Goal: Task Accomplishment & Management: Manage account settings

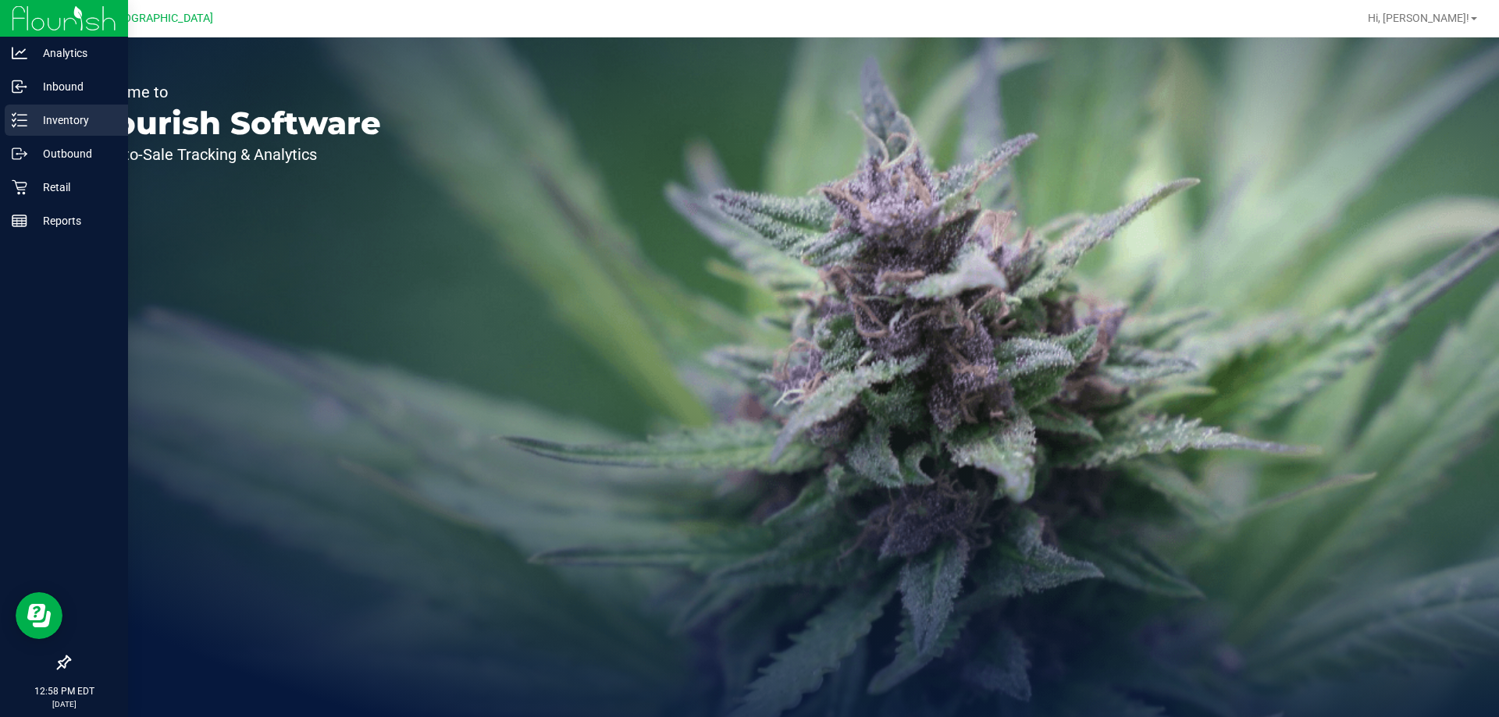
click at [64, 130] on div "Inventory" at bounding box center [66, 120] width 123 height 31
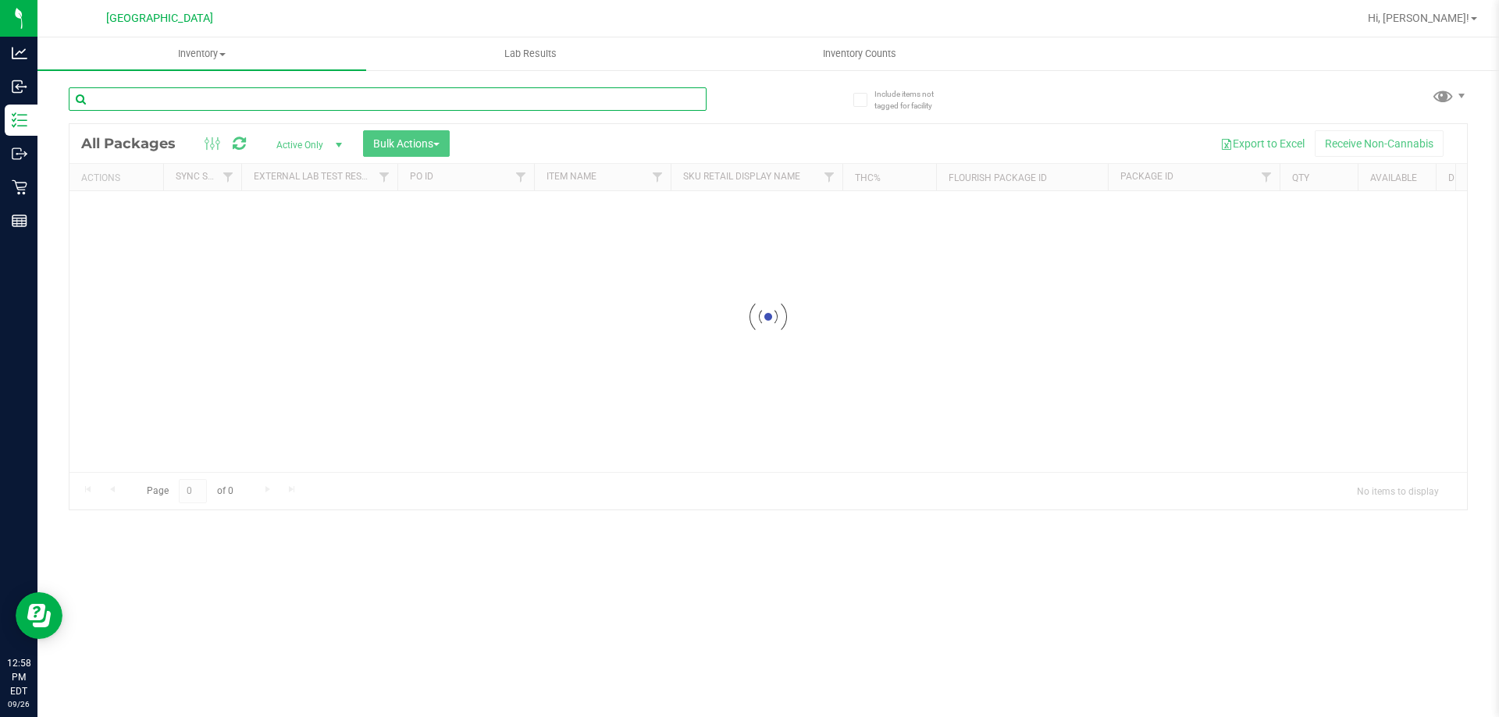
click at [285, 105] on div "Inventory All packages All inventory Waste log Create inventory Lab Results Inv…" at bounding box center [767, 377] width 1461 height 680
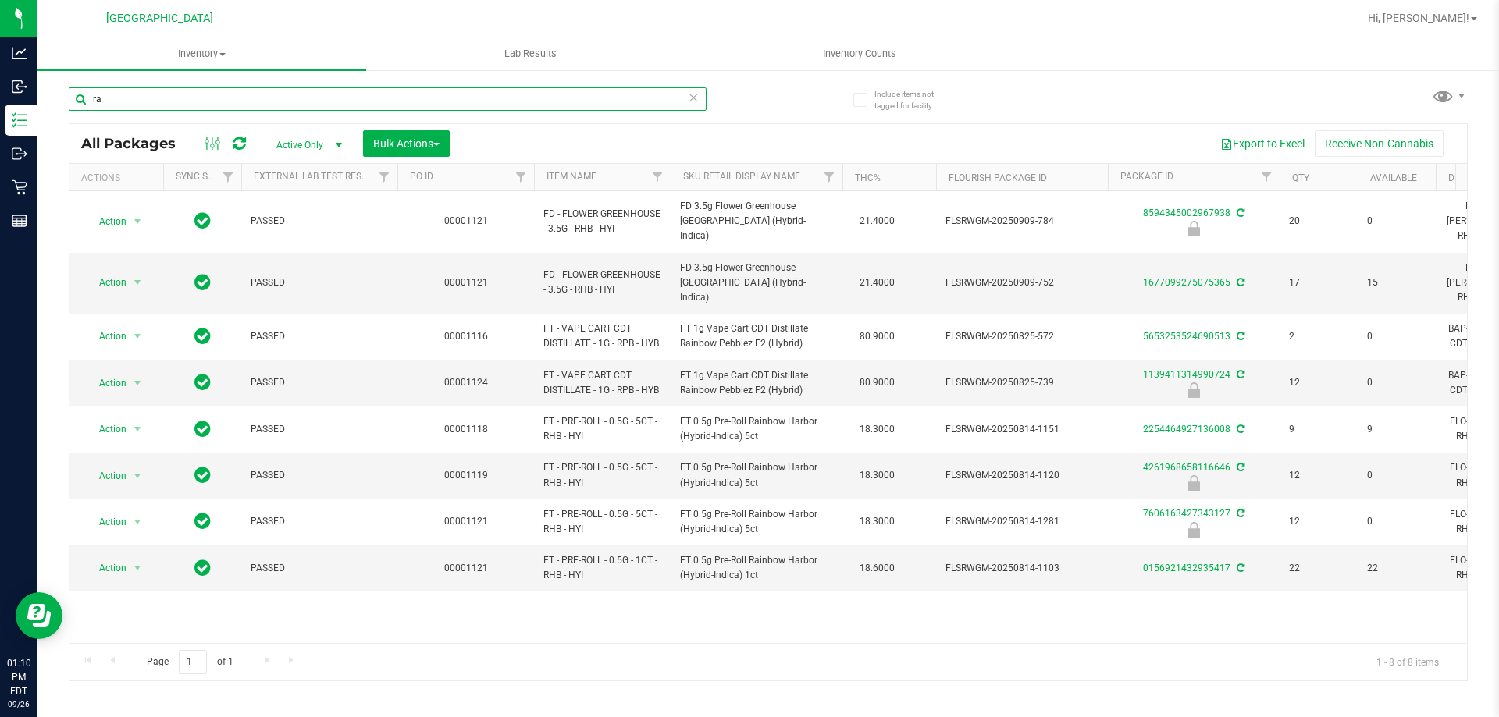
type input "r"
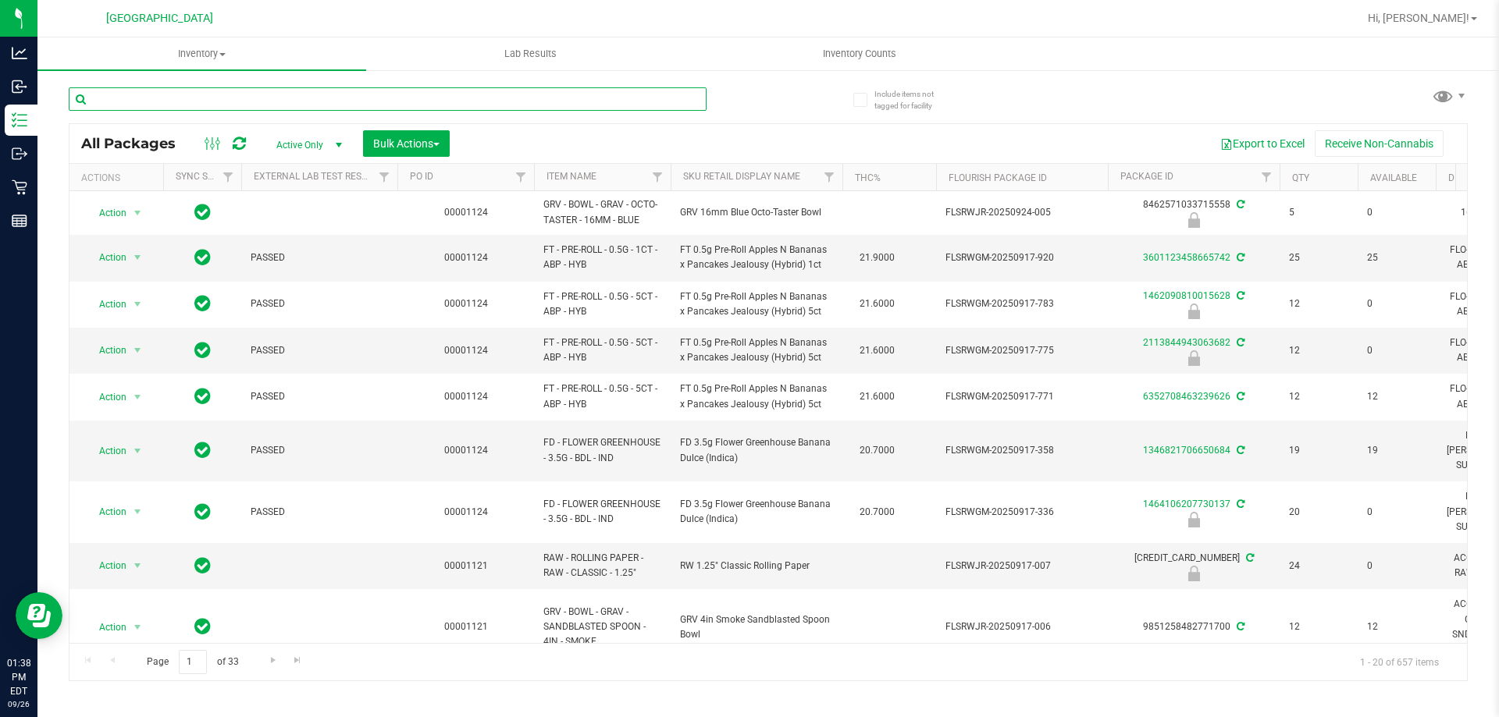
click at [413, 105] on input "text" at bounding box center [388, 98] width 638 height 23
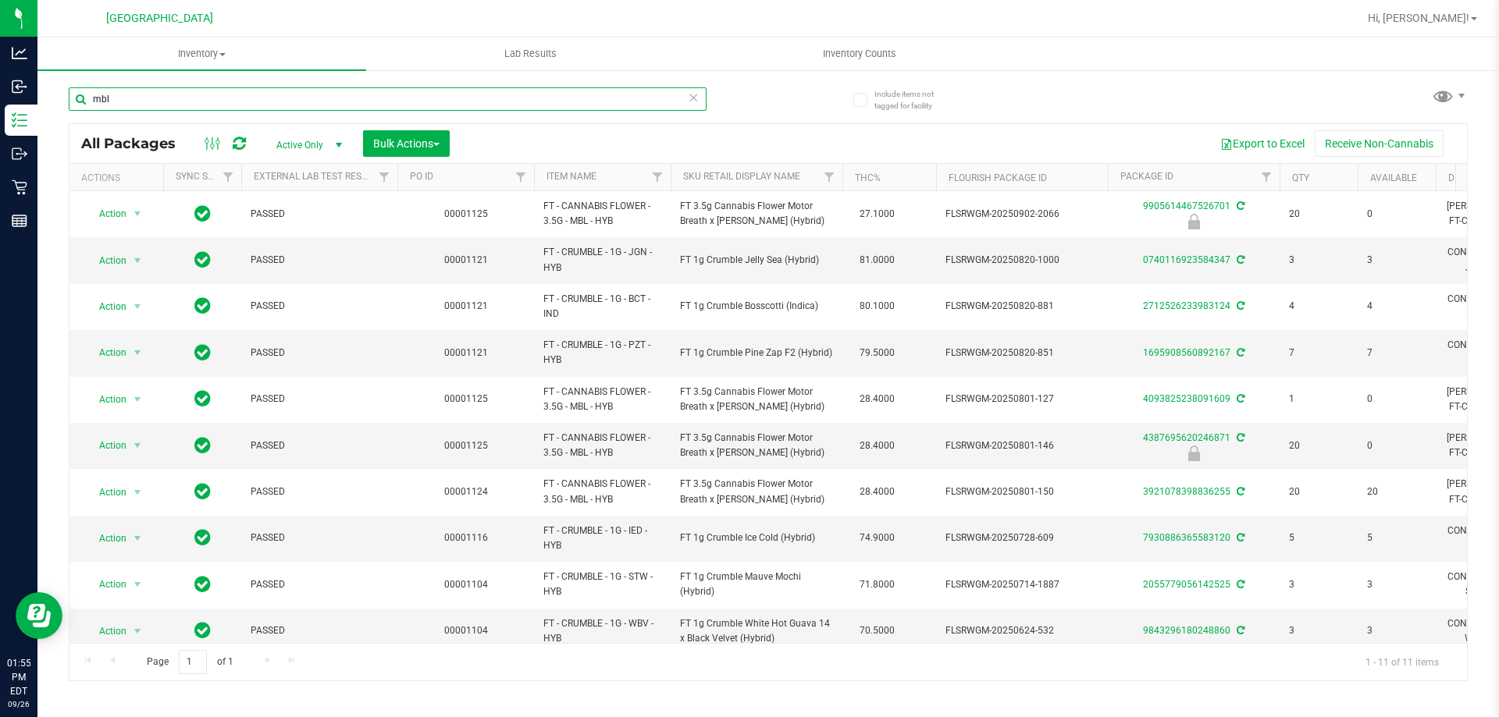
click at [248, 102] on input "mbl" at bounding box center [388, 98] width 638 height 23
type input "m"
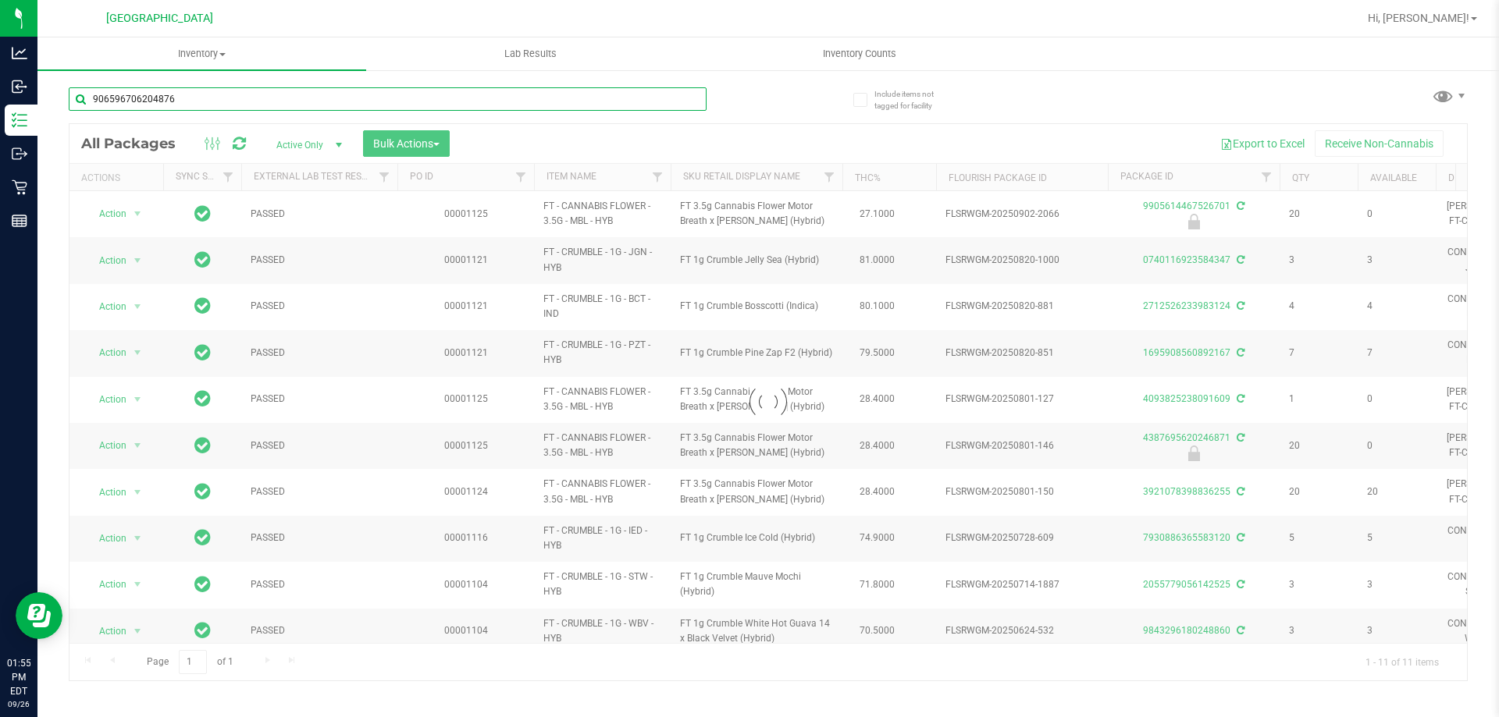
type input "9065967062048761"
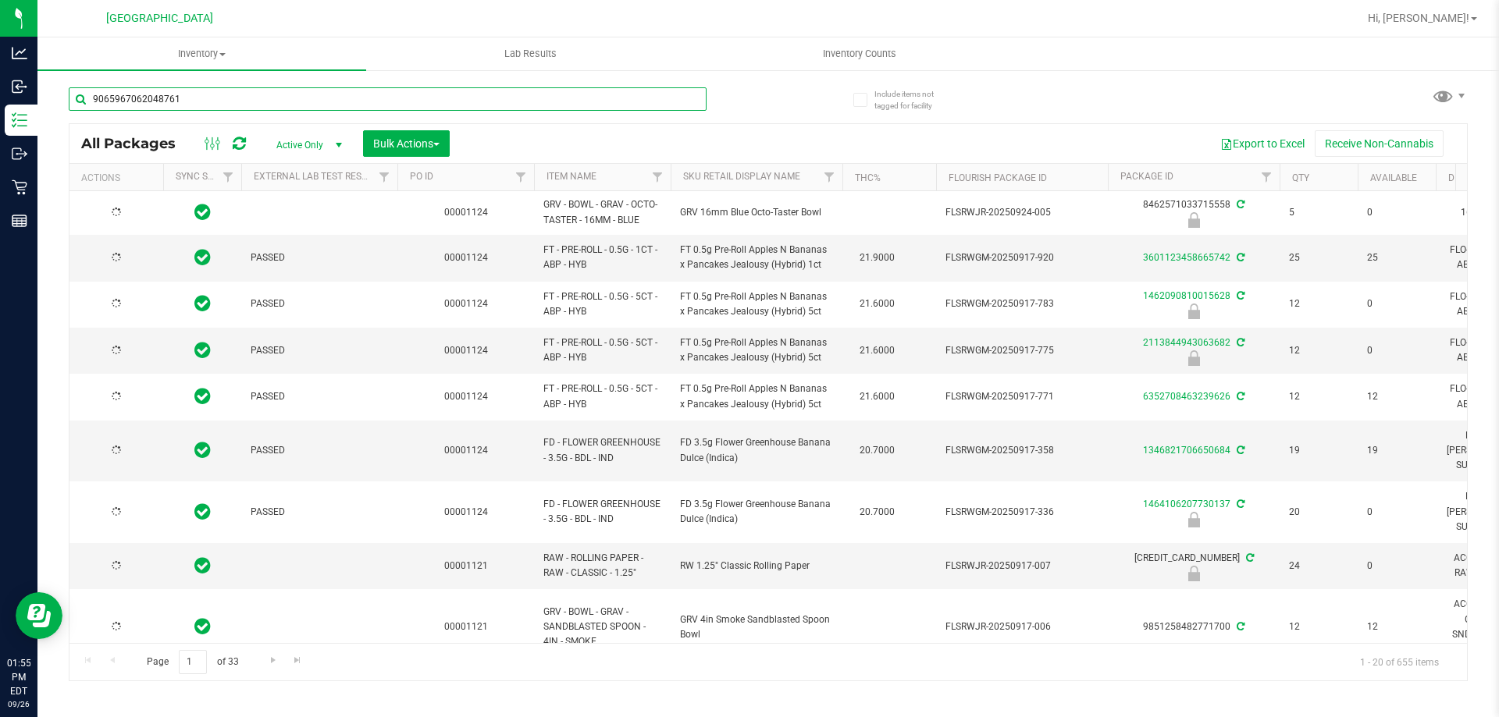
type input "2026-03-16"
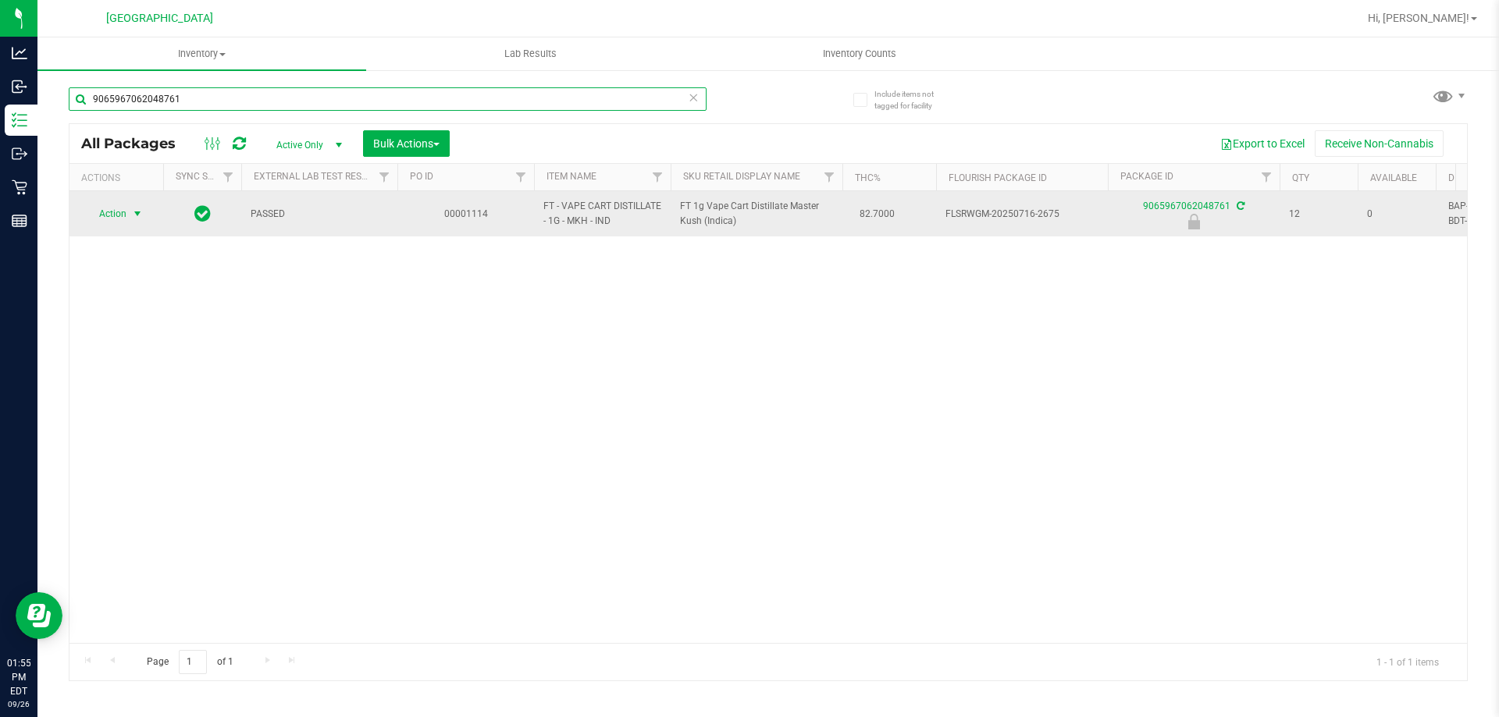
type input "9065967062048761"
click at [133, 219] on span "select" at bounding box center [137, 214] width 12 height 12
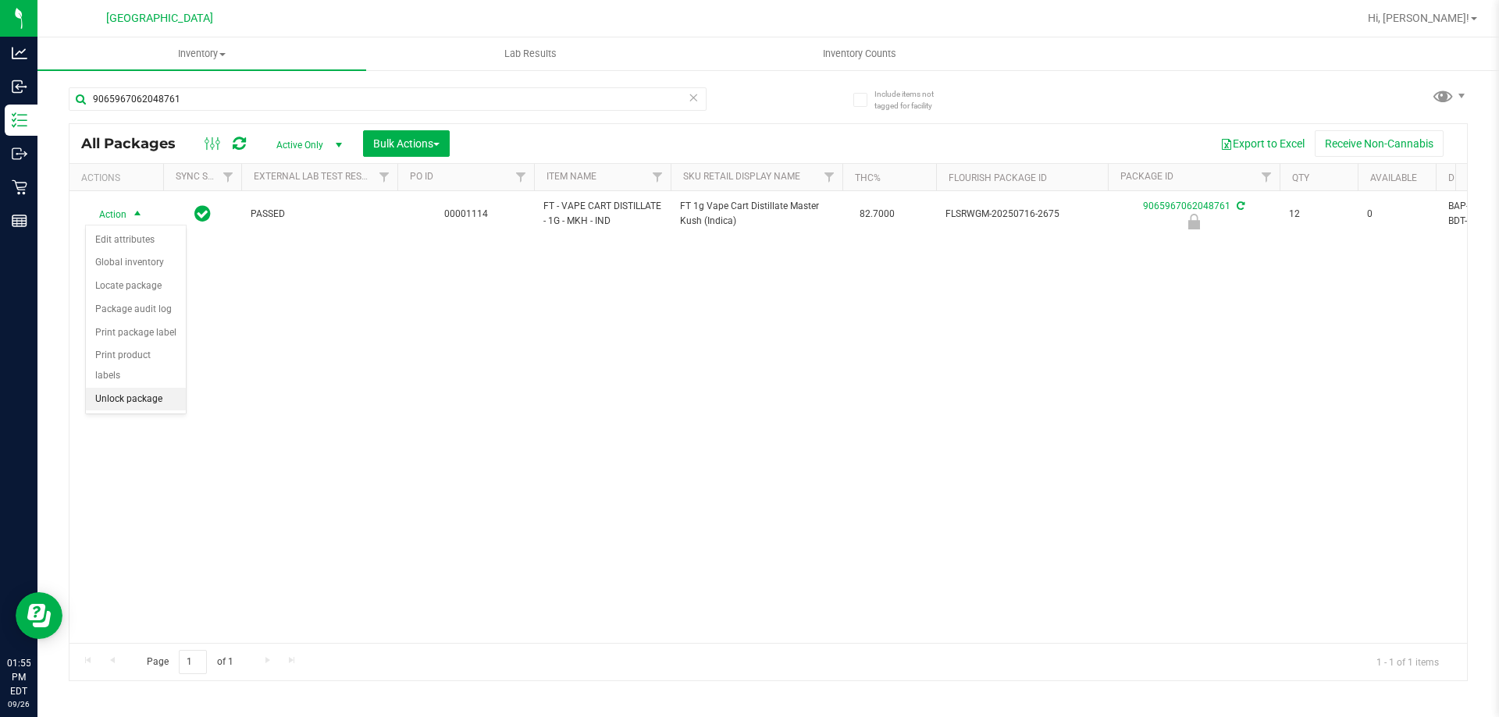
click at [157, 388] on li "Unlock package" at bounding box center [136, 399] width 100 height 23
click at [530, 524] on div "Action Action Adjust qty Create package Edit attributes Global inventory Locate…" at bounding box center [767, 417] width 1397 height 452
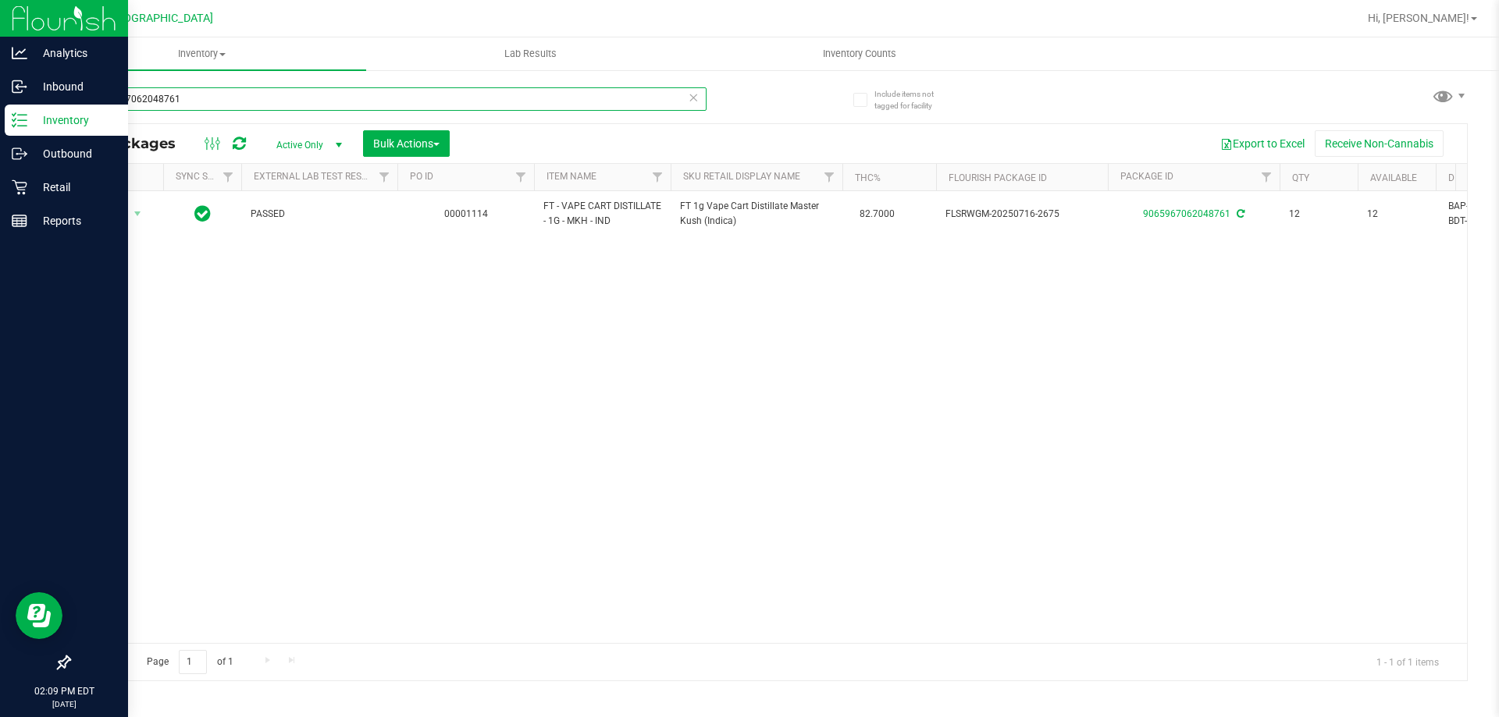
drag, startPoint x: 280, startPoint y: 108, endPoint x: 0, endPoint y: 108, distance: 280.2
click at [0, 108] on div "Analytics Inbound Inventory Outbound Retail Reports 02:09 PM EDT 09/26/2025 09/…" at bounding box center [749, 358] width 1499 height 717
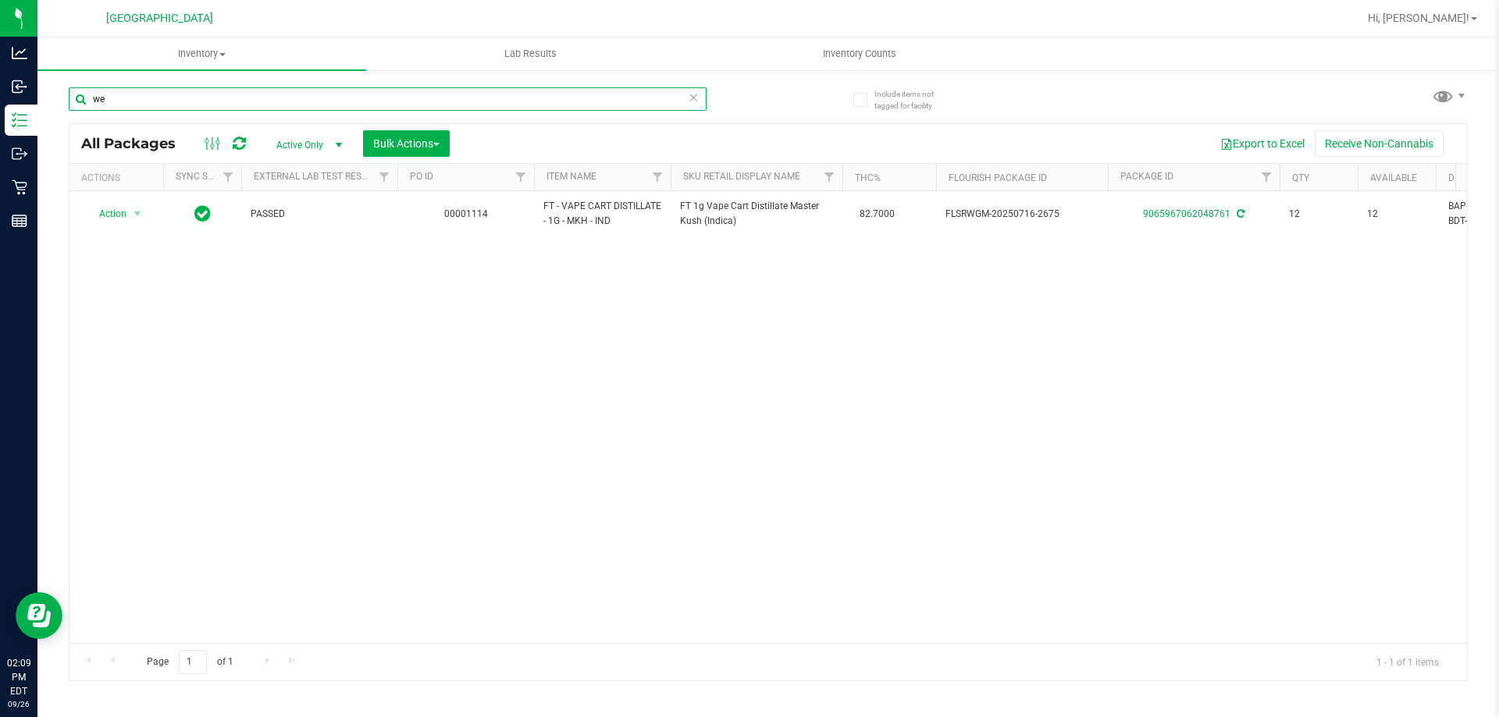
type input "w"
type input "wmo"
click at [695, 101] on icon at bounding box center [693, 96] width 11 height 19
click at [656, 101] on input "text" at bounding box center [388, 98] width 638 height 23
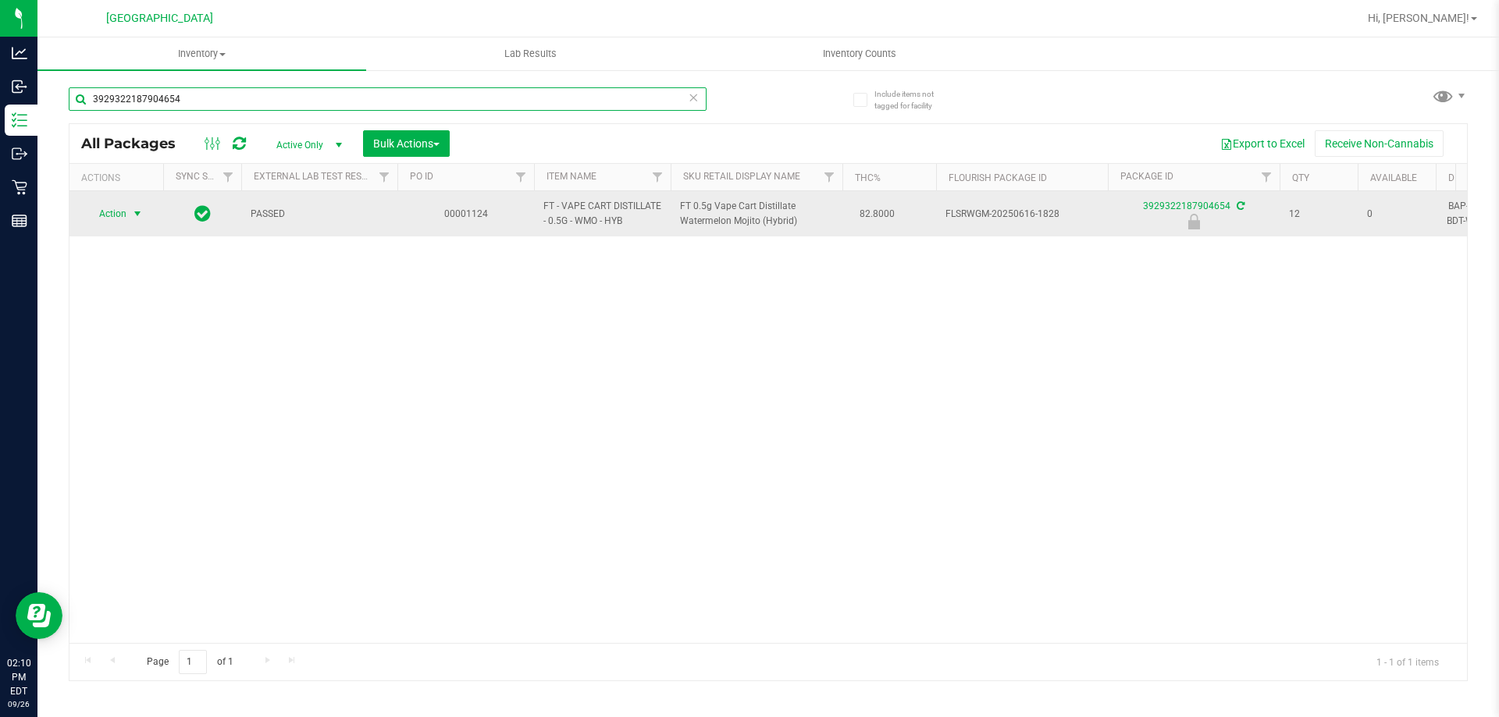
type input "3929322187904654"
click at [124, 208] on td "Action Action Edit attributes Global inventory Locate package Package audit log…" at bounding box center [116, 213] width 94 height 45
click at [119, 222] on span "Action" at bounding box center [106, 214] width 42 height 22
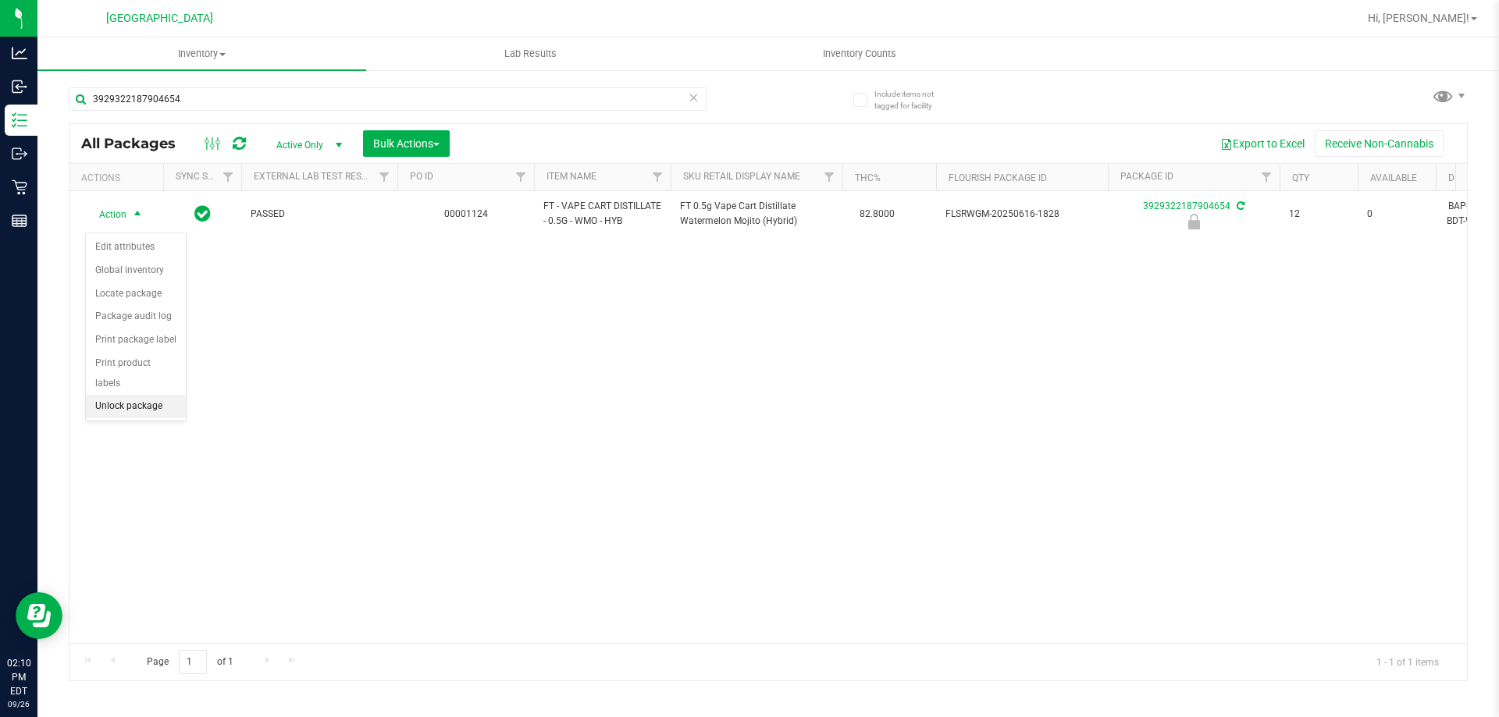
click at [133, 395] on li "Unlock package" at bounding box center [136, 406] width 100 height 23
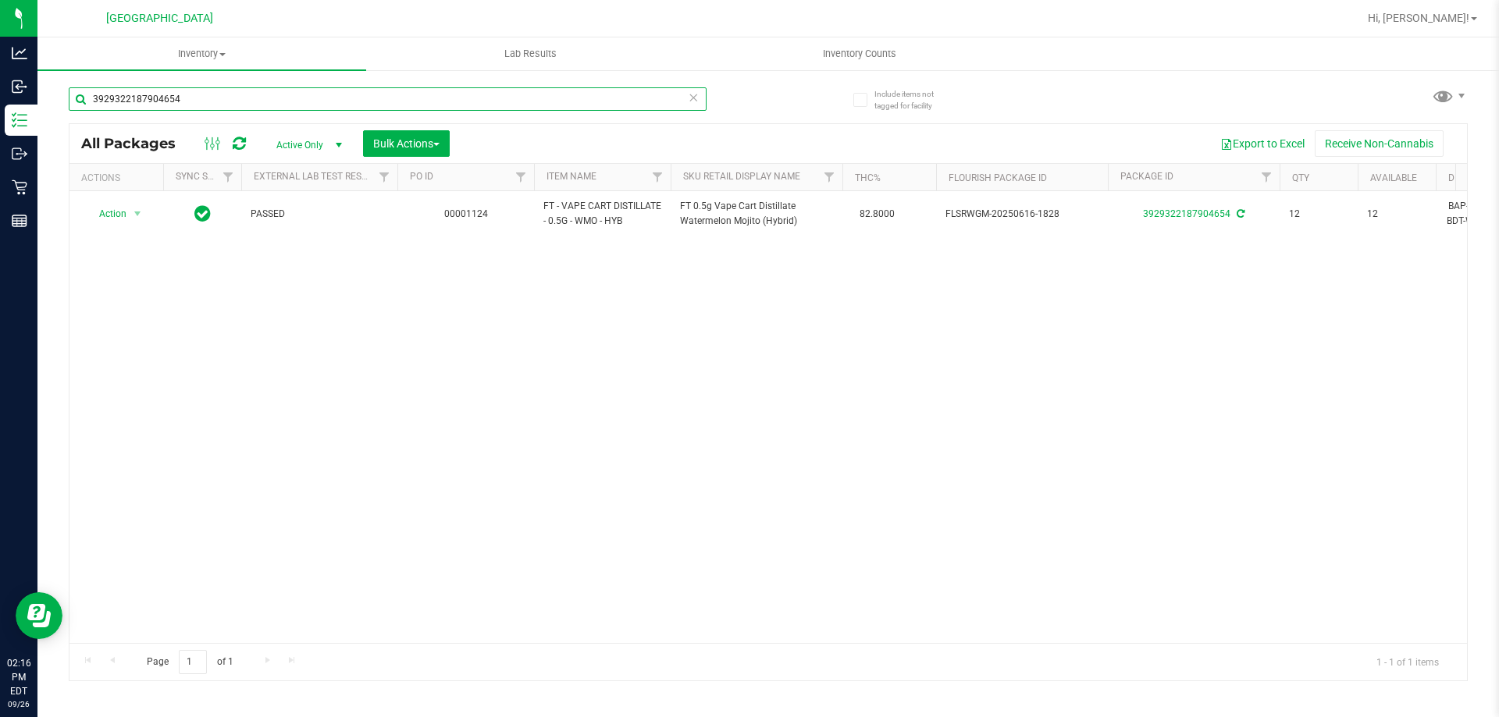
click at [258, 100] on input "3929322187904654" at bounding box center [388, 98] width 638 height 23
type input "3"
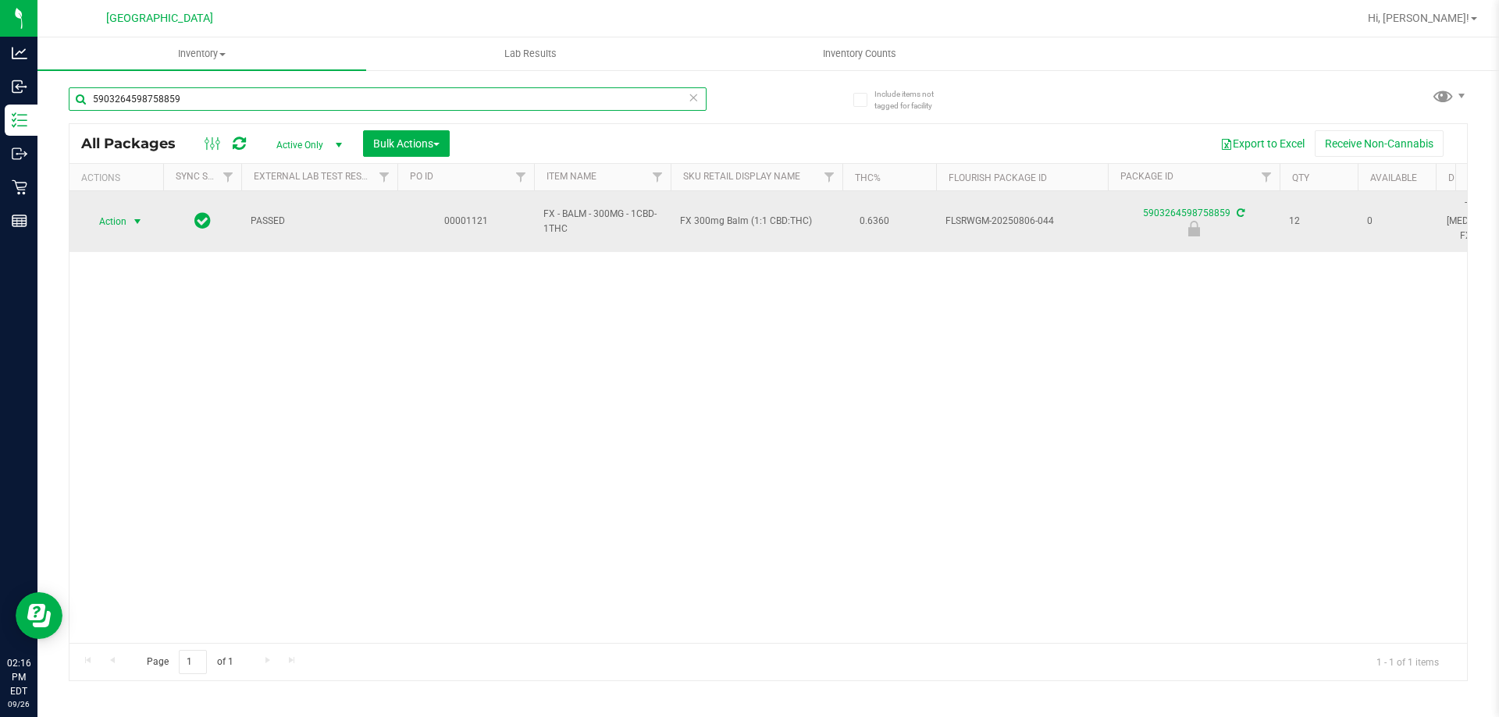
type input "5903264598758859"
click at [135, 218] on span "select" at bounding box center [137, 221] width 12 height 12
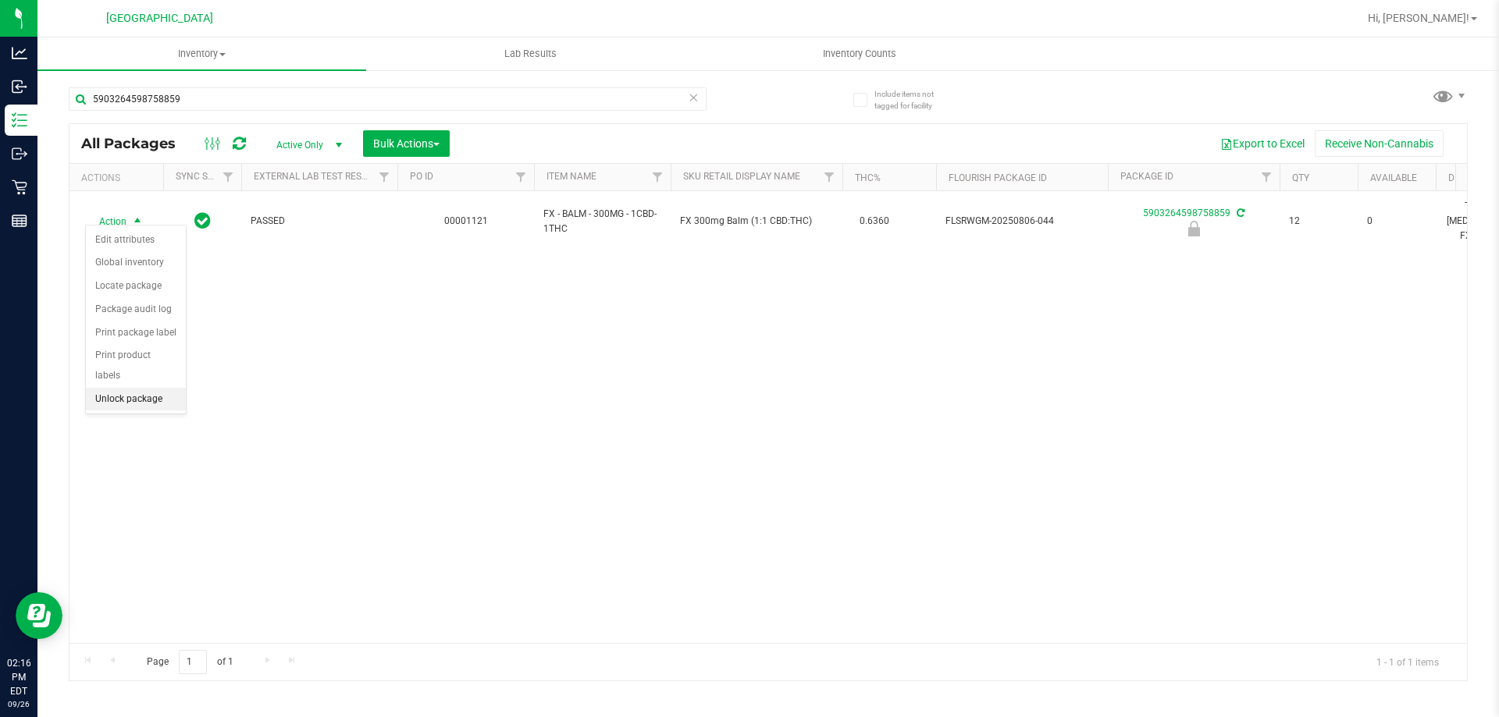
click at [115, 388] on li "Unlock package" at bounding box center [136, 399] width 100 height 23
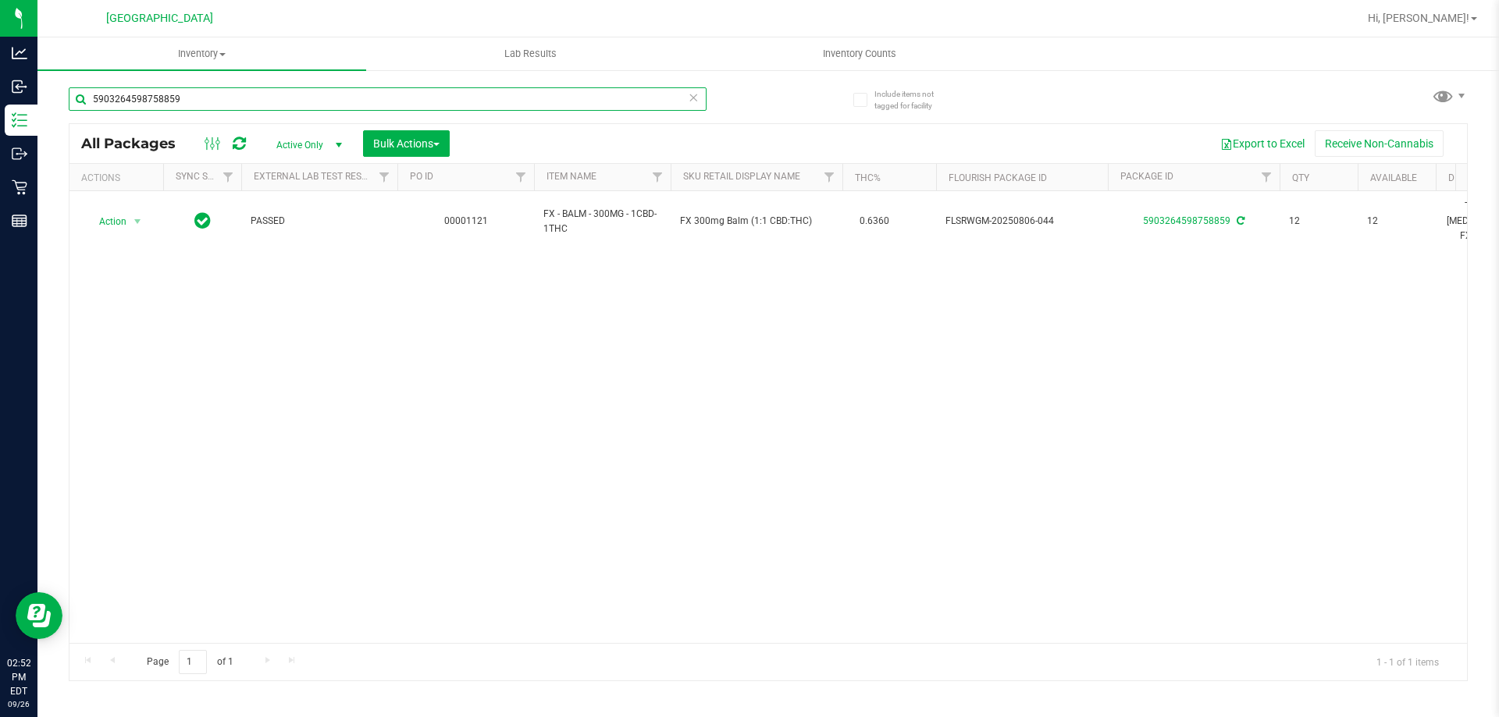
click at [276, 105] on input "5903264598758859" at bounding box center [388, 98] width 638 height 23
type input "5"
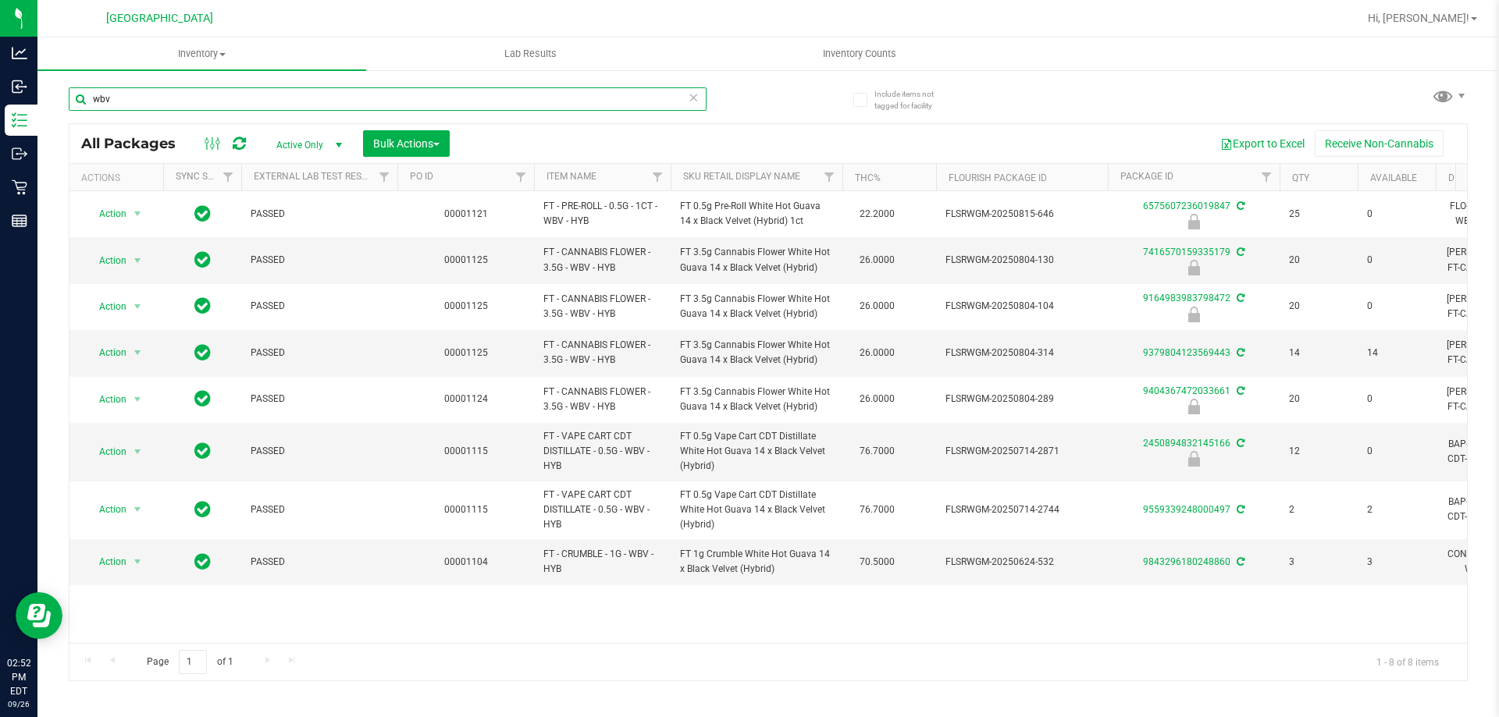
type input "wbv"
click at [204, 55] on span "Inventory" at bounding box center [201, 54] width 329 height 14
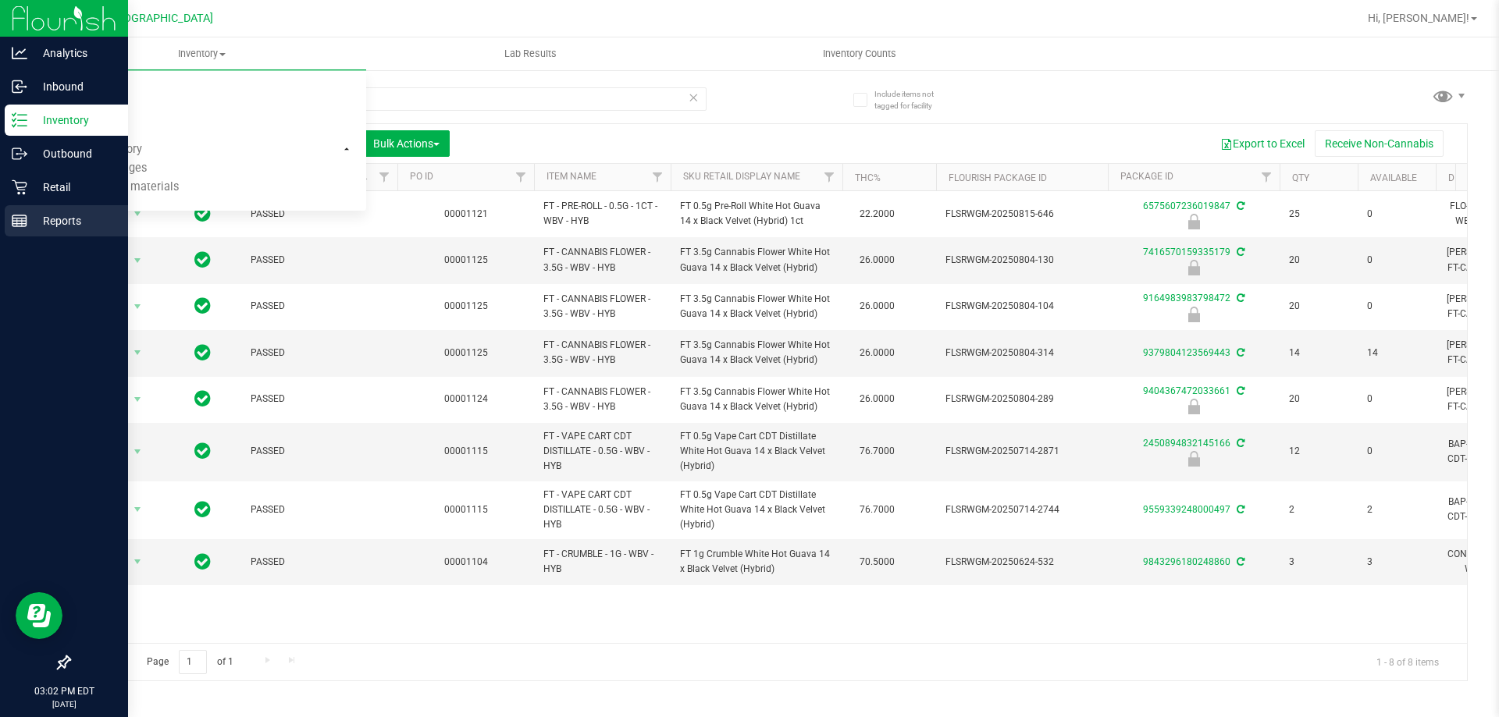
click at [73, 225] on p "Reports" at bounding box center [74, 221] width 94 height 19
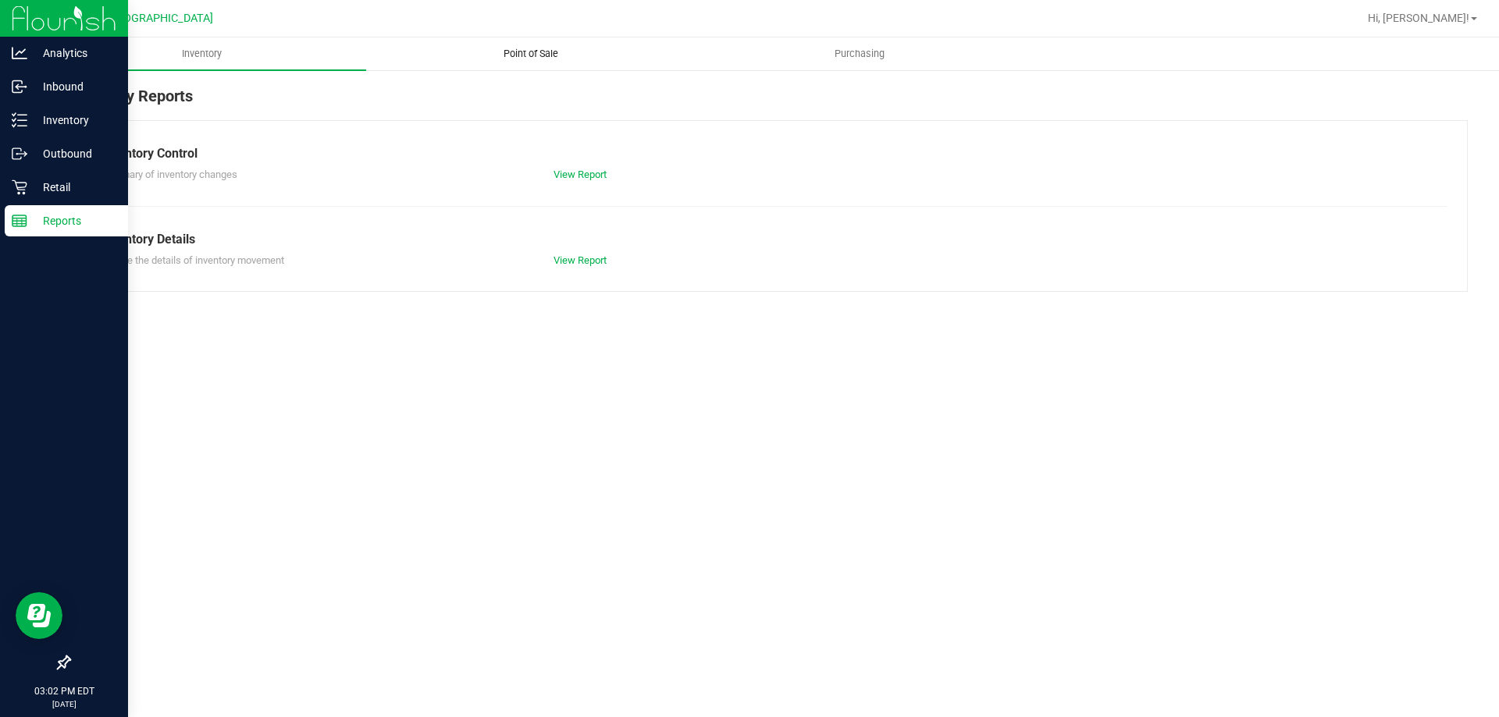
click at [552, 49] on span "Point of Sale" at bounding box center [530, 54] width 97 height 14
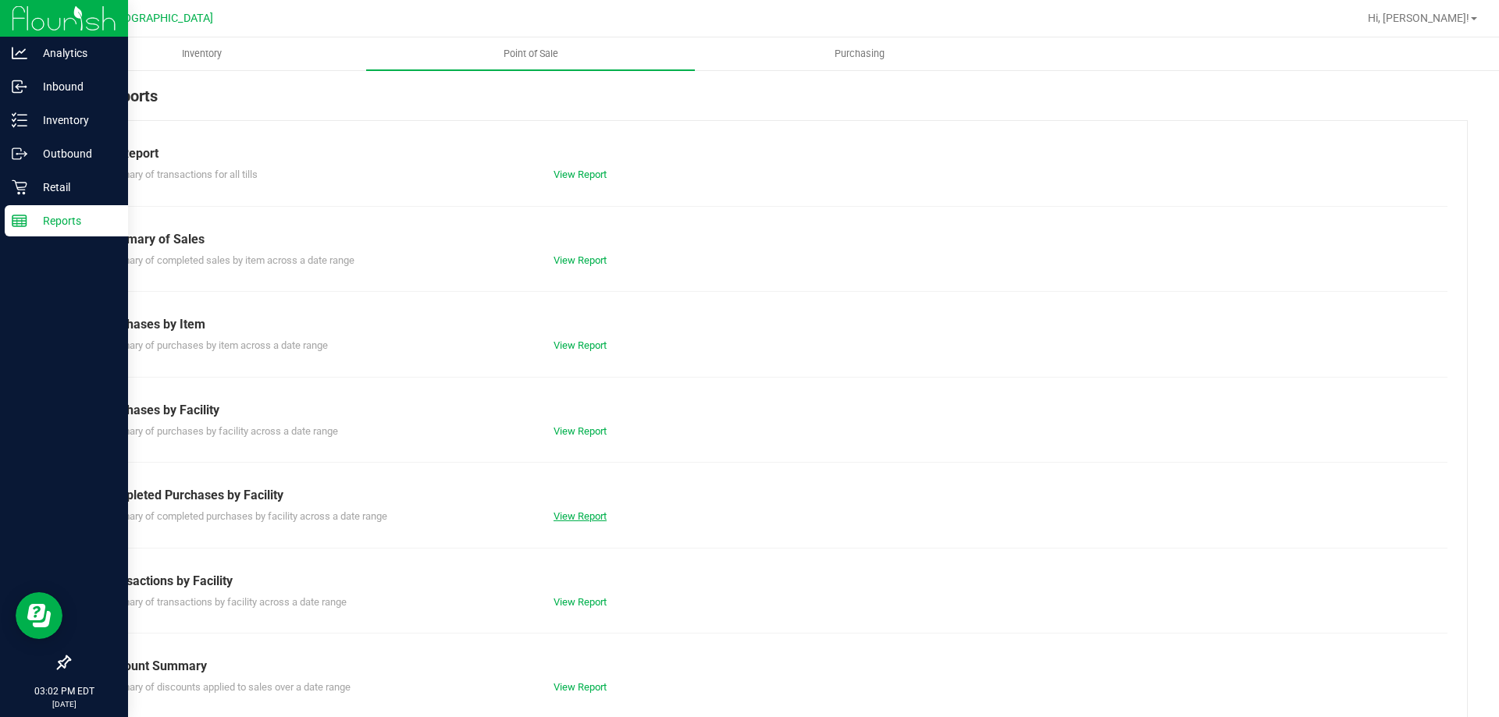
click at [580, 515] on link "View Report" at bounding box center [579, 516] width 53 height 12
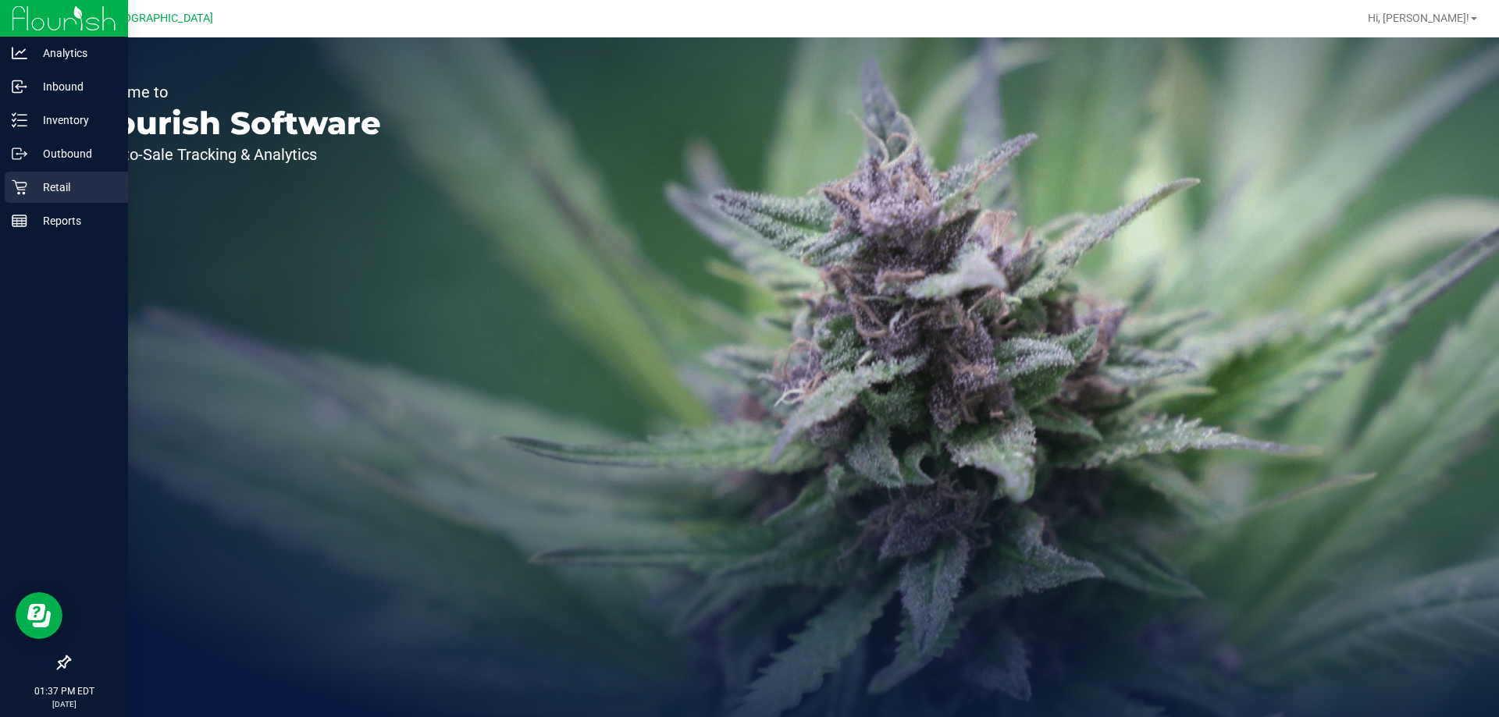
click at [57, 199] on div "Retail" at bounding box center [66, 187] width 123 height 31
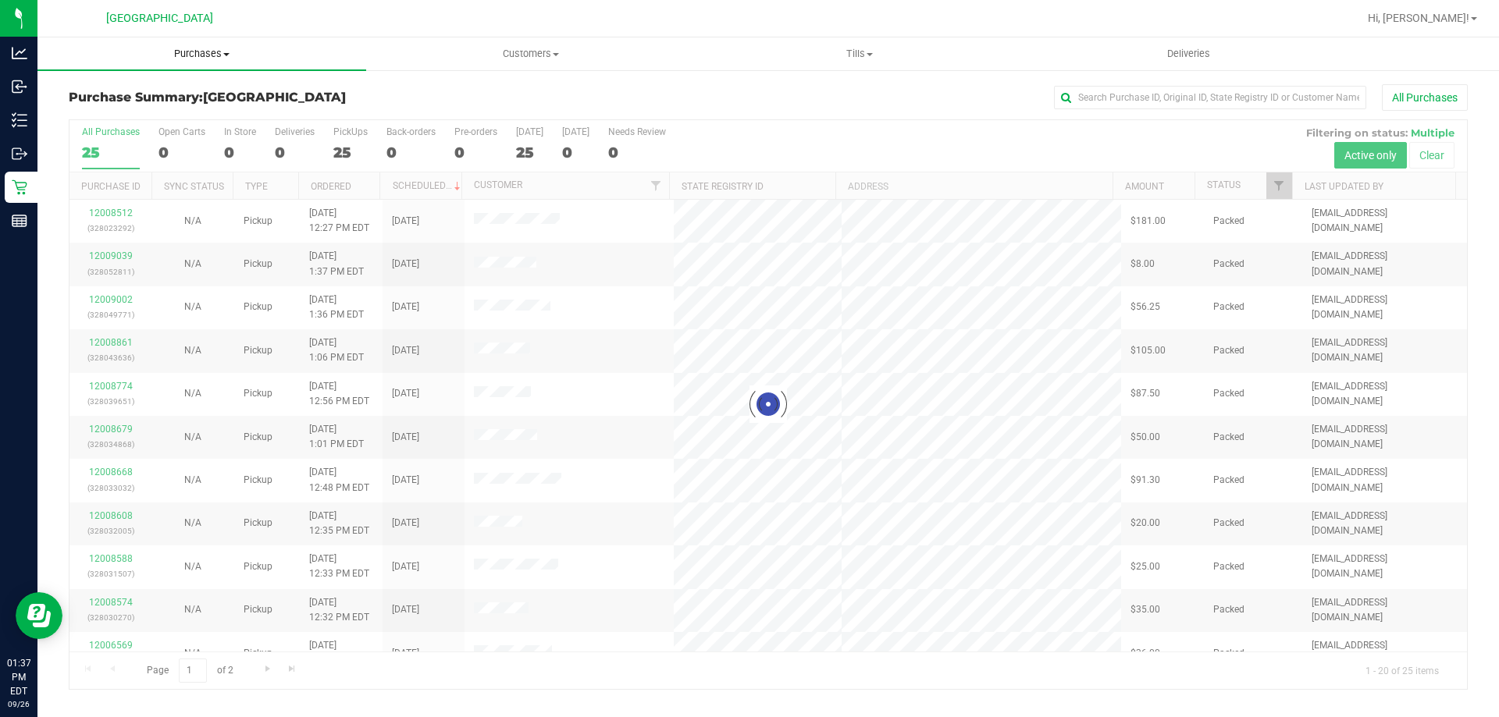
click at [214, 49] on span "Purchases" at bounding box center [201, 54] width 329 height 14
click at [212, 105] on li "Fulfillment" at bounding box center [201, 113] width 329 height 19
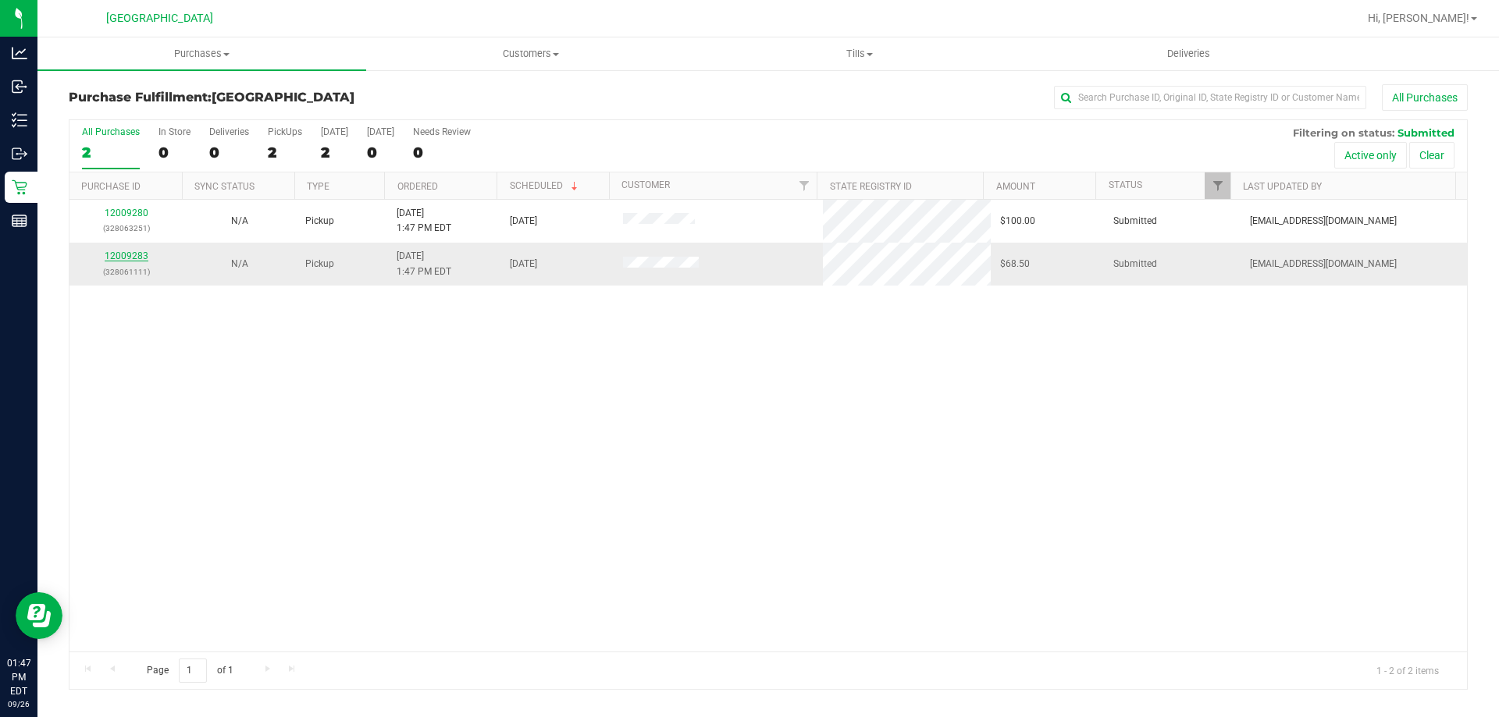
click at [137, 261] on link "12009283" at bounding box center [127, 256] width 44 height 11
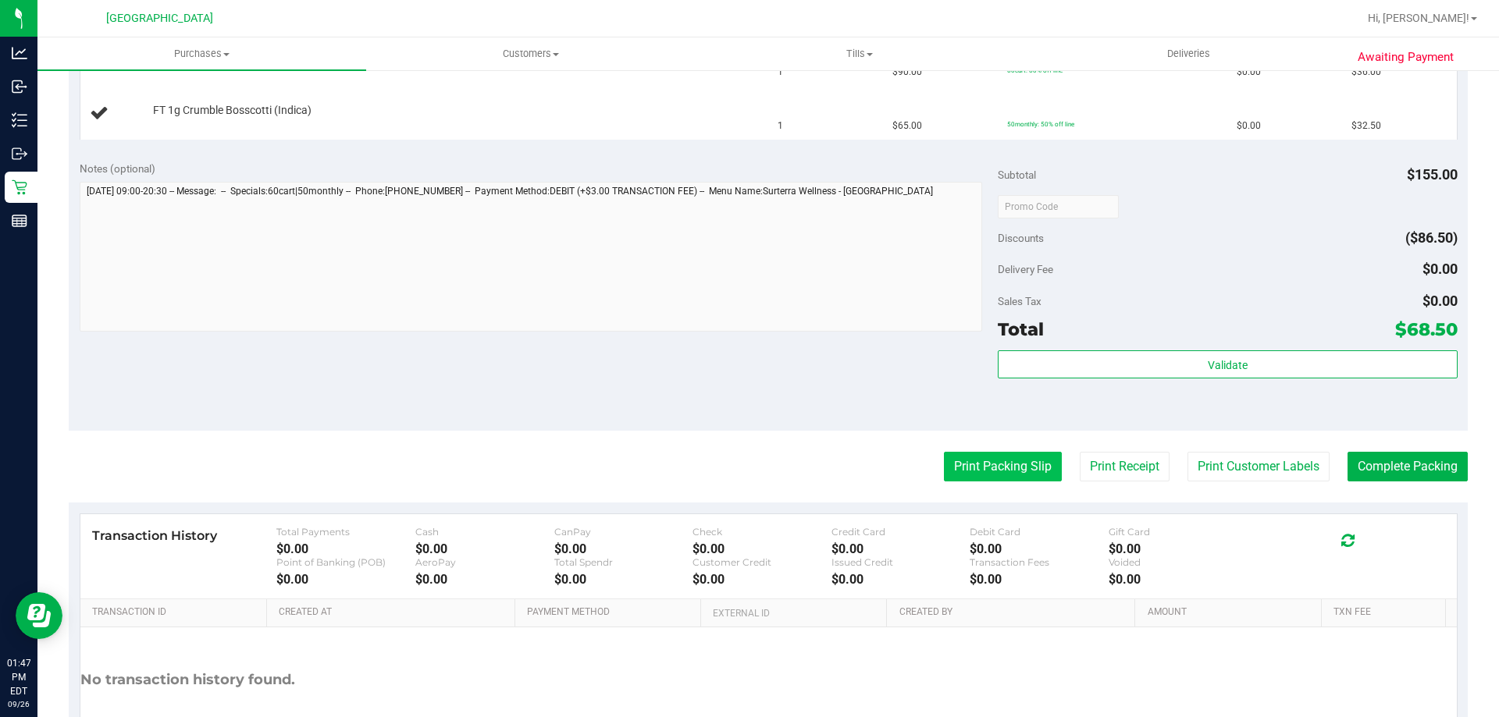
scroll to position [468, 0]
click at [979, 460] on button "Print Packing Slip" at bounding box center [1003, 465] width 118 height 30
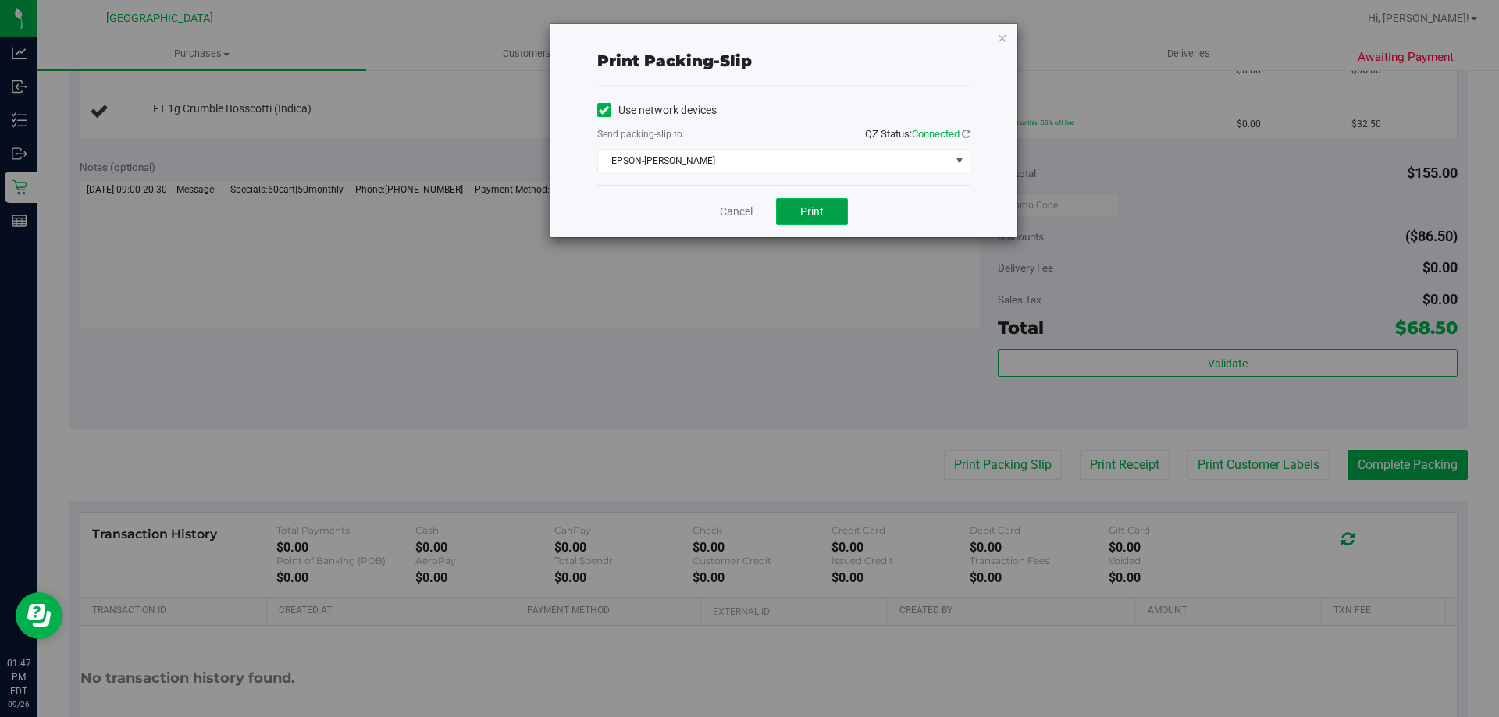
click at [838, 218] on button "Print" at bounding box center [812, 211] width 72 height 27
click at [1001, 38] on icon "button" at bounding box center [1002, 37] width 11 height 19
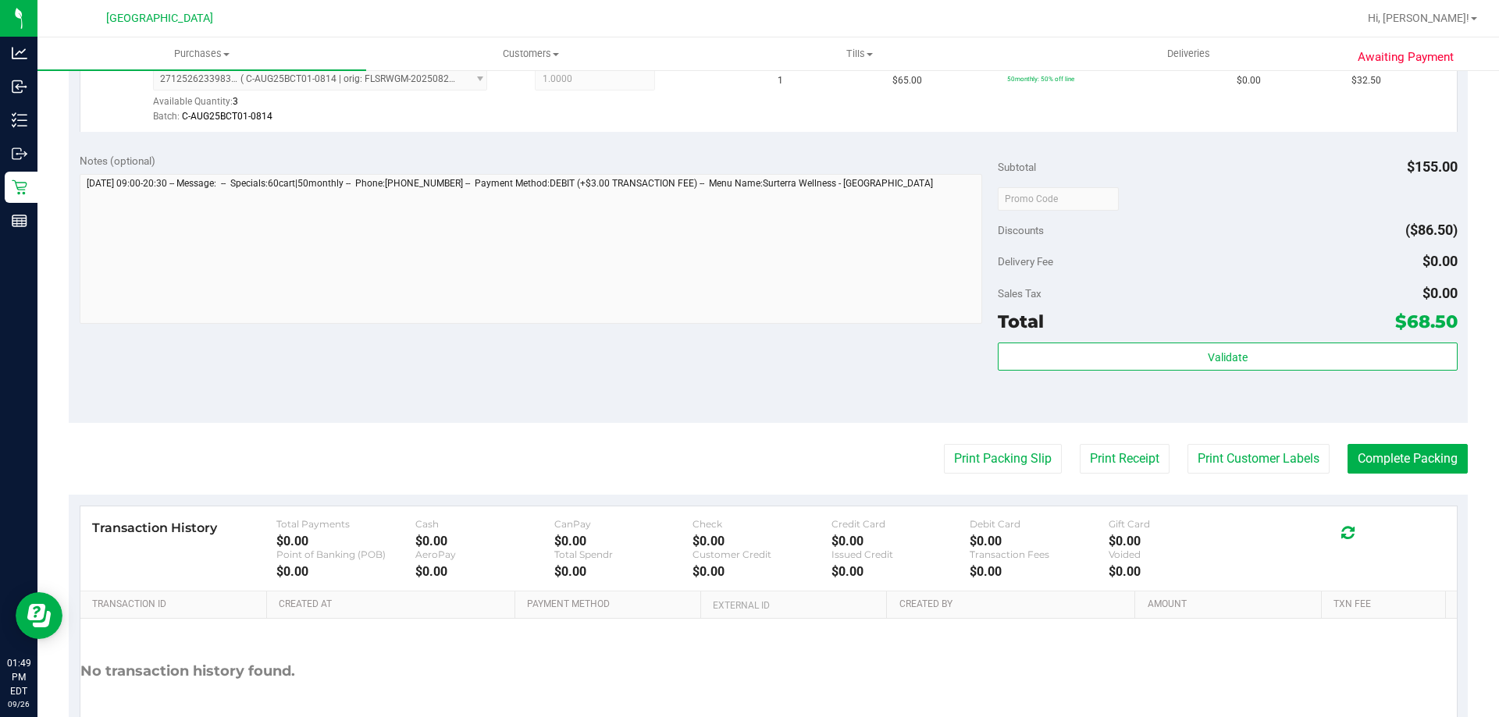
scroll to position [624, 0]
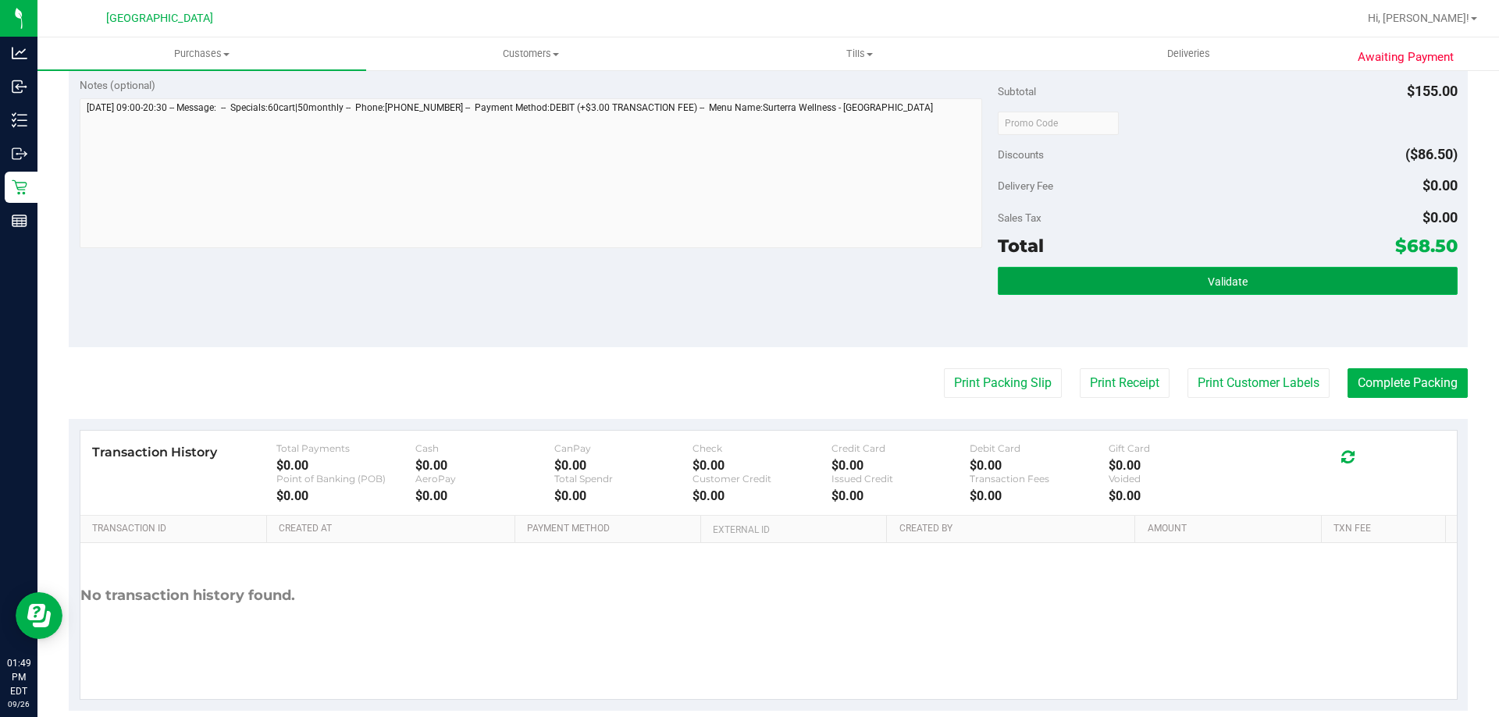
click at [1222, 268] on button "Validate" at bounding box center [1226, 281] width 459 height 28
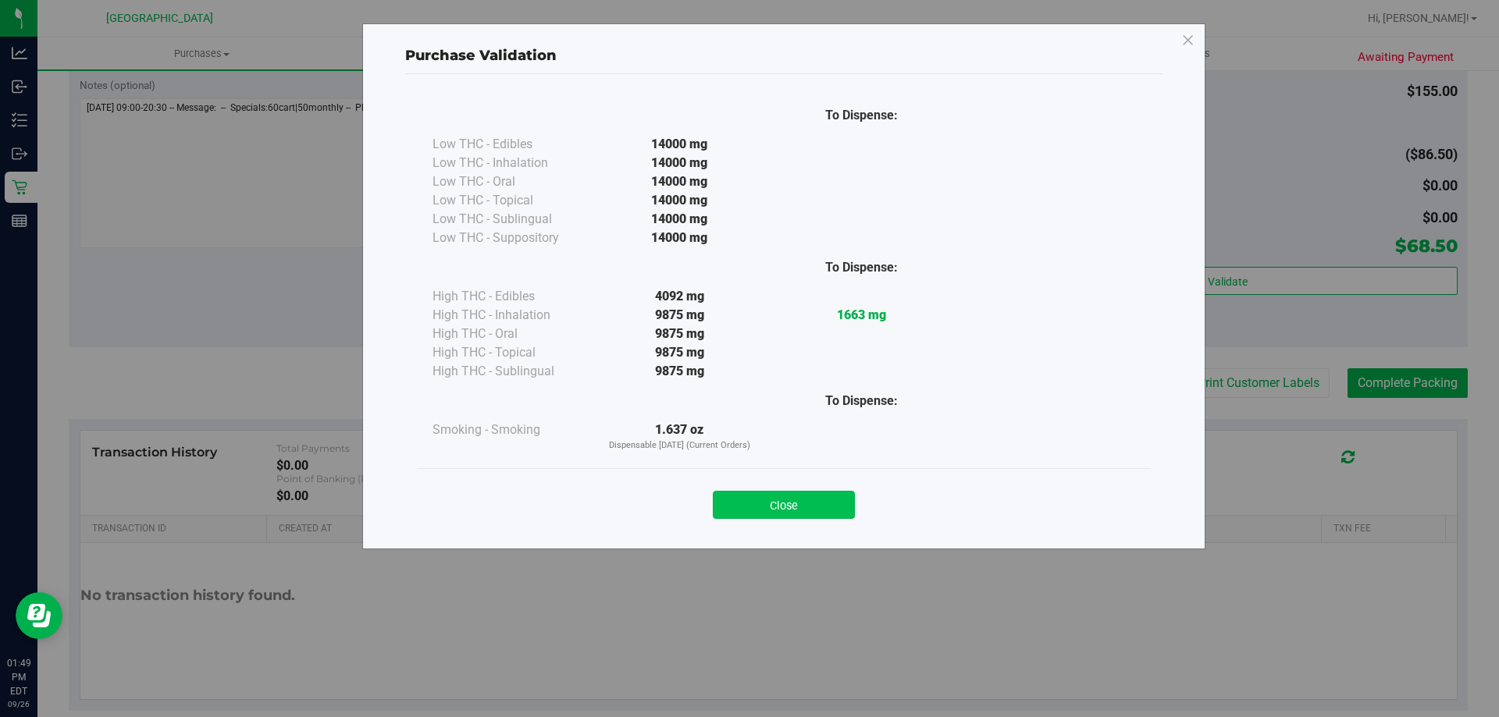
click at [791, 512] on button "Close" at bounding box center [784, 505] width 142 height 28
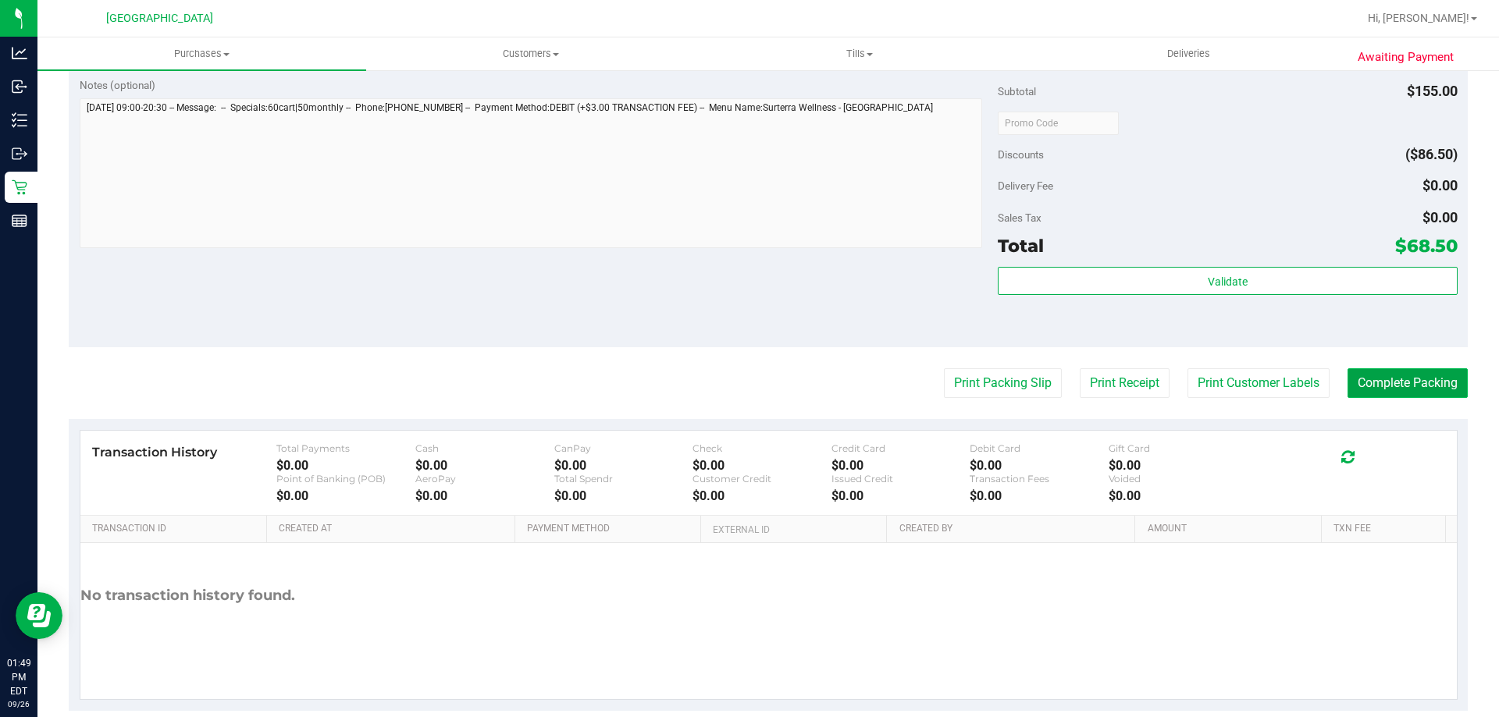
click at [1412, 388] on button "Complete Packing" at bounding box center [1407, 383] width 120 height 30
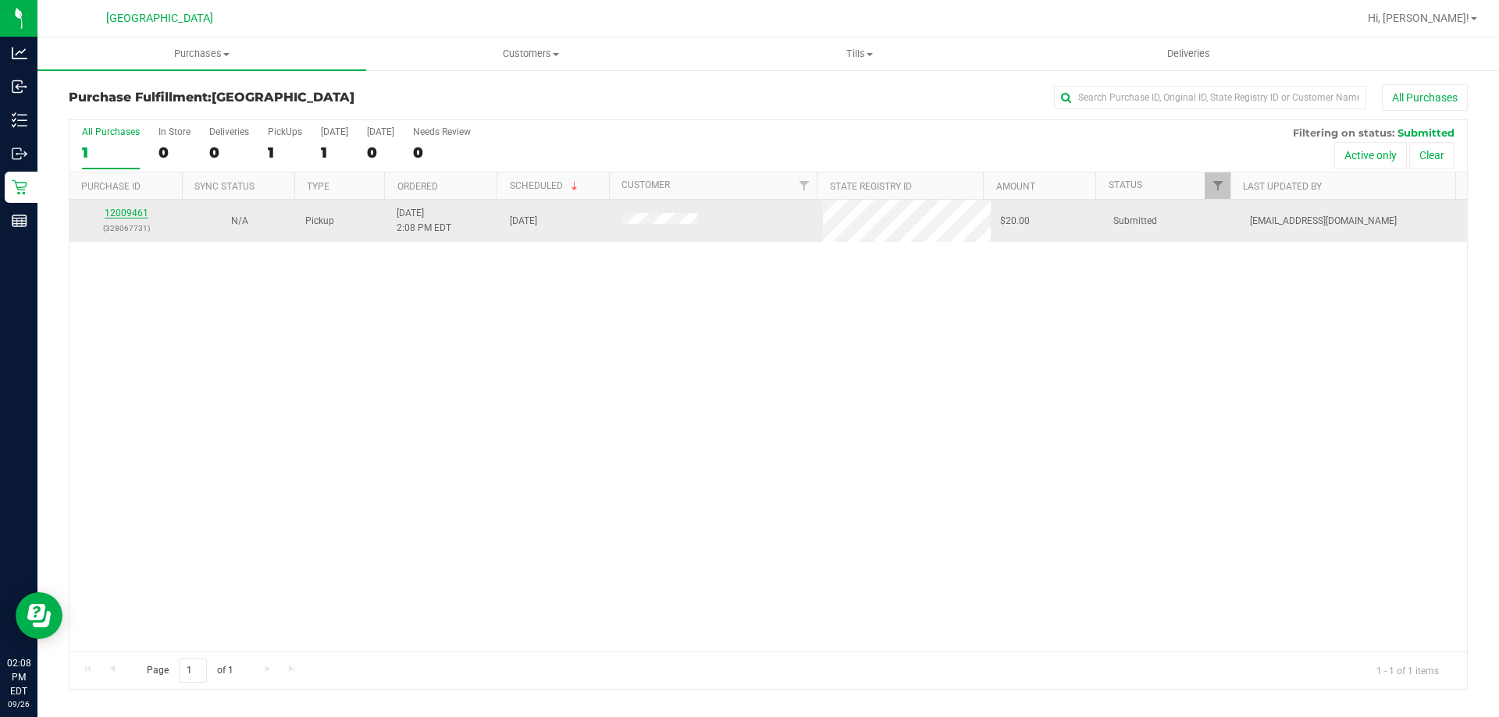
click at [125, 210] on link "12009461" at bounding box center [127, 213] width 44 height 11
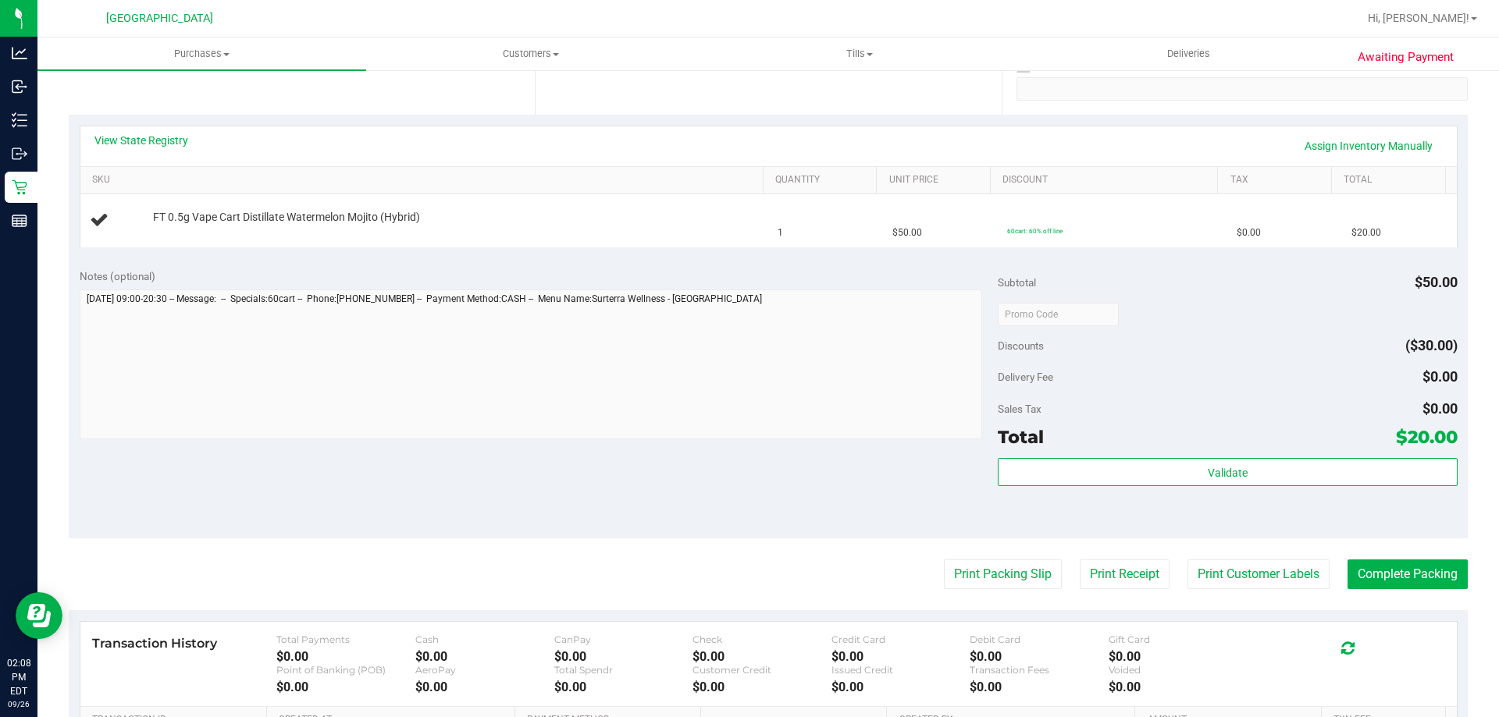
scroll to position [312, 0]
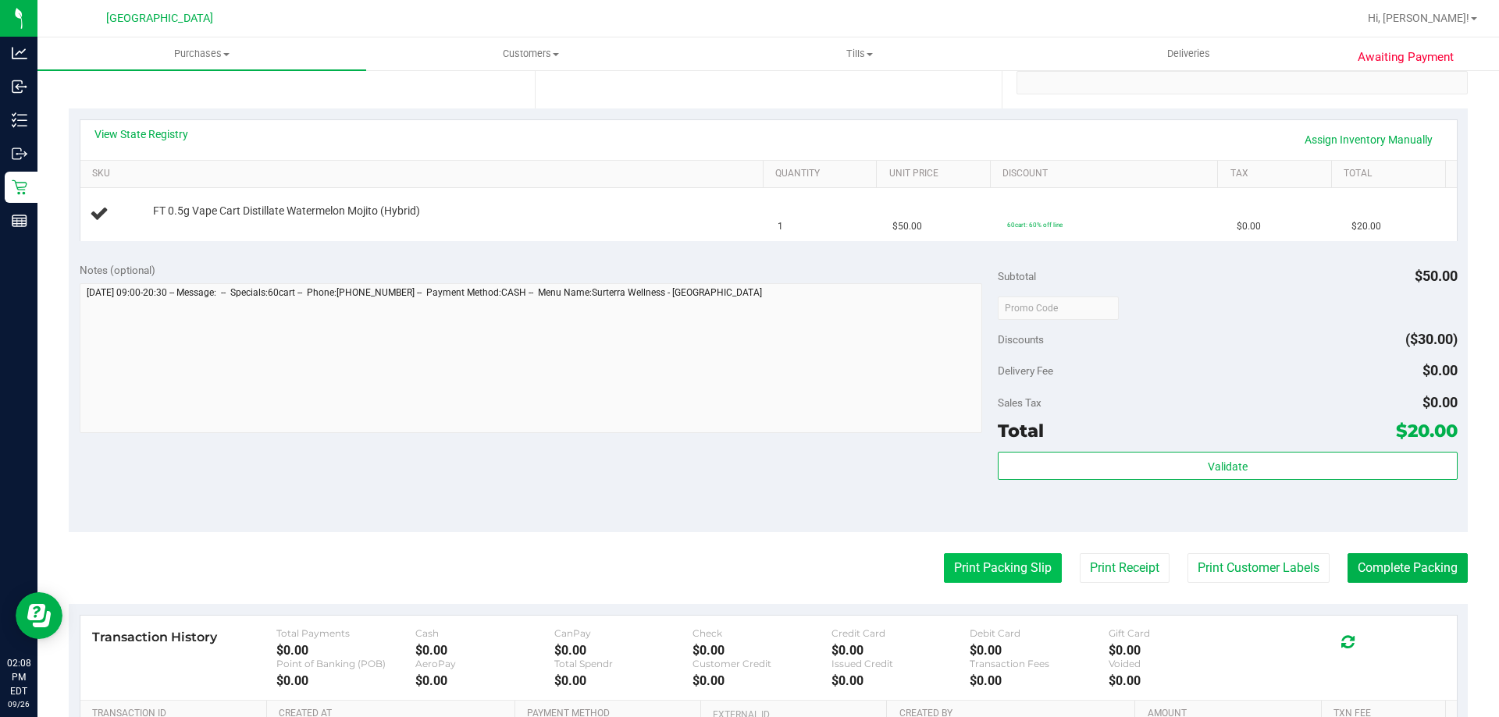
click at [1009, 567] on button "Print Packing Slip" at bounding box center [1003, 568] width 118 height 30
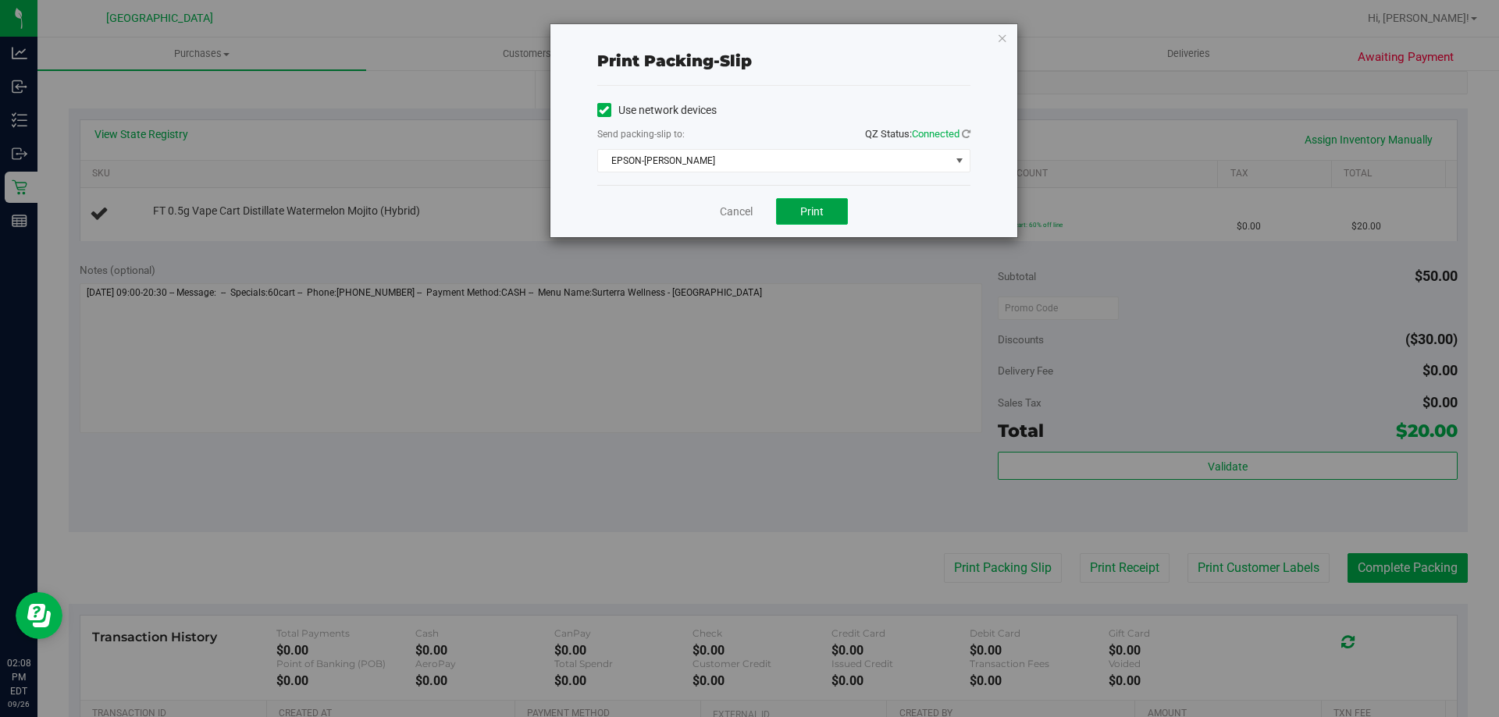
click at [820, 219] on button "Print" at bounding box center [812, 211] width 72 height 27
click at [1003, 38] on icon "button" at bounding box center [1002, 37] width 11 height 19
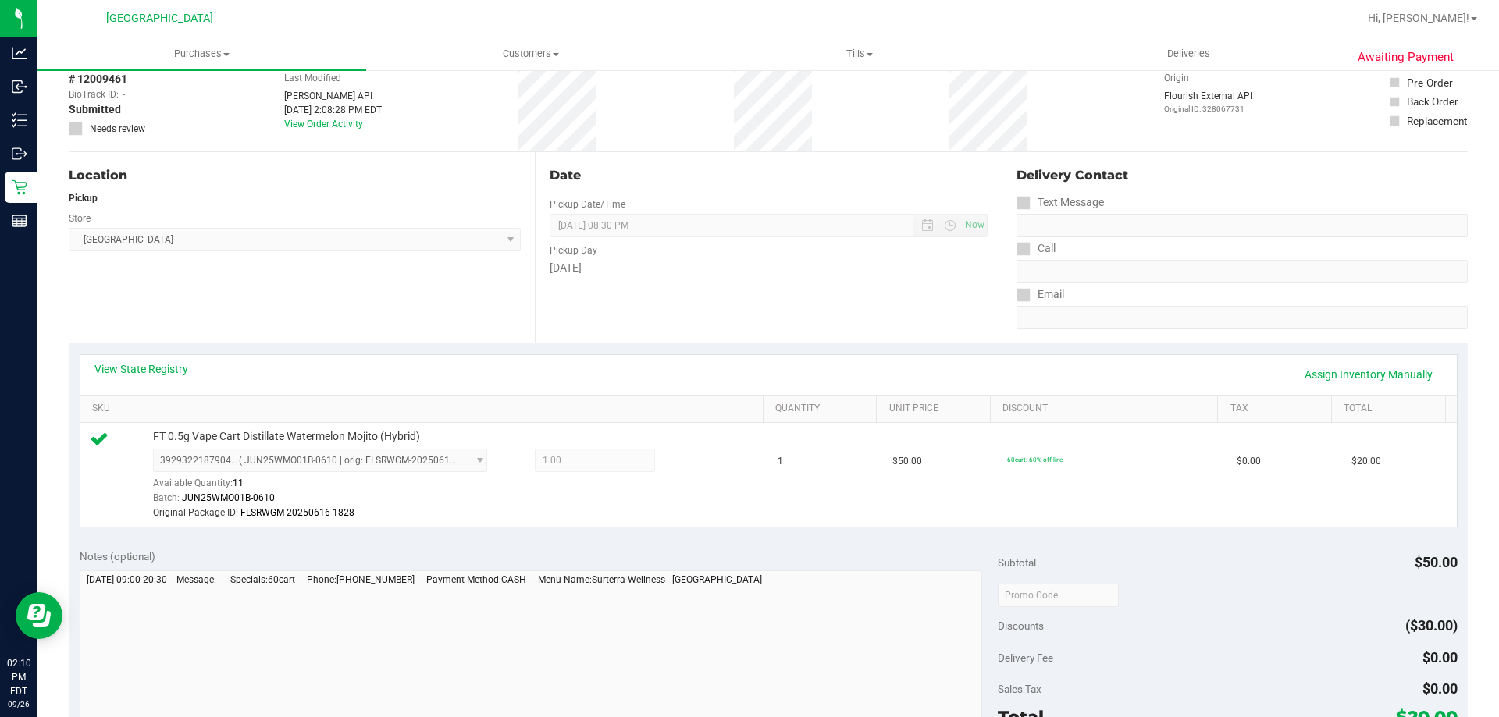
scroll to position [234, 0]
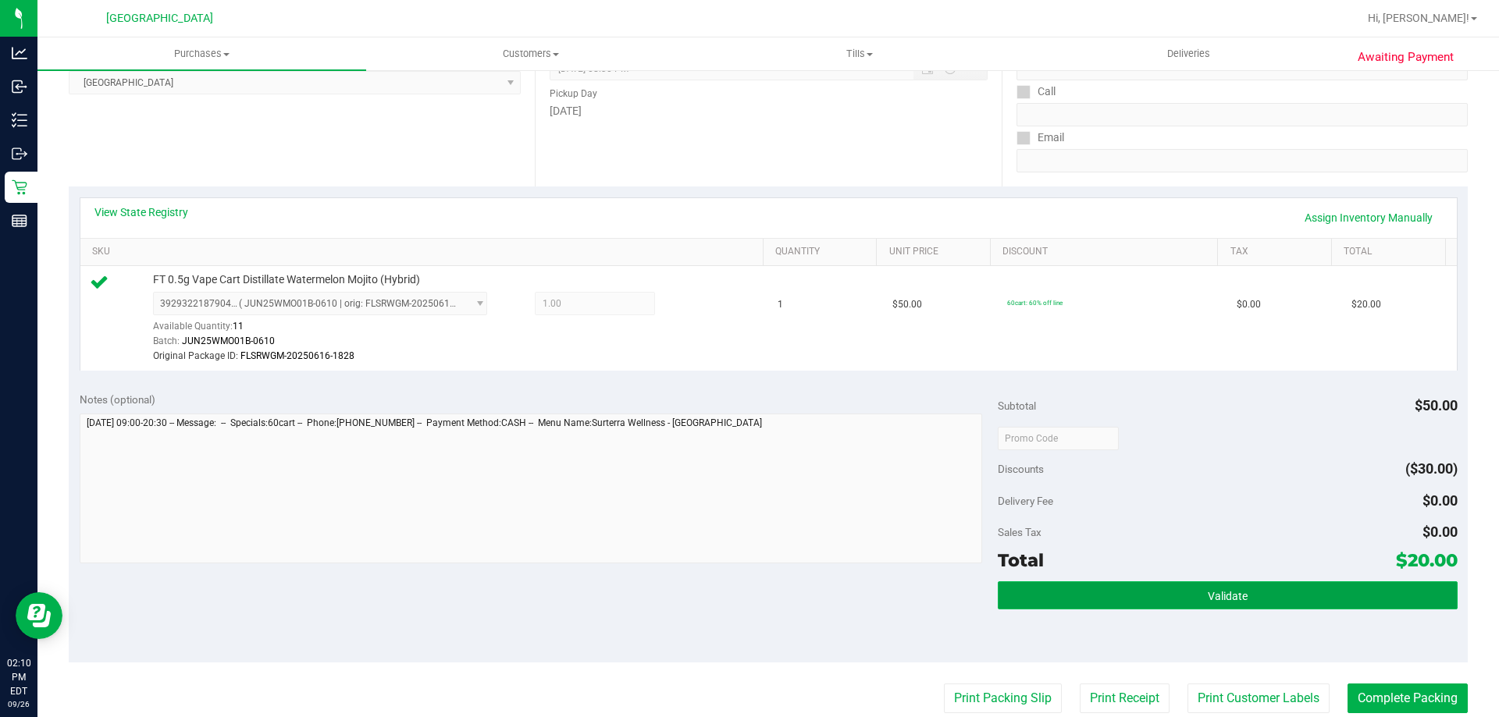
click at [1207, 601] on span "Validate" at bounding box center [1227, 596] width 40 height 12
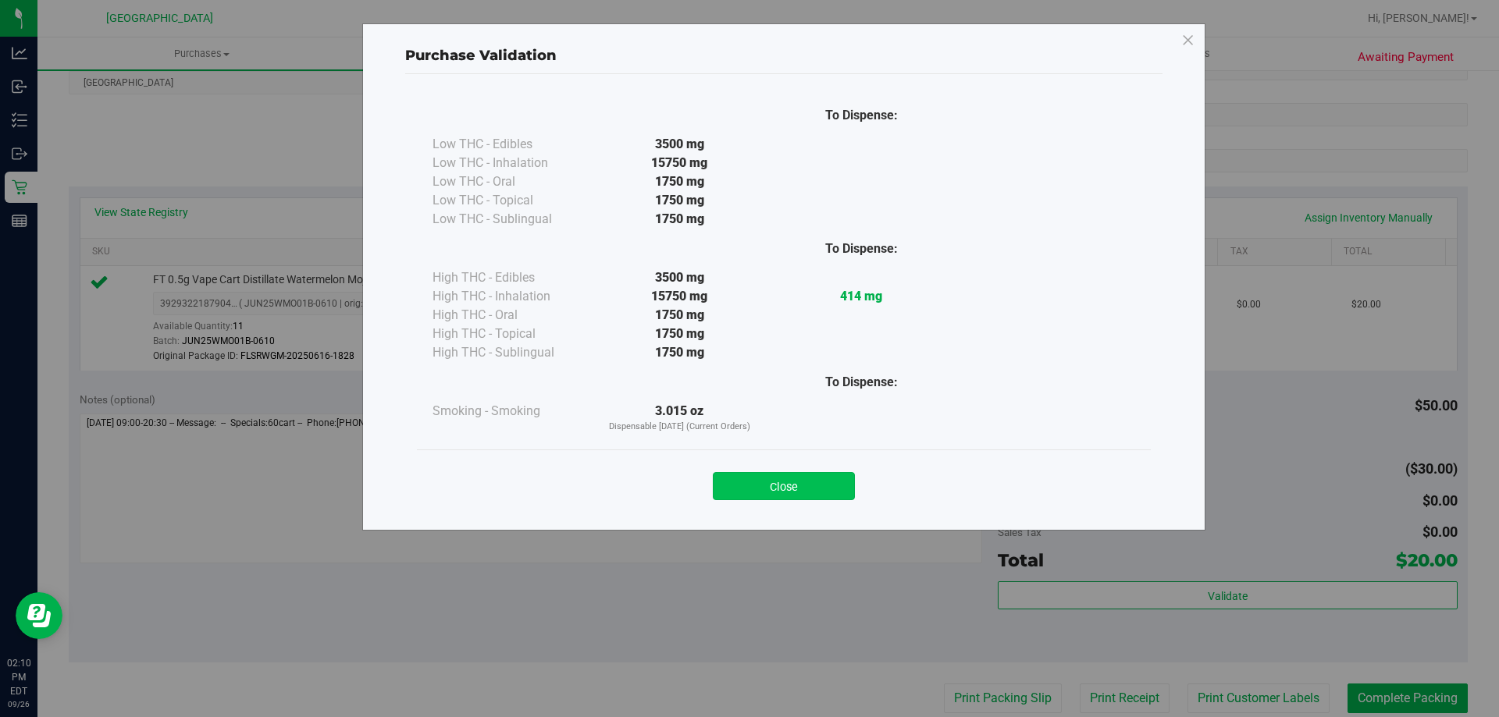
click at [740, 492] on button "Close" at bounding box center [784, 486] width 142 height 28
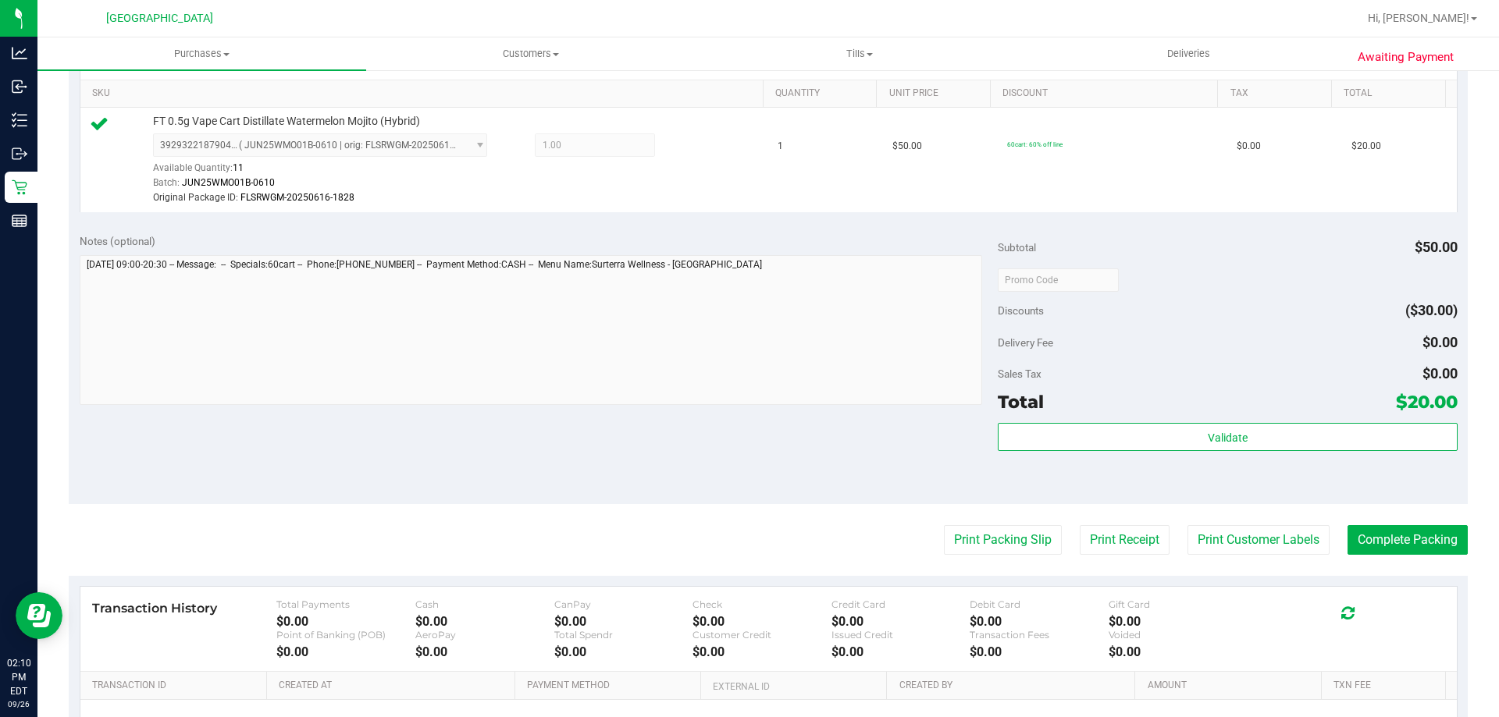
scroll to position [468, 0]
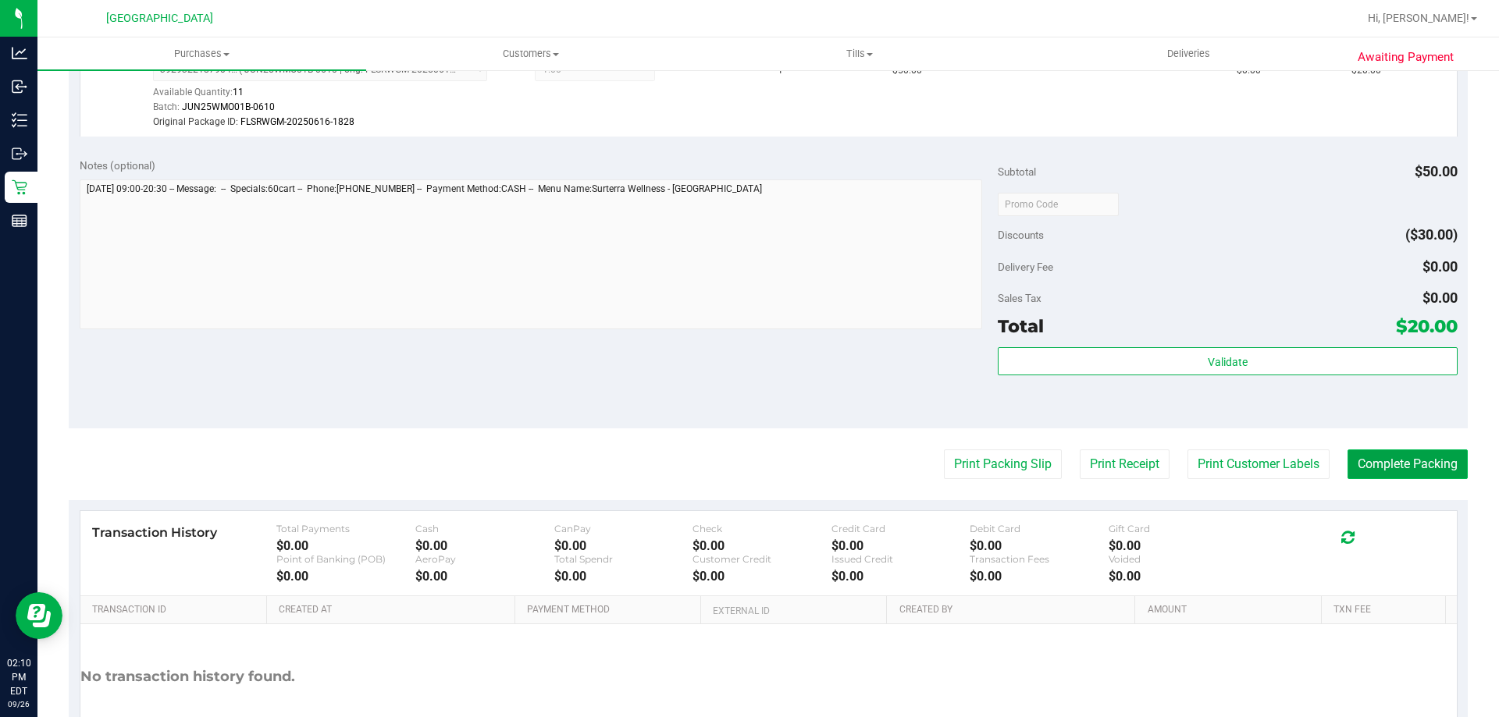
click at [1421, 468] on button "Complete Packing" at bounding box center [1407, 465] width 120 height 30
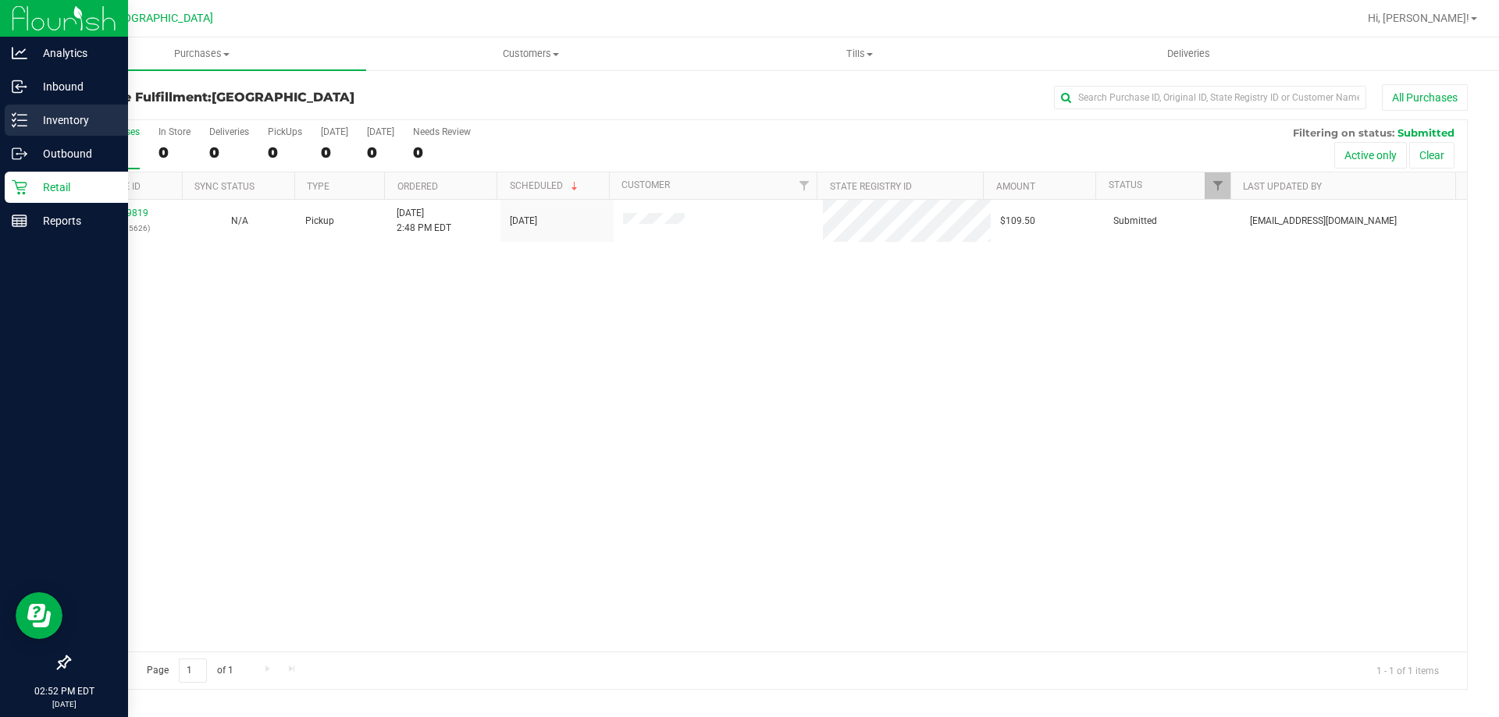
click at [59, 119] on p "Inventory" at bounding box center [74, 120] width 94 height 19
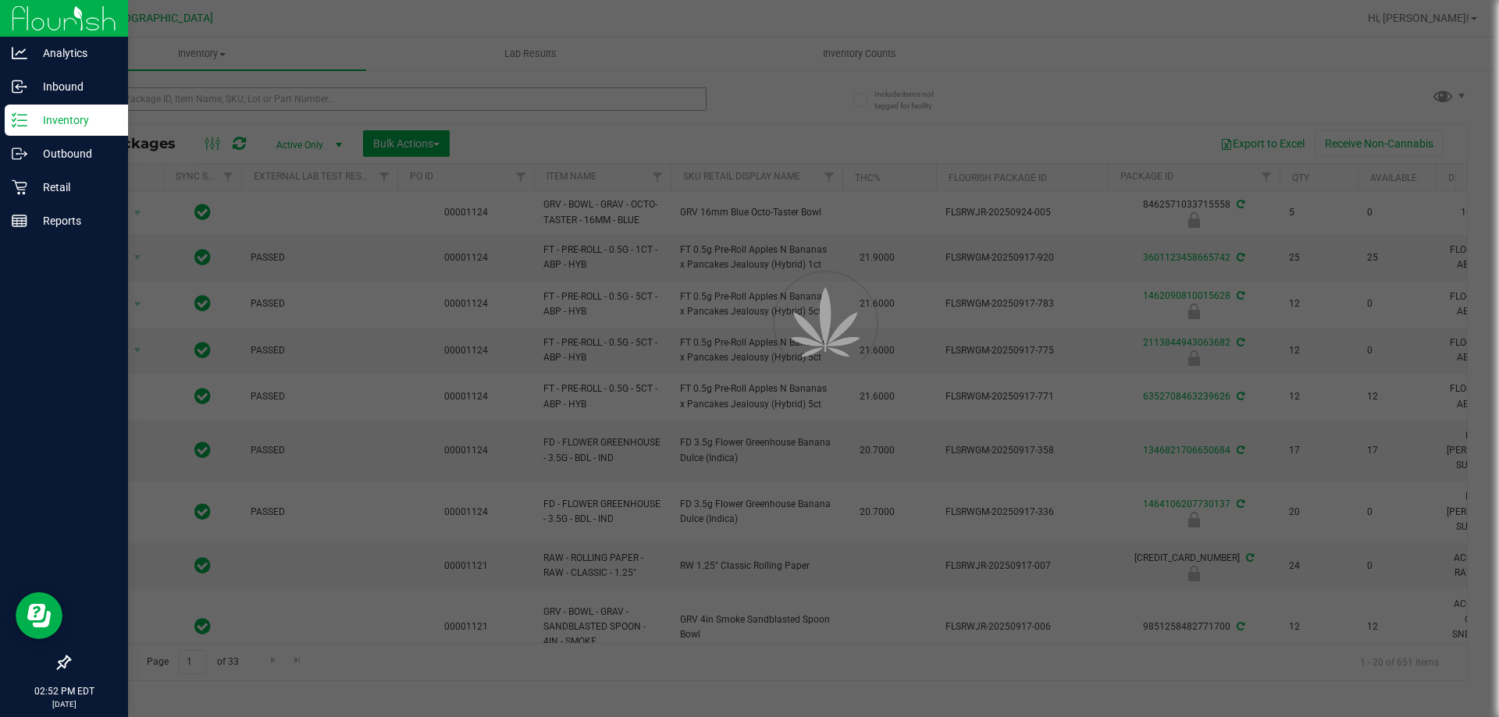
click at [190, 102] on div at bounding box center [749, 358] width 1499 height 717
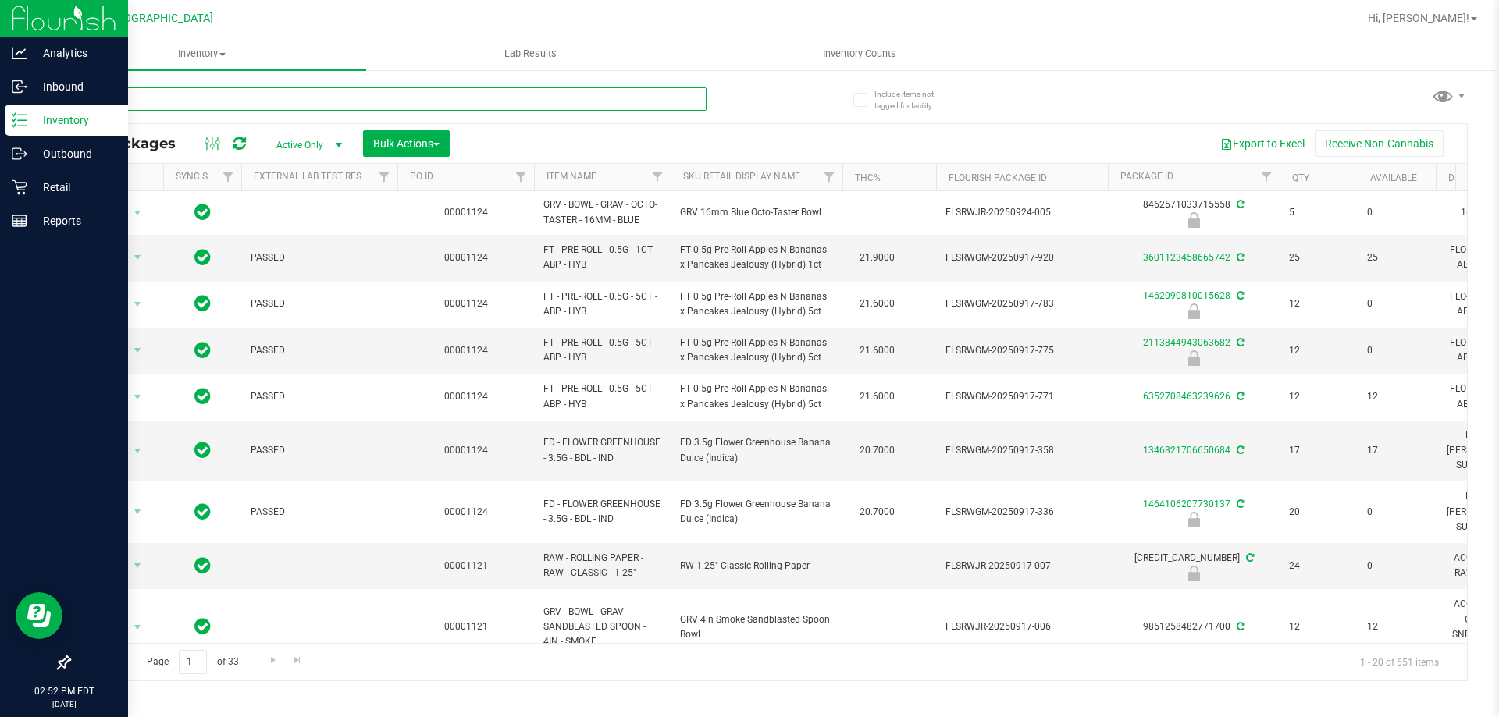
click at [211, 104] on input "text" at bounding box center [388, 98] width 638 height 23
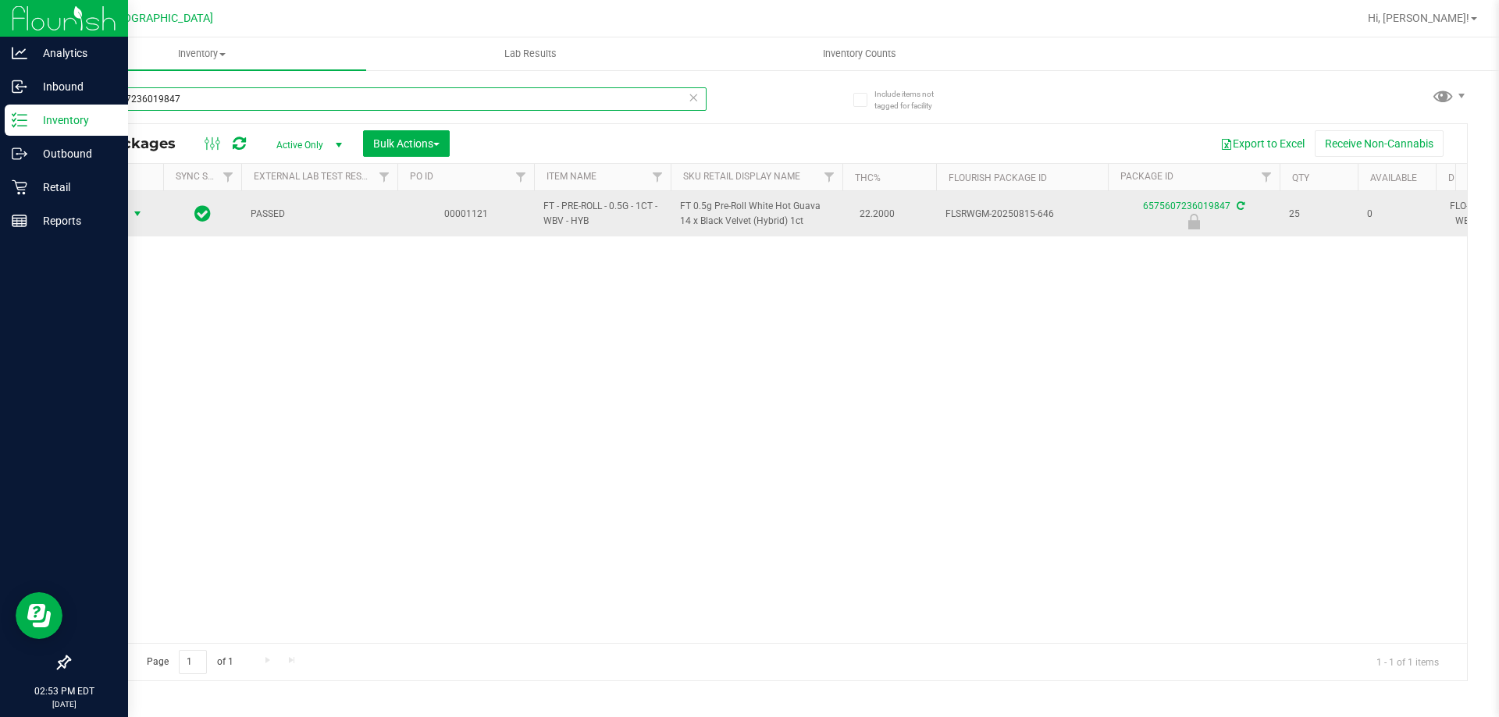
type input "6575607236019847"
click at [124, 212] on span "Action" at bounding box center [106, 214] width 42 height 22
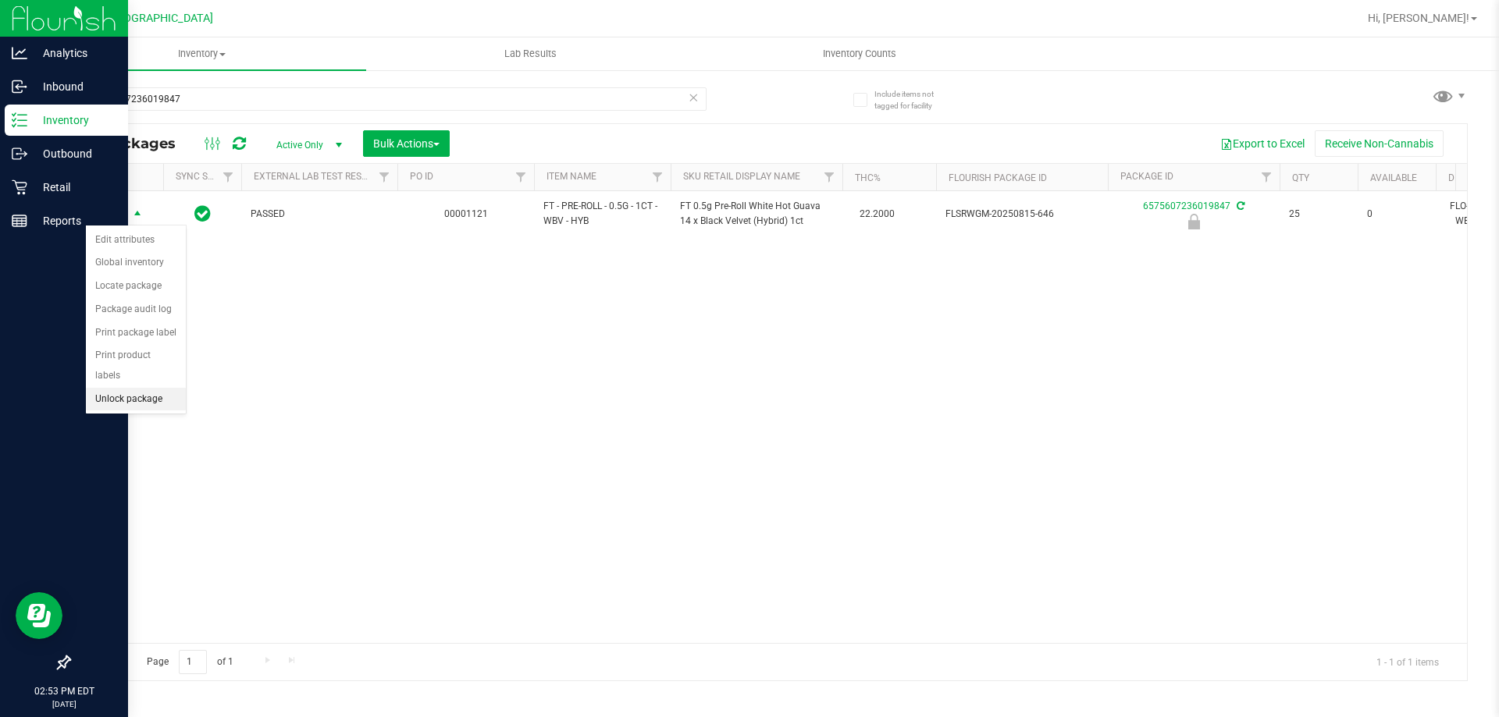
click at [121, 388] on li "Unlock package" at bounding box center [136, 399] width 100 height 23
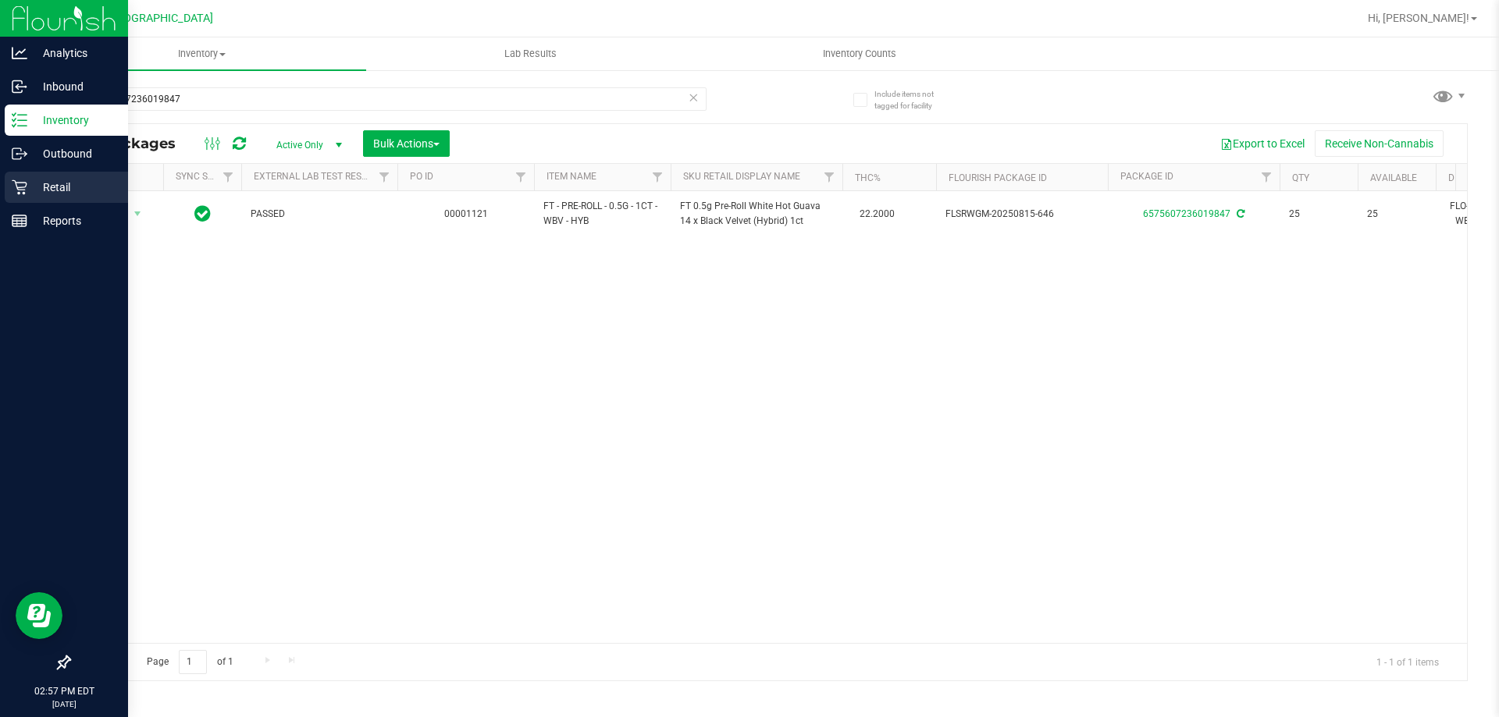
click at [62, 189] on p "Retail" at bounding box center [74, 187] width 94 height 19
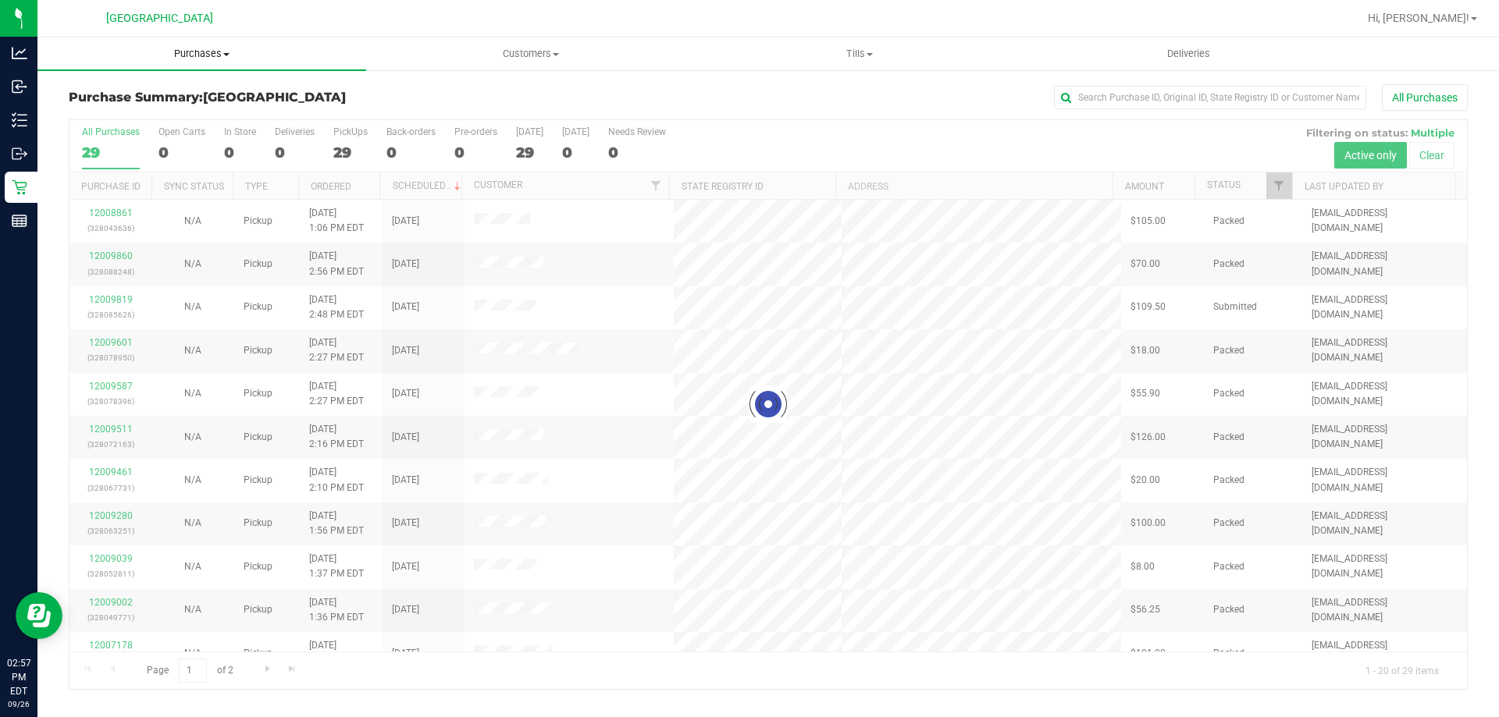
click at [197, 49] on span "Purchases" at bounding box center [201, 54] width 329 height 14
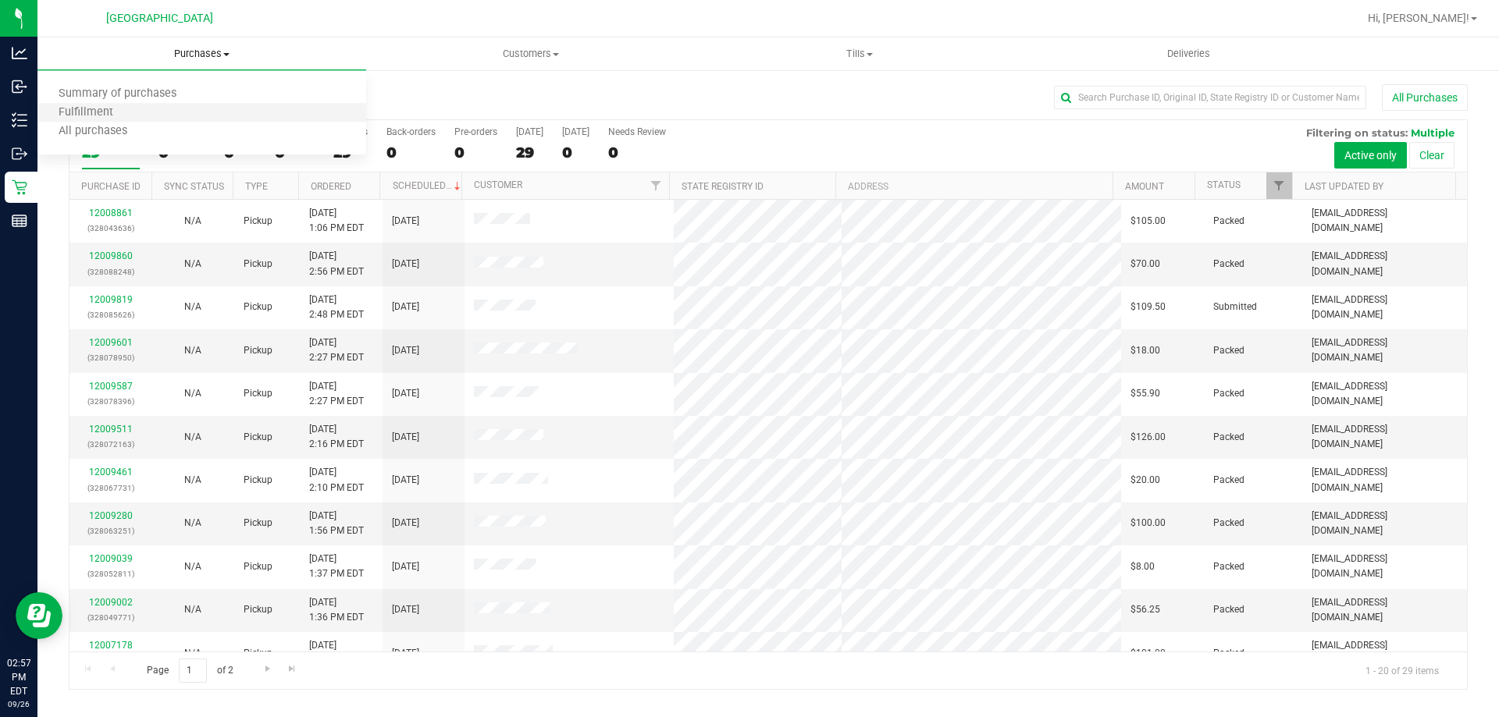
click at [165, 114] on li "Fulfillment" at bounding box center [201, 113] width 329 height 19
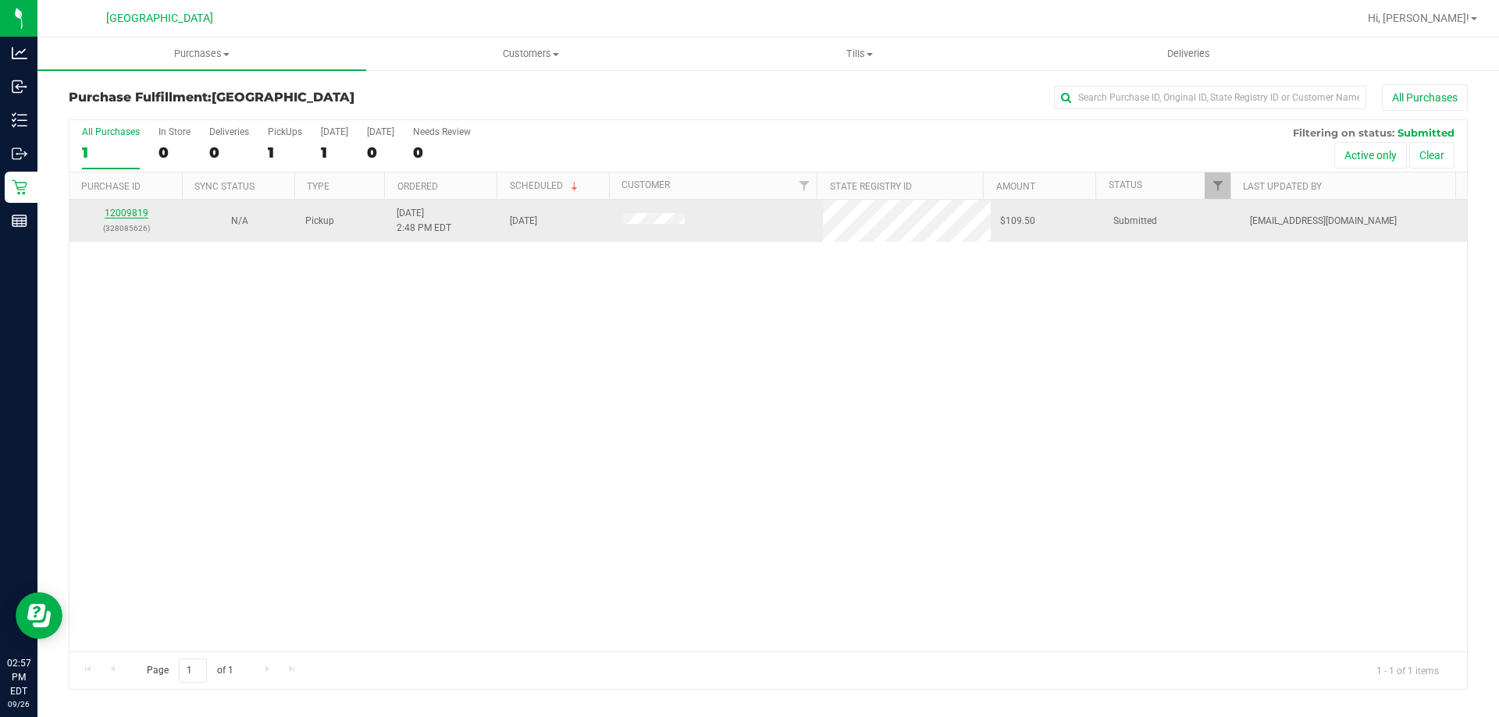
click at [121, 208] on link "12009819" at bounding box center [127, 213] width 44 height 11
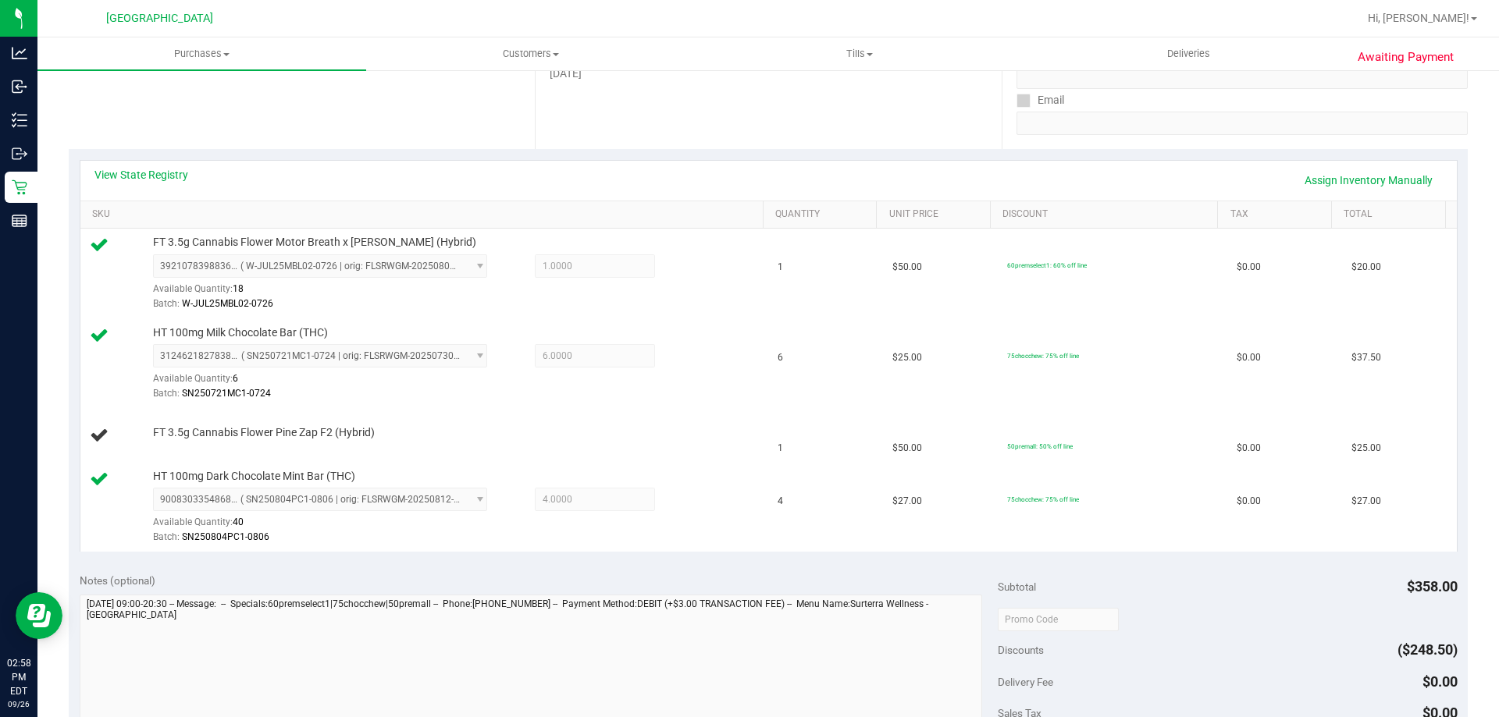
scroll to position [259, 0]
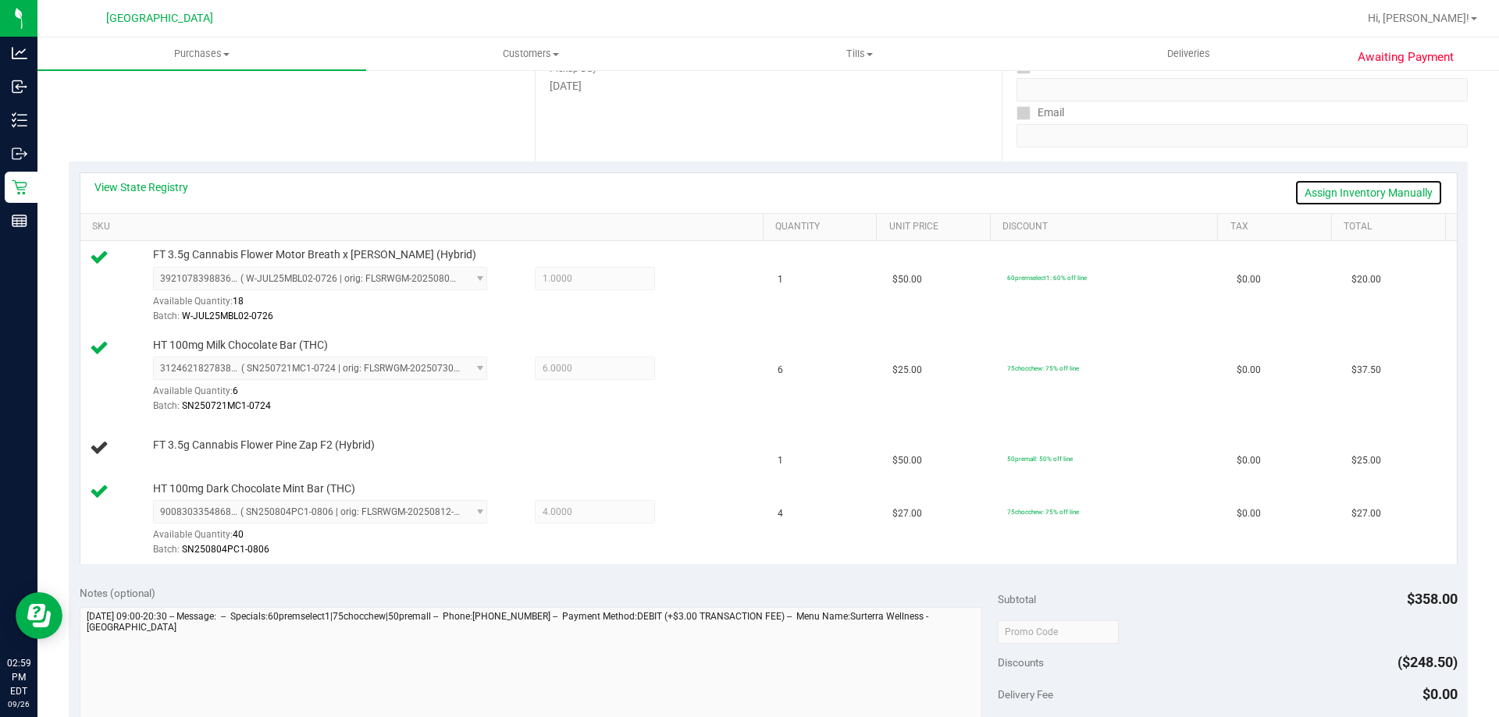
click at [1317, 193] on link "Assign Inventory Manually" at bounding box center [1368, 193] width 148 height 27
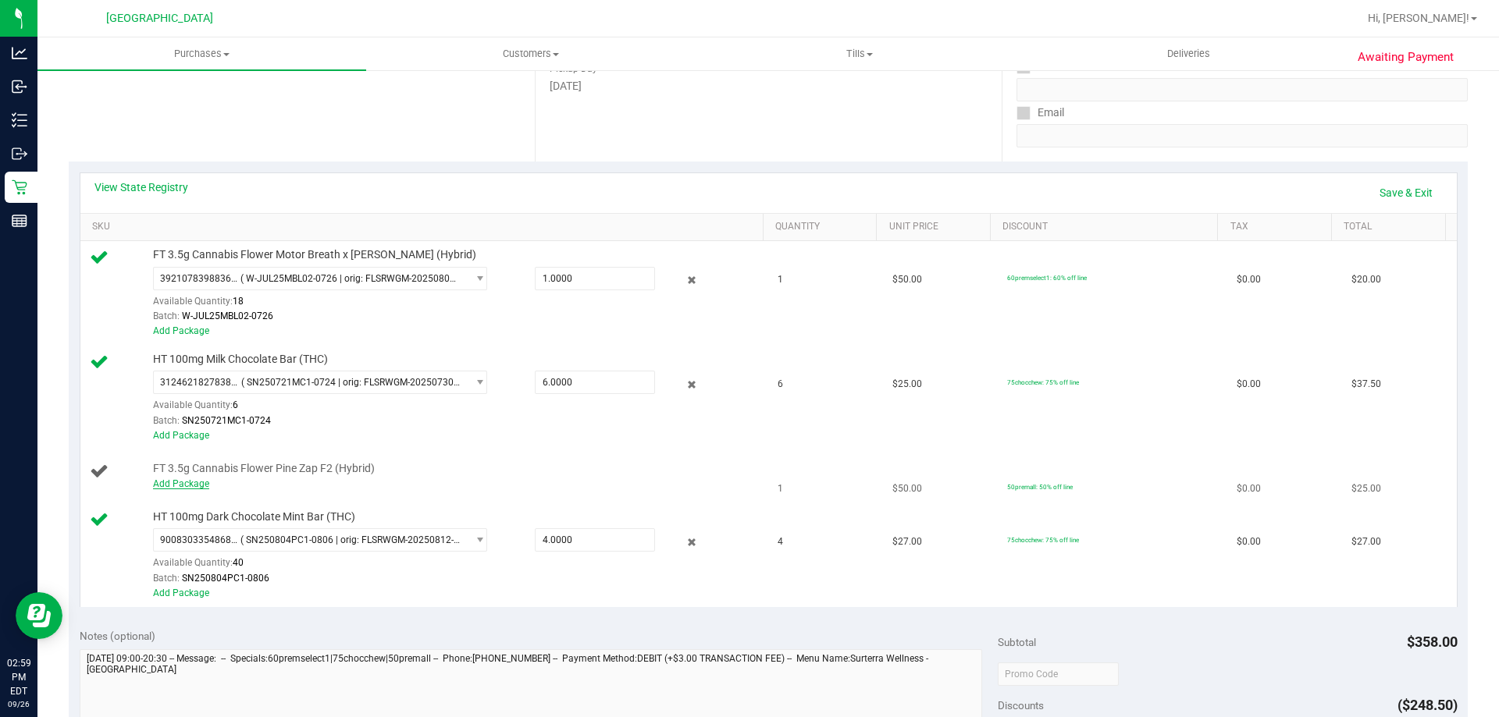
click at [196, 489] on link "Add Package" at bounding box center [181, 483] width 56 height 11
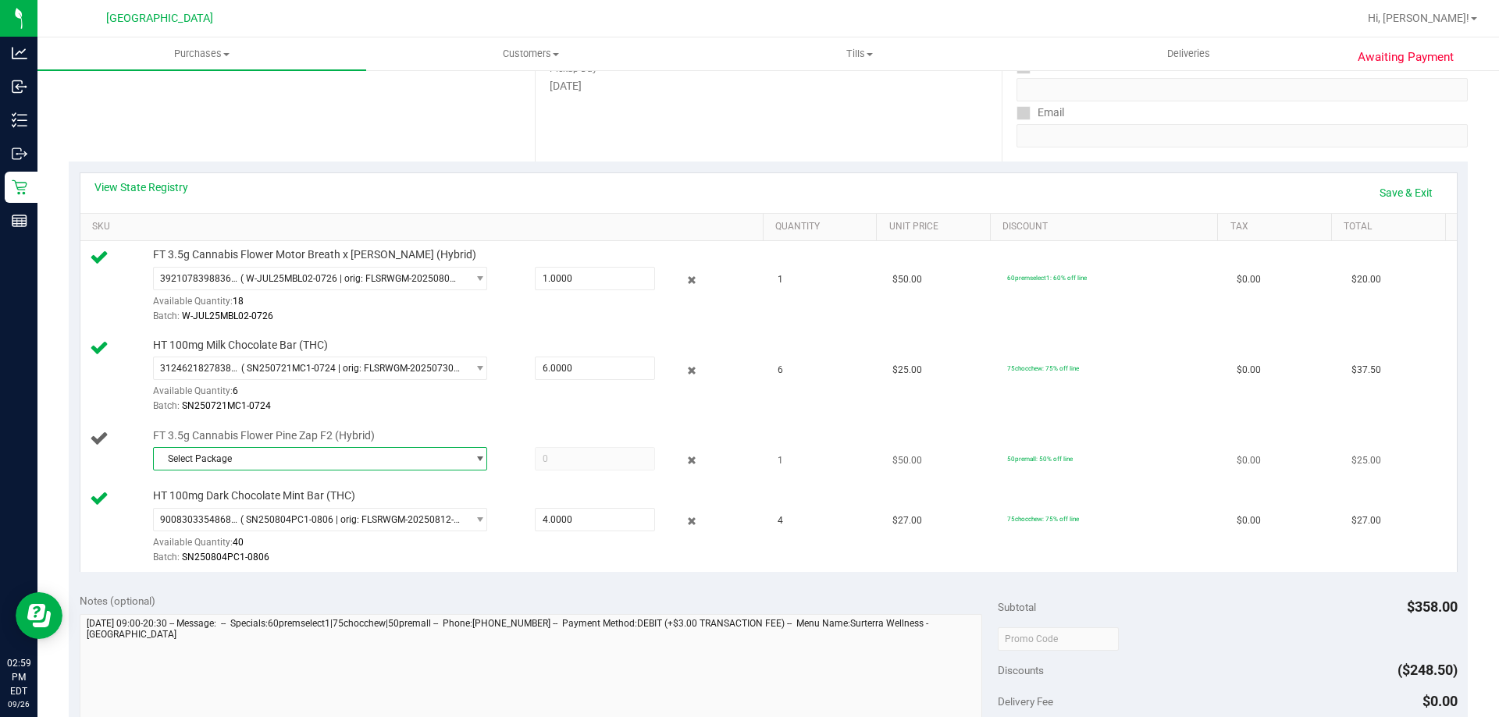
click at [427, 454] on span "Select Package" at bounding box center [310, 459] width 313 height 22
click at [436, 527] on span "( W-JUL25PZT02-0722 | orig: FLSRWGM-20250728-083 )" at bounding box center [371, 522] width 238 height 11
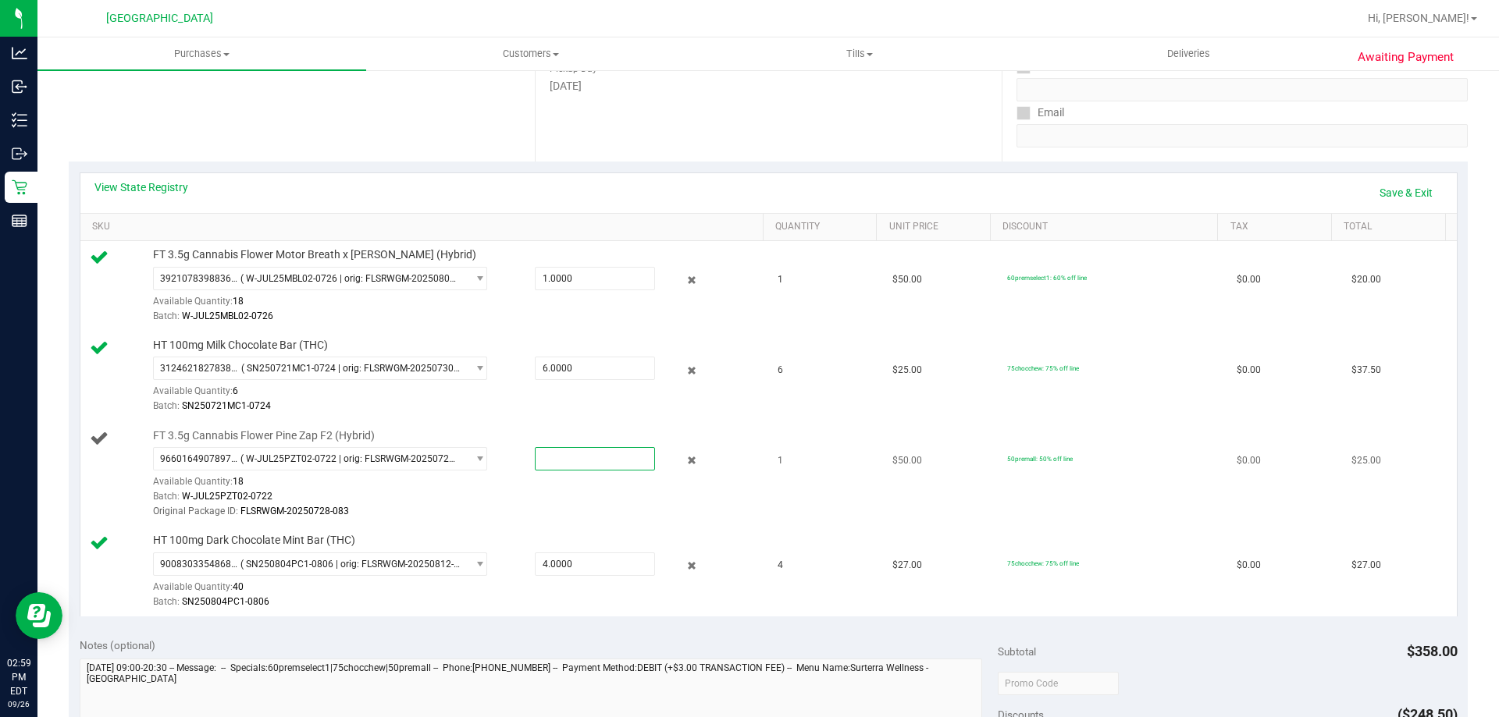
click at [560, 466] on span at bounding box center [595, 458] width 120 height 23
type input "1"
type input "1.0000"
click at [645, 489] on div "Batch: W-JUL25PZT02-0722" at bounding box center [454, 496] width 603 height 15
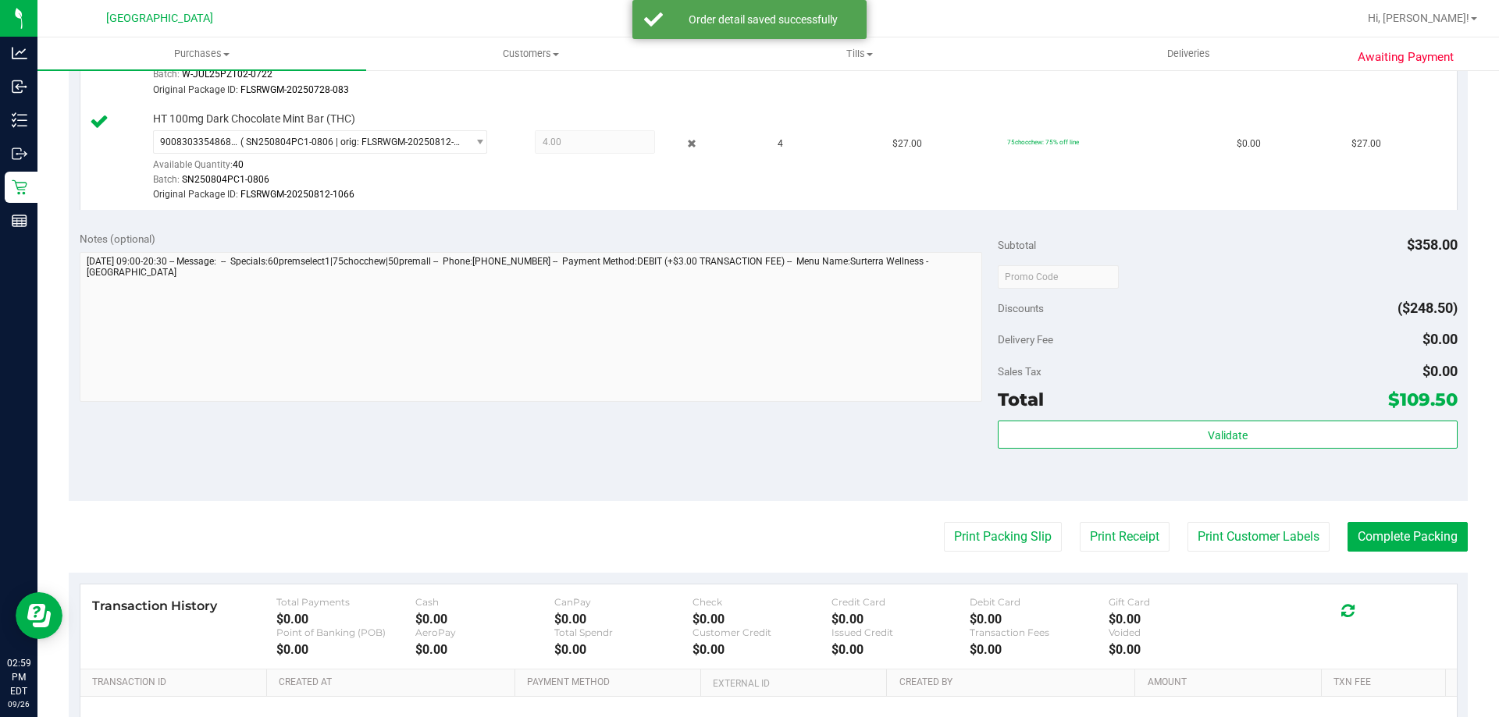
scroll to position [713, 0]
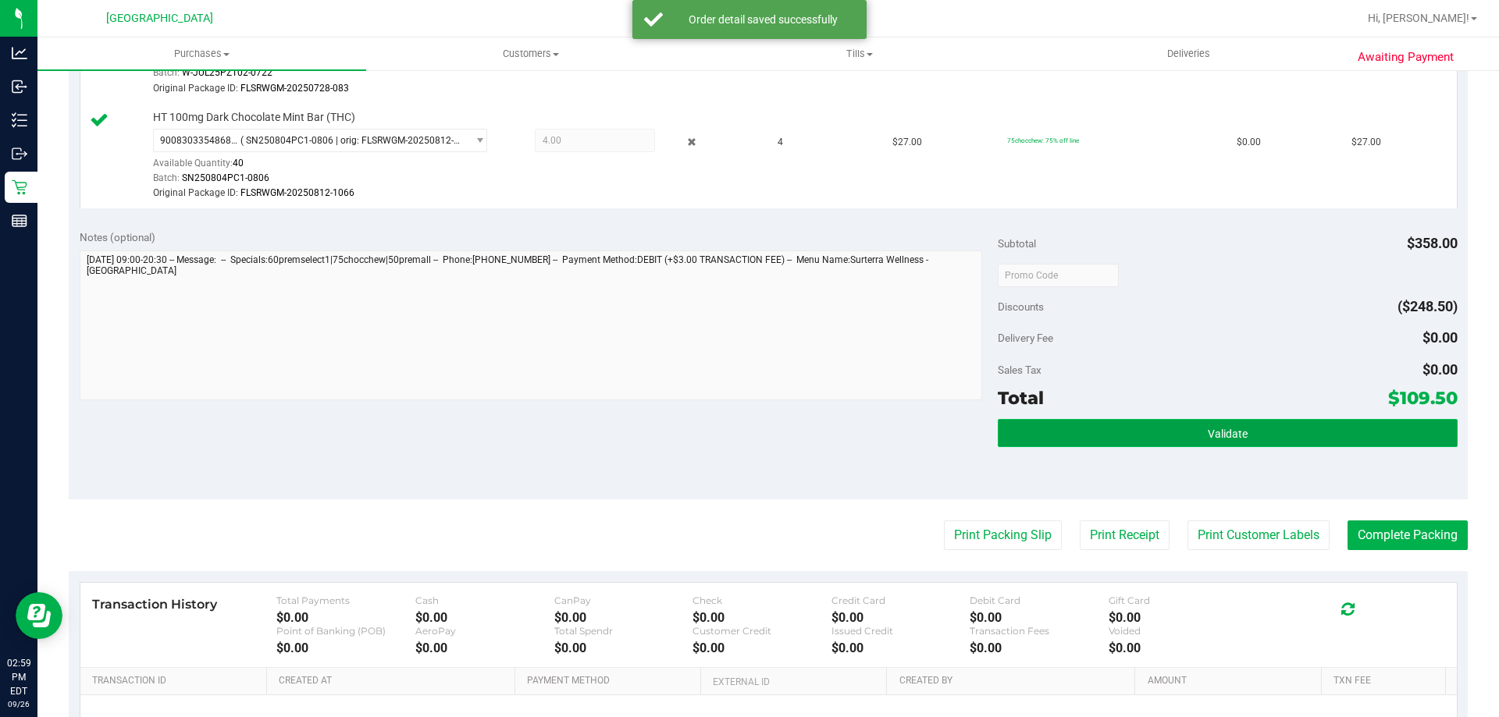
click at [1218, 437] on span "Validate" at bounding box center [1227, 434] width 40 height 12
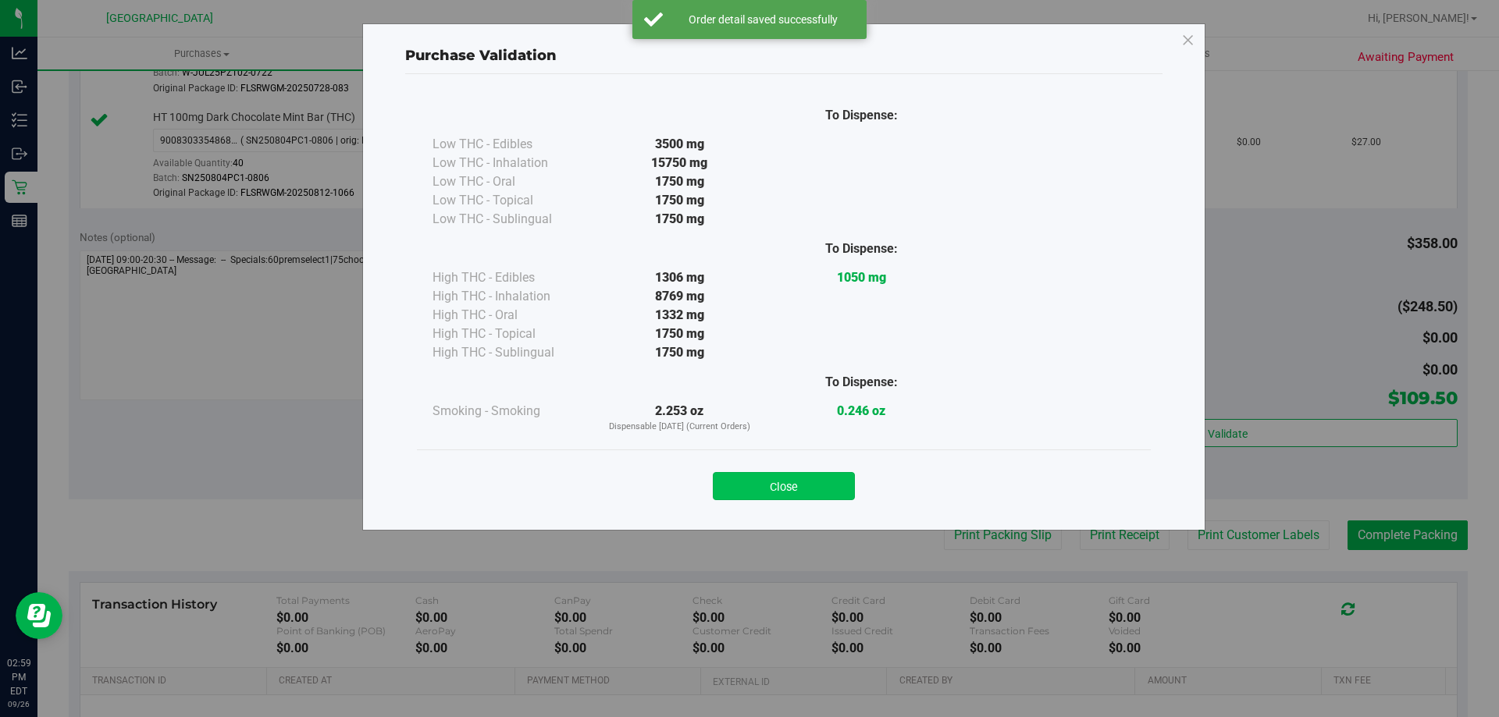
click at [806, 495] on button "Close" at bounding box center [784, 486] width 142 height 28
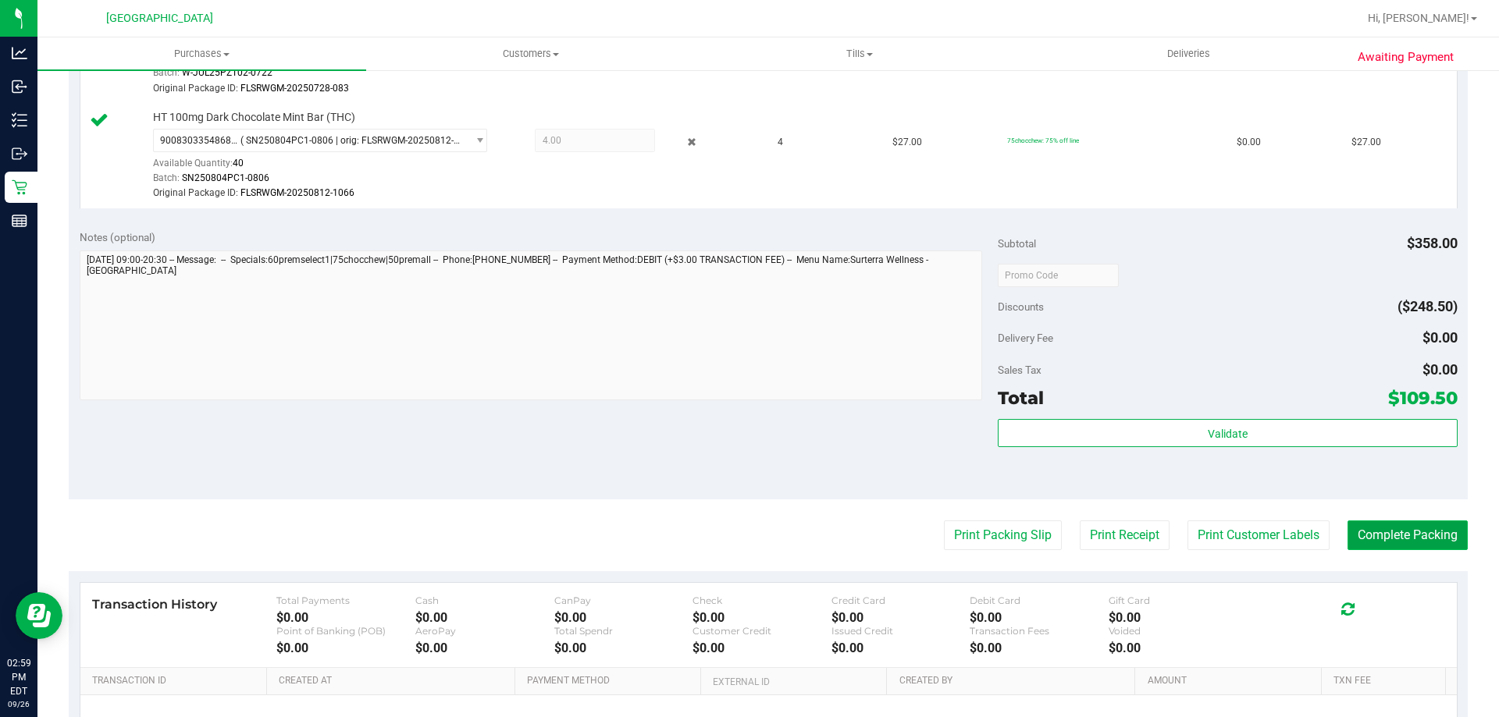
click at [1378, 530] on button "Complete Packing" at bounding box center [1407, 536] width 120 height 30
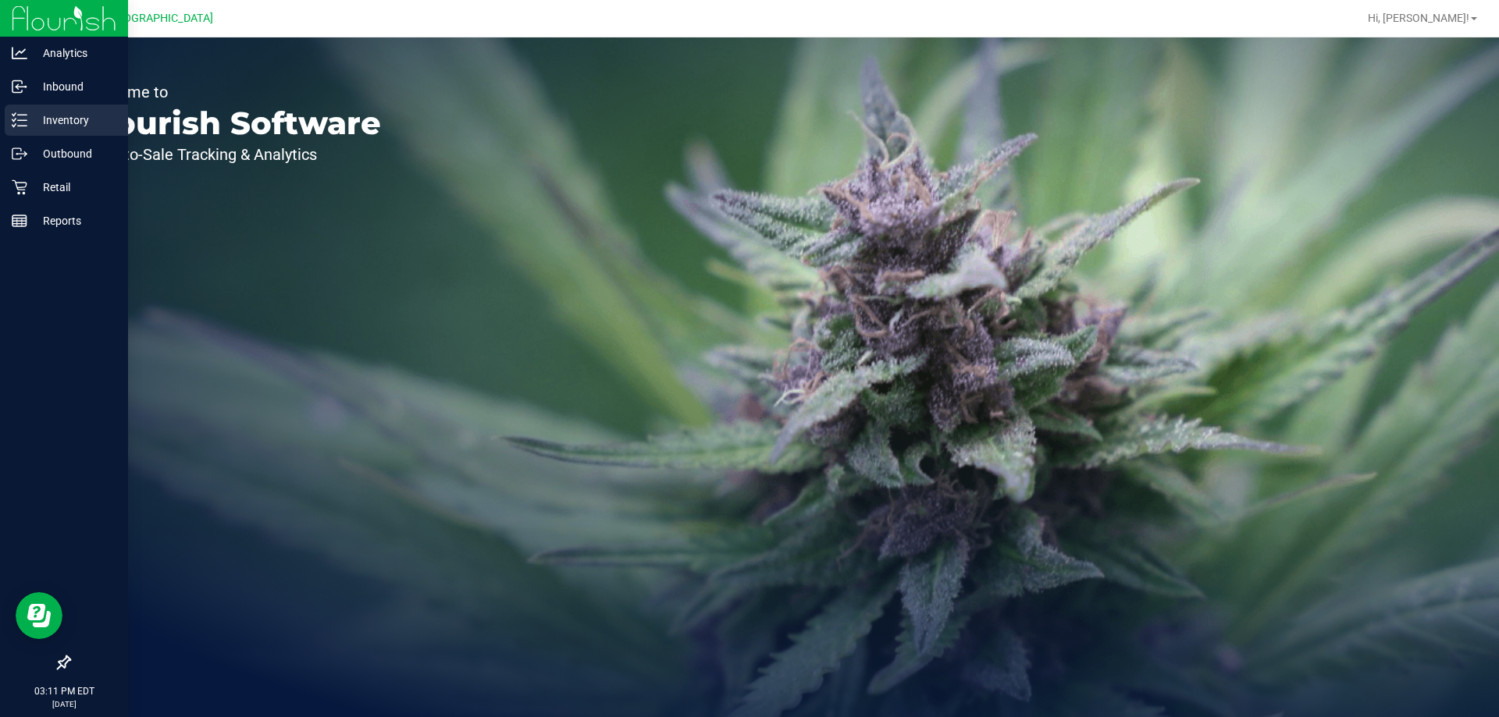
click at [32, 121] on p "Inventory" at bounding box center [74, 120] width 94 height 19
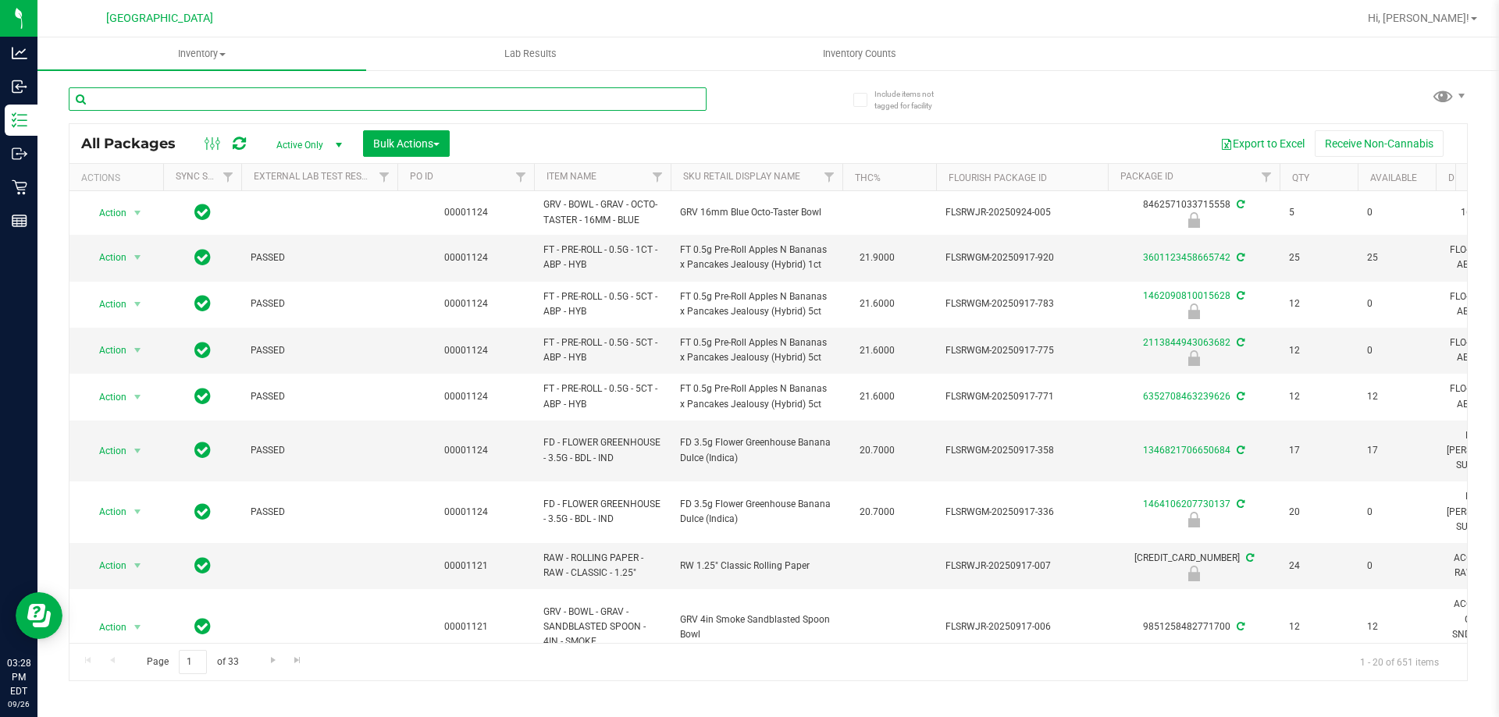
click at [322, 98] on input "text" at bounding box center [388, 98] width 638 height 23
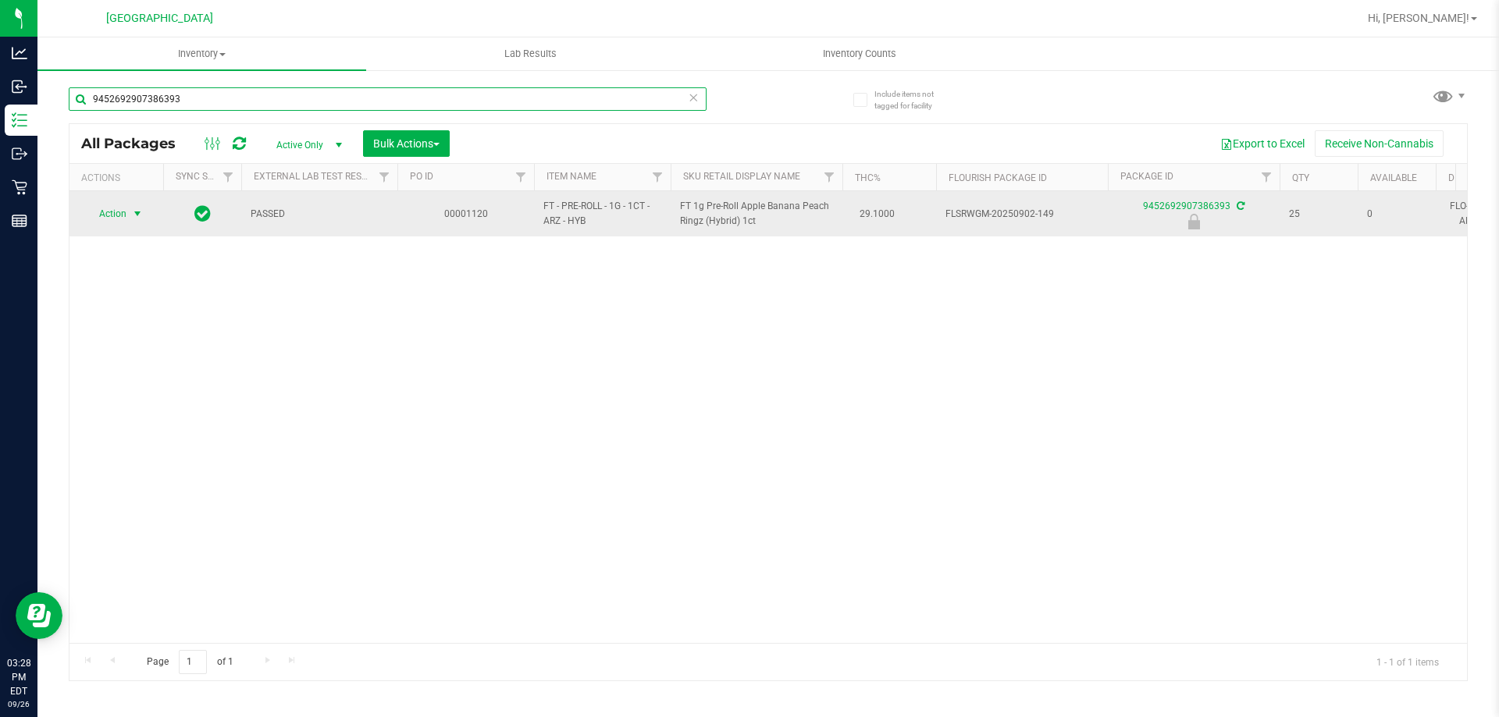
type input "9452692907386393"
click at [101, 204] on span "Action" at bounding box center [106, 214] width 42 height 22
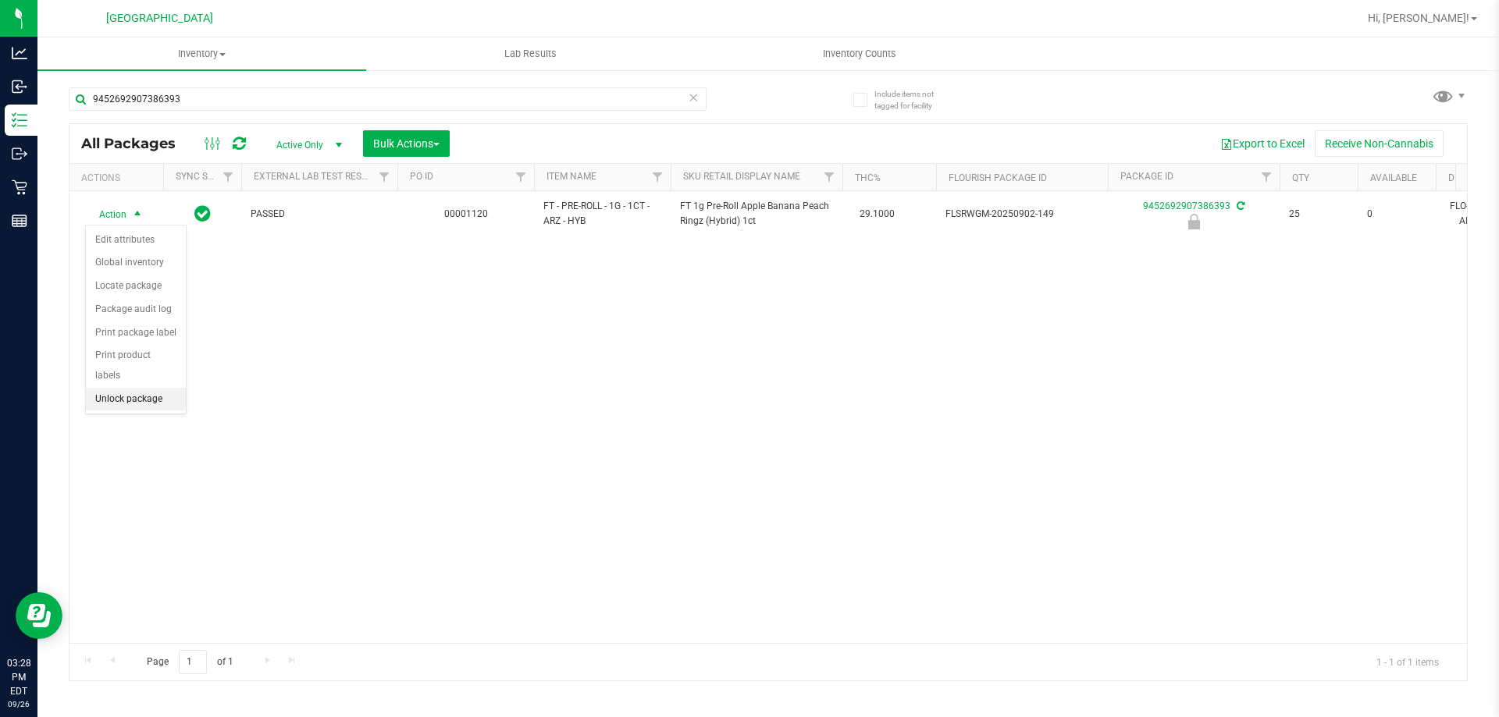
click at [140, 388] on li "Unlock package" at bounding box center [136, 399] width 100 height 23
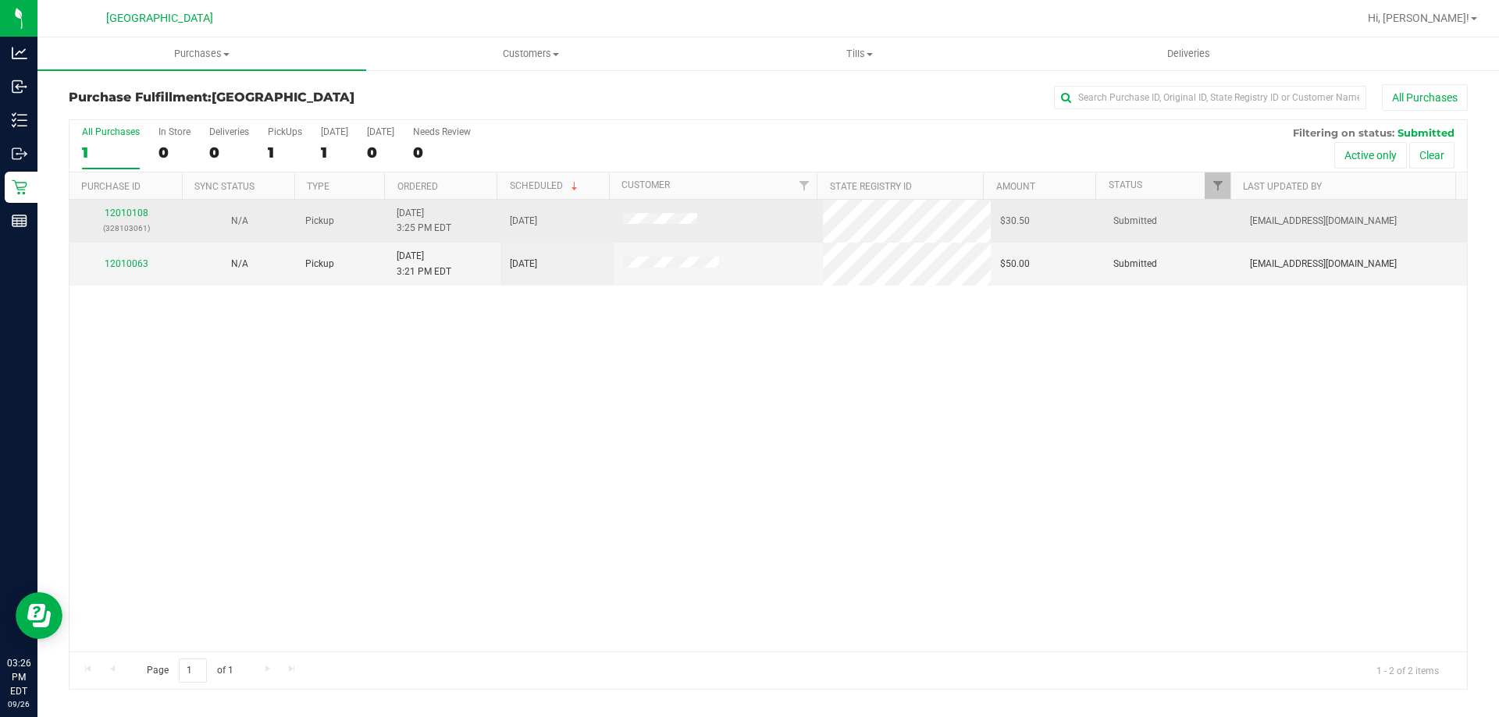
click at [138, 219] on div "12010108 (328103061)" at bounding box center [126, 221] width 94 height 30
click at [140, 213] on link "12010108" at bounding box center [127, 213] width 44 height 11
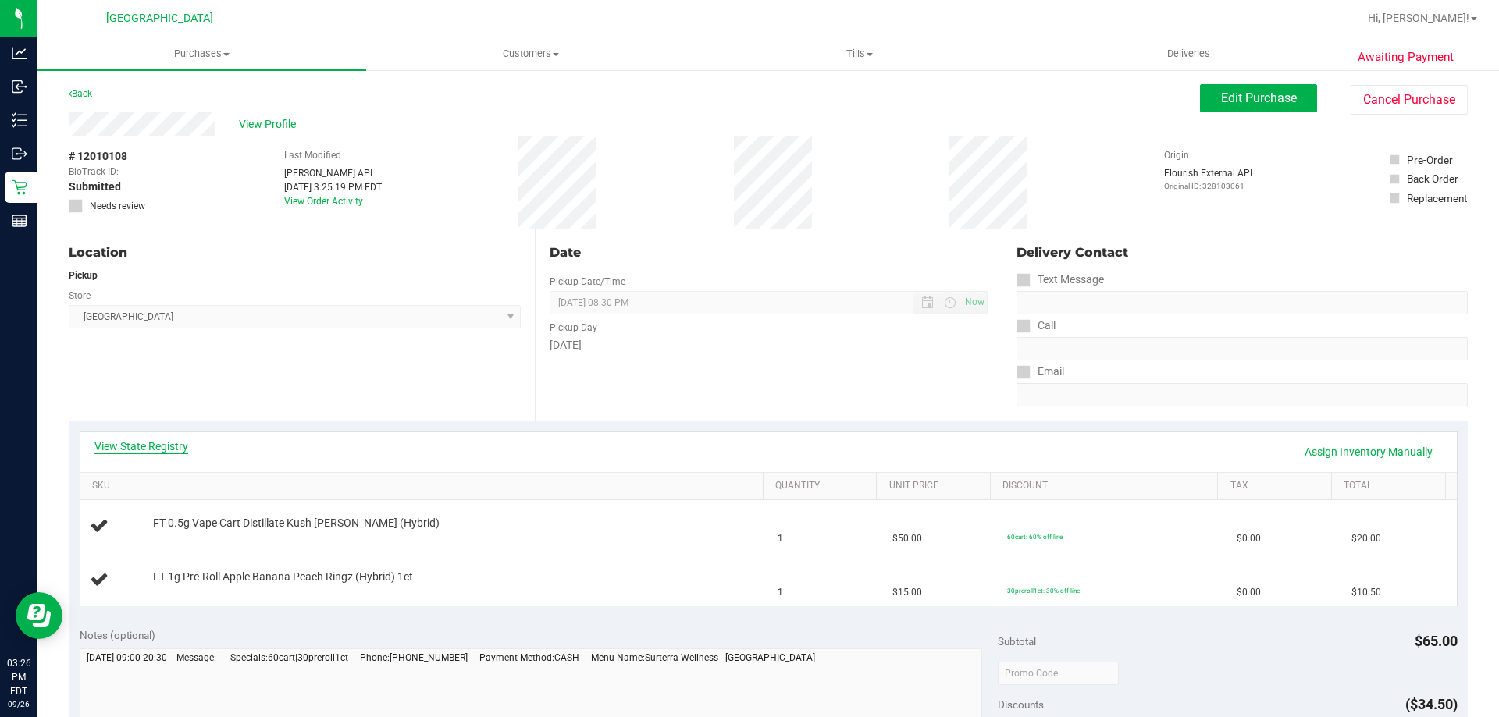
click at [169, 450] on link "View State Registry" at bounding box center [141, 447] width 94 height 16
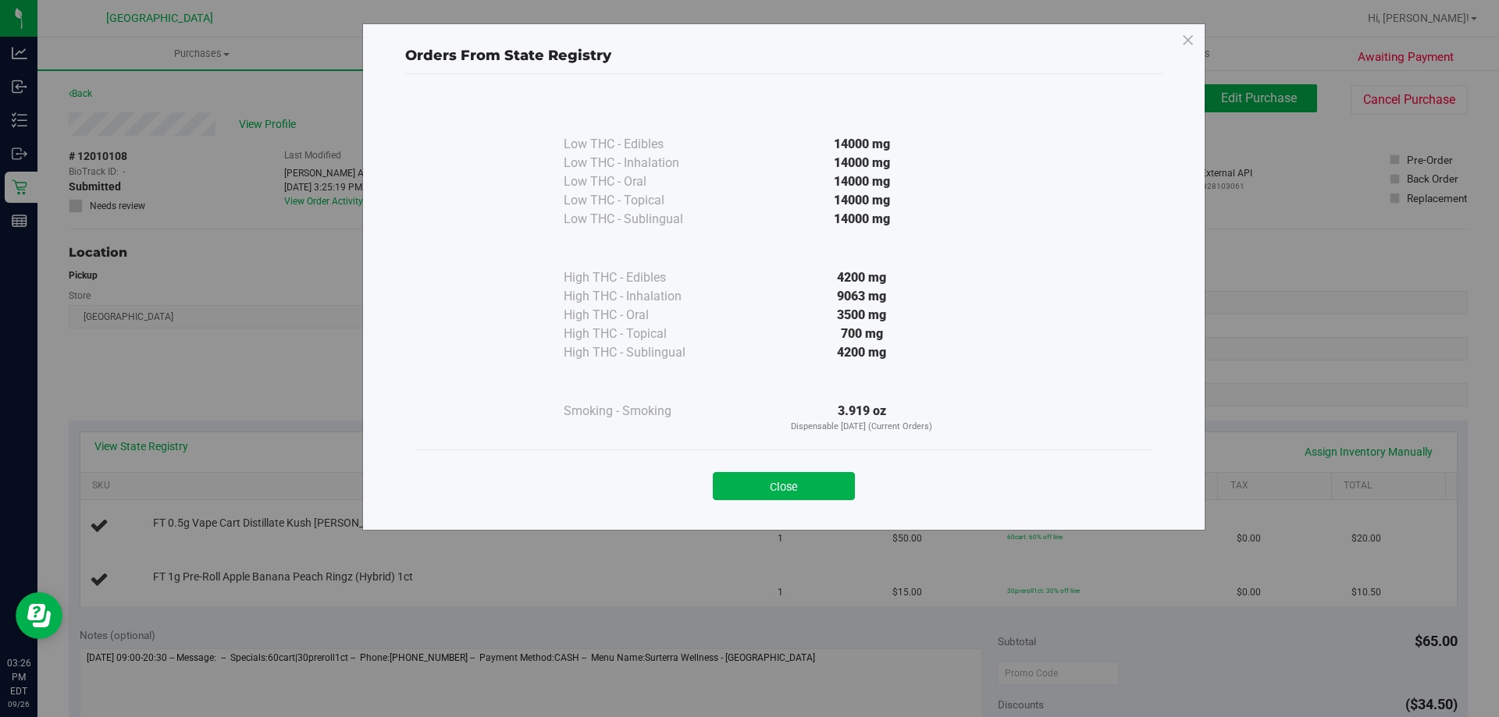
drag, startPoint x: 795, startPoint y: 488, endPoint x: 784, endPoint y: 489, distance: 11.8
click at [794, 488] on button "Close" at bounding box center [784, 486] width 142 height 28
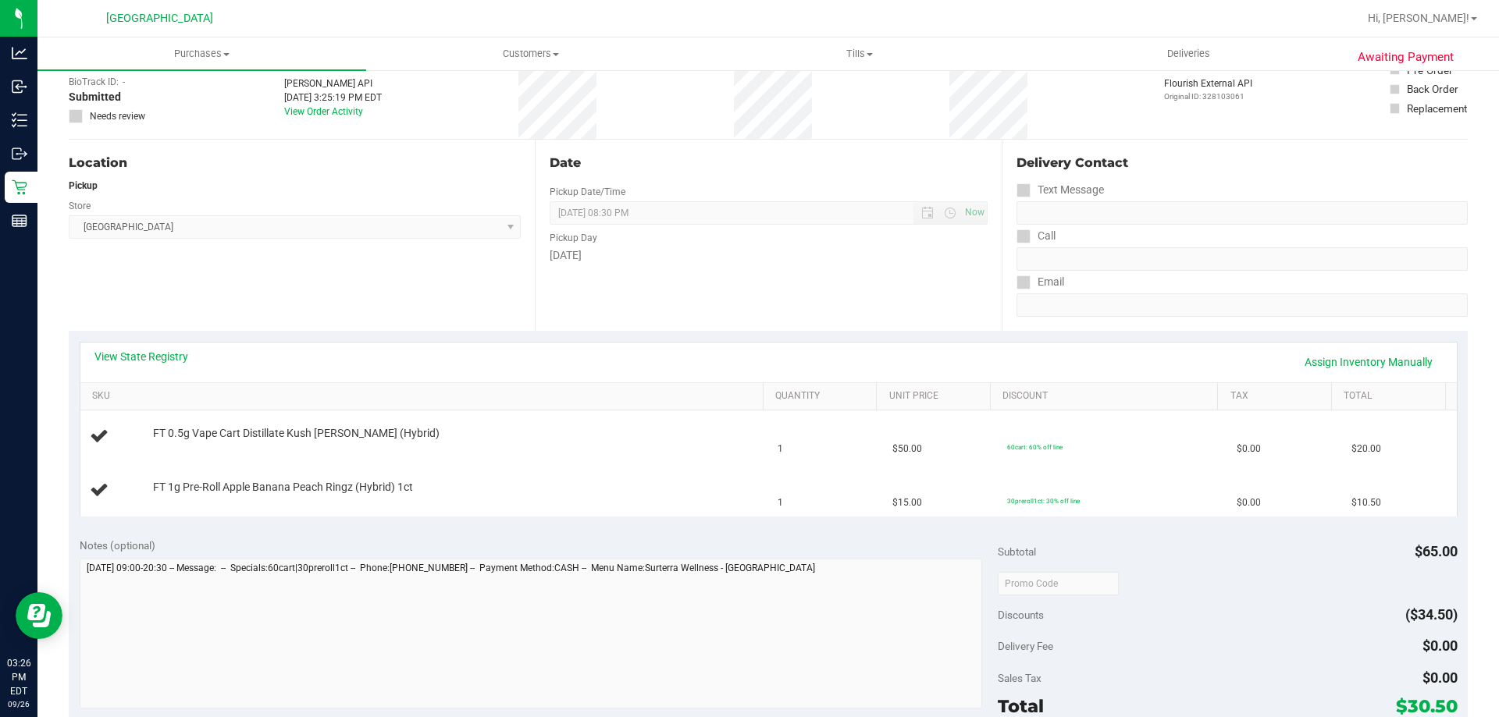
scroll to position [390, 0]
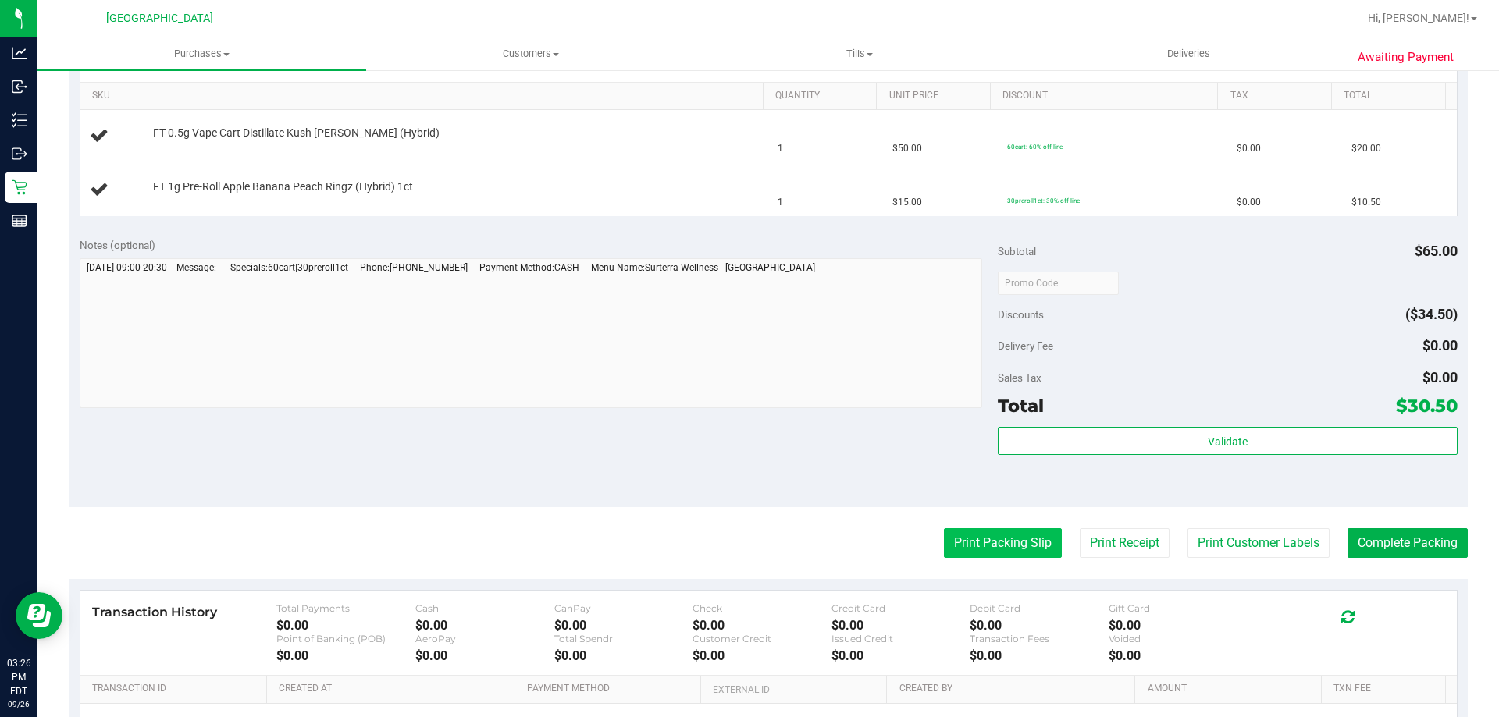
click at [984, 533] on button "Print Packing Slip" at bounding box center [1003, 543] width 118 height 30
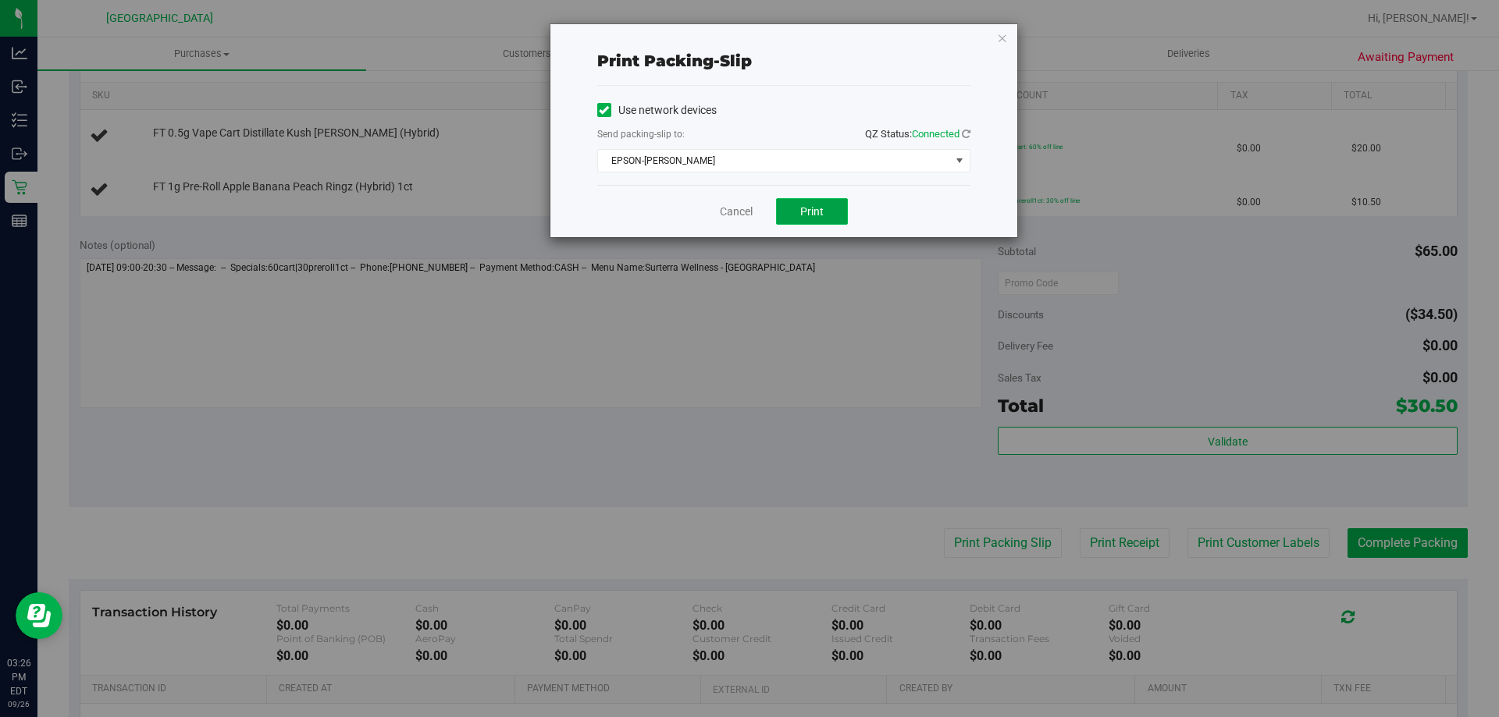
click at [820, 219] on button "Print" at bounding box center [812, 211] width 72 height 27
click at [1004, 32] on icon "button" at bounding box center [1002, 37] width 11 height 19
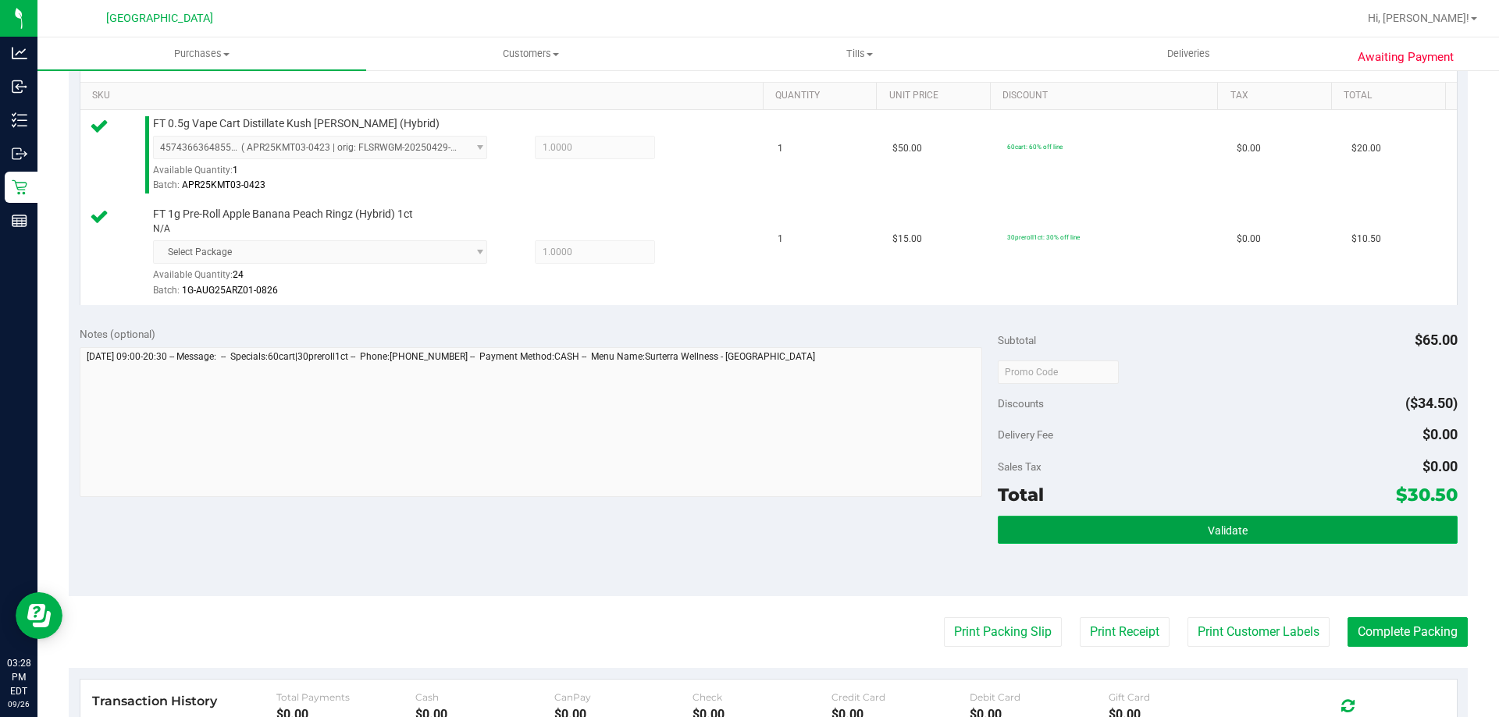
click at [1192, 542] on button "Validate" at bounding box center [1226, 530] width 459 height 28
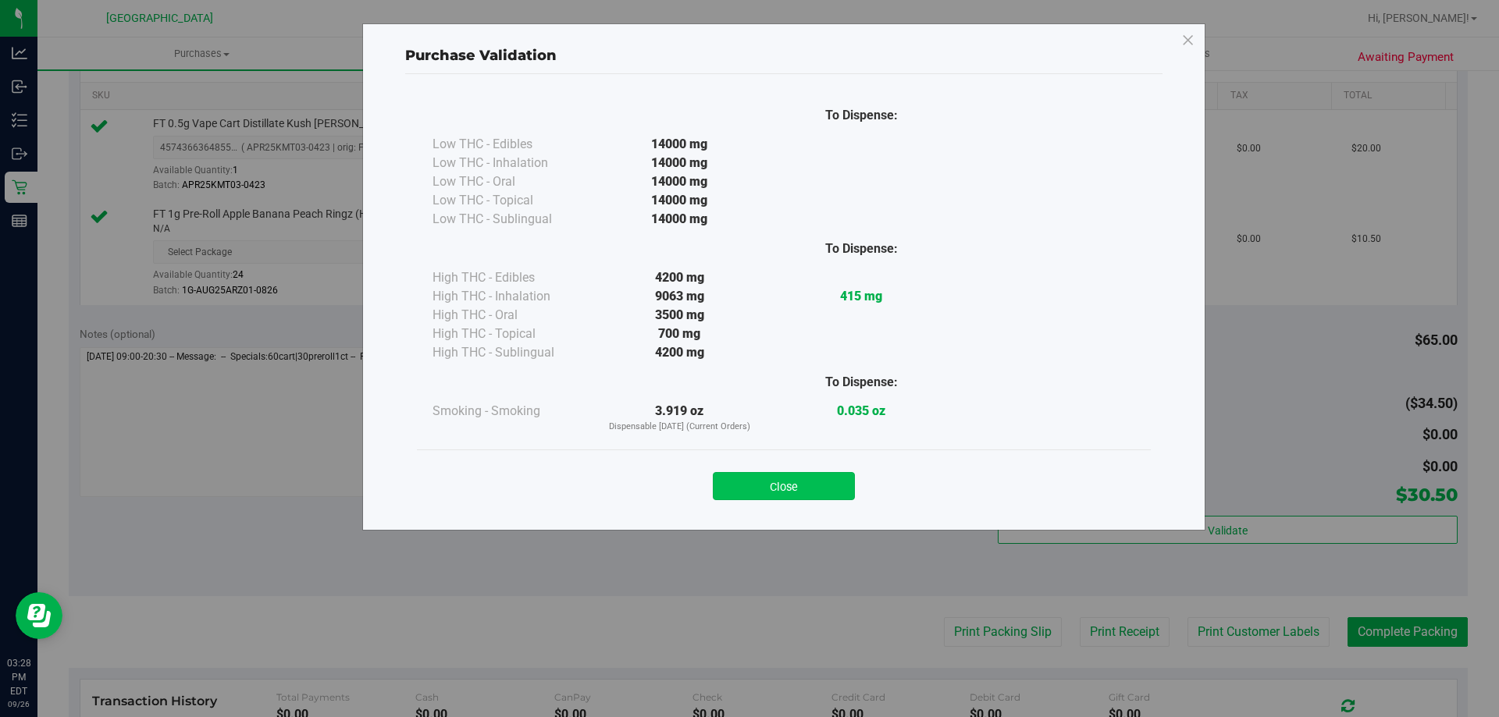
click at [805, 483] on button "Close" at bounding box center [784, 486] width 142 height 28
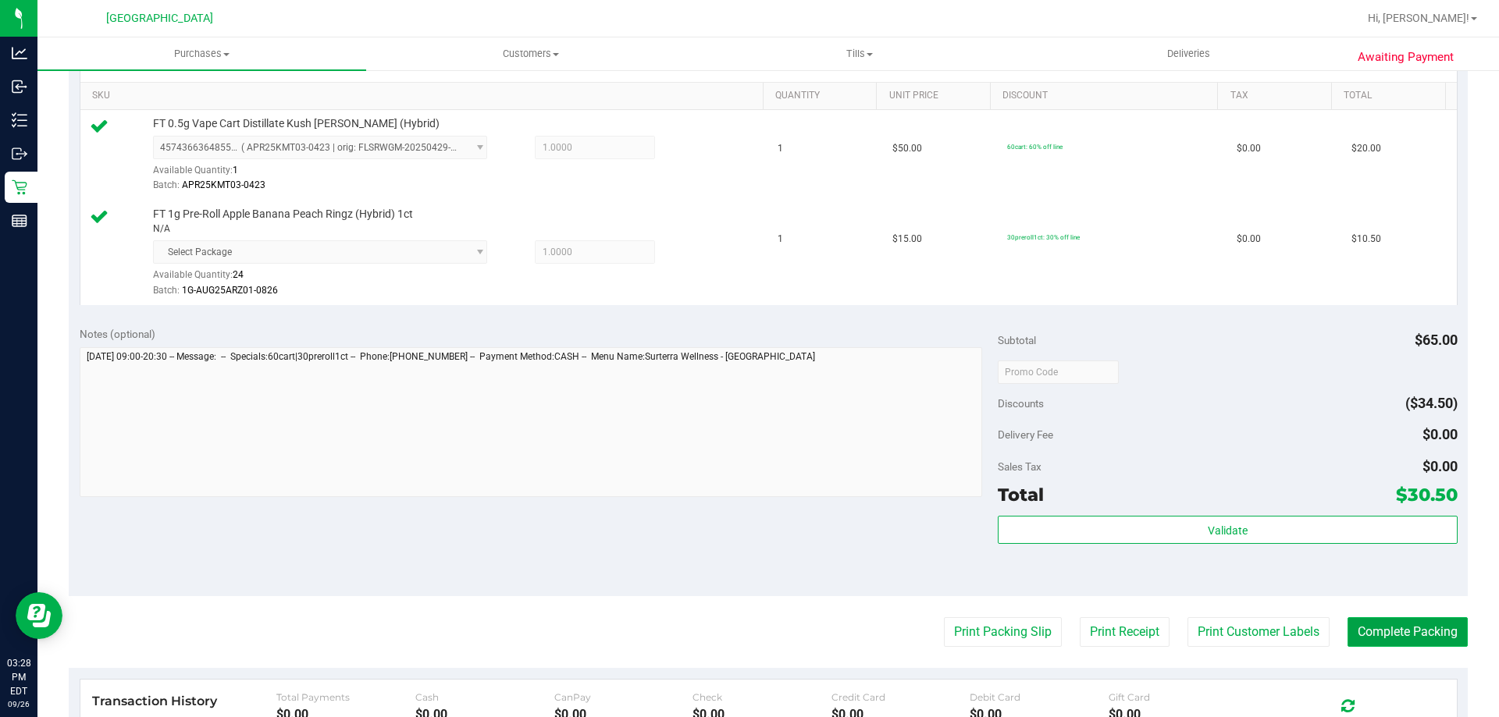
click at [1386, 623] on button "Complete Packing" at bounding box center [1407, 632] width 120 height 30
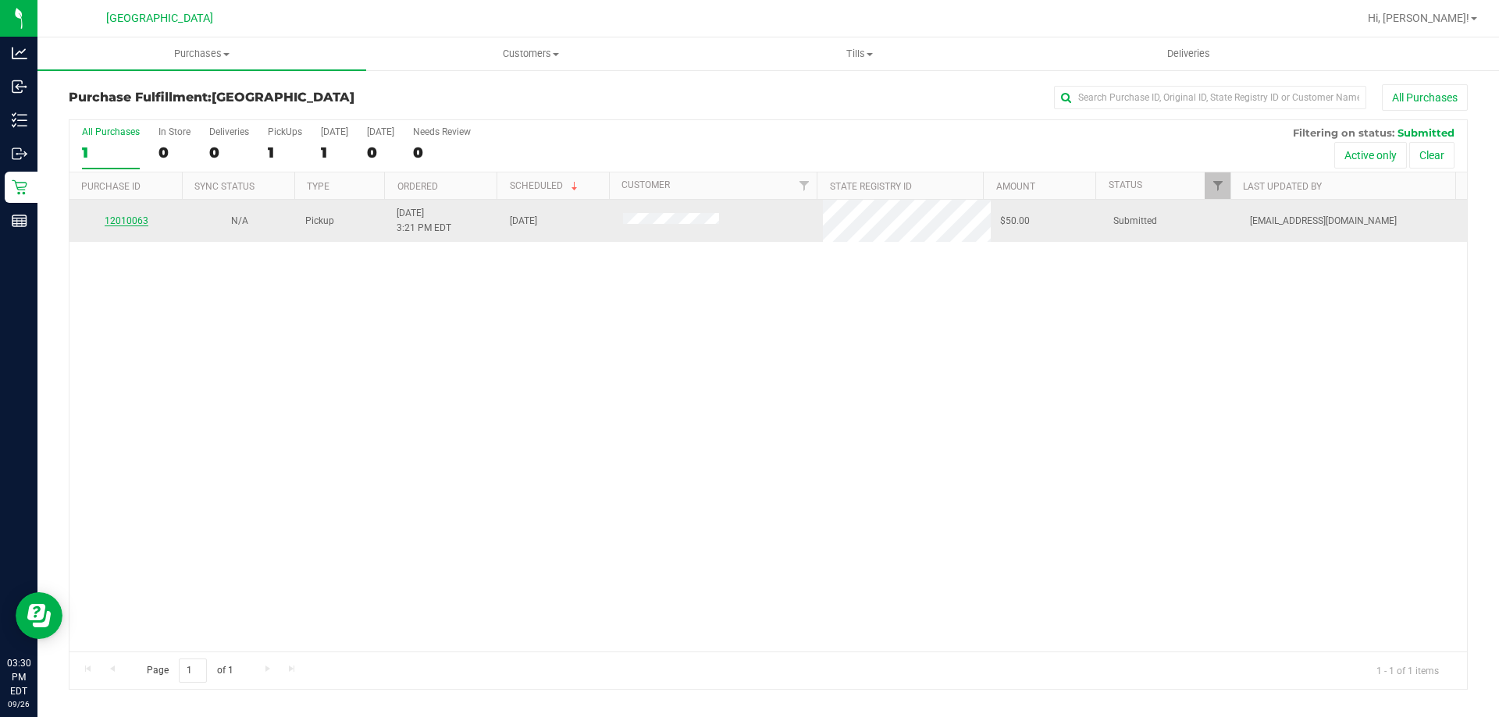
click at [132, 224] on link "12010063" at bounding box center [127, 220] width 44 height 11
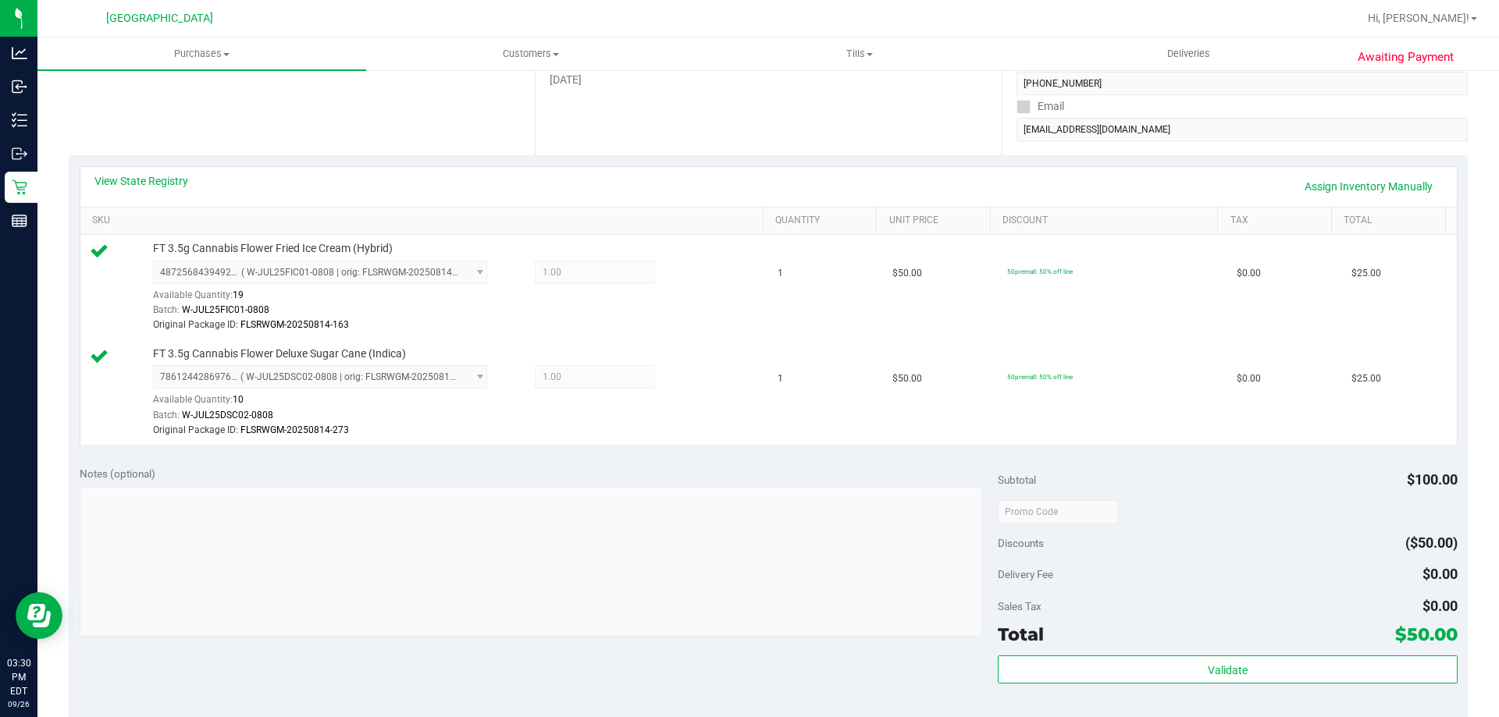
scroll to position [390, 0]
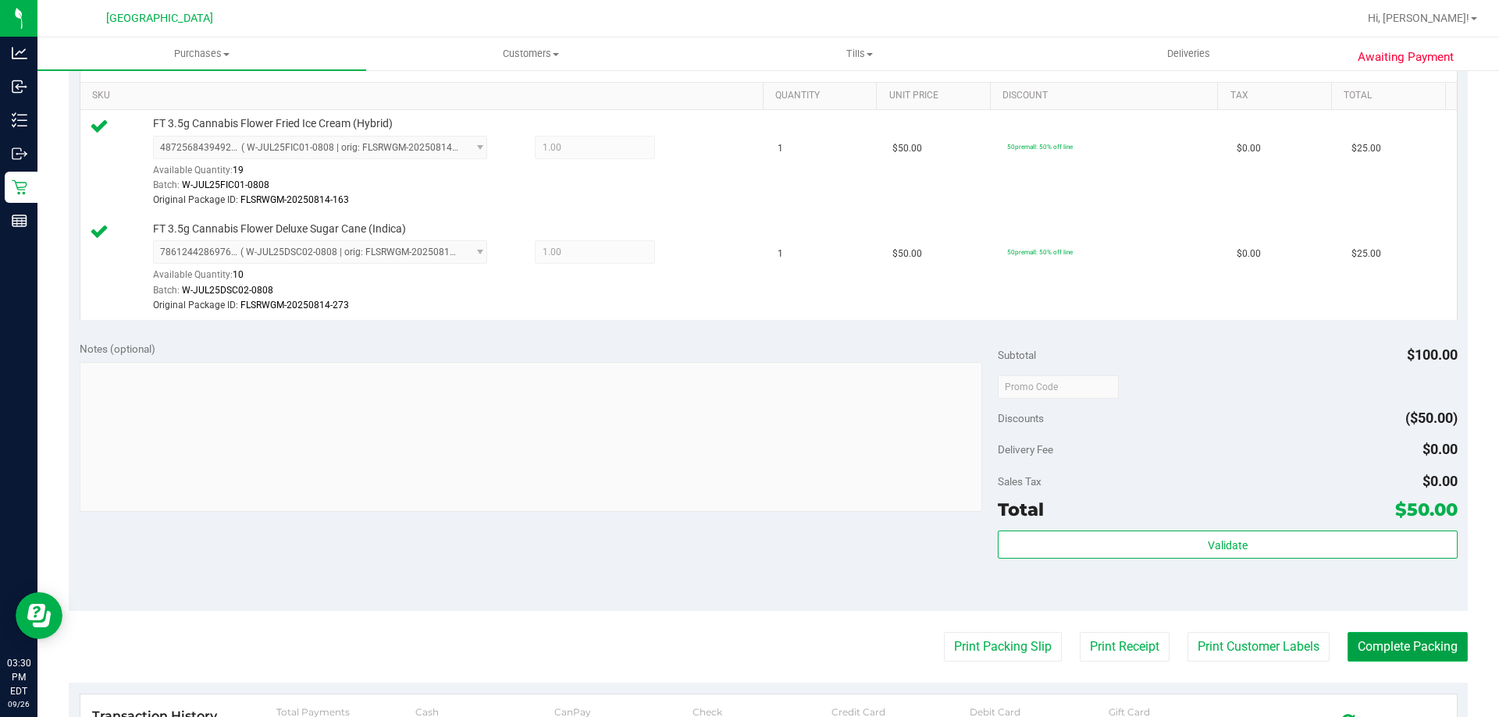
click at [1441, 652] on button "Complete Packing" at bounding box center [1407, 647] width 120 height 30
